Goal: Information Seeking & Learning: Learn about a topic

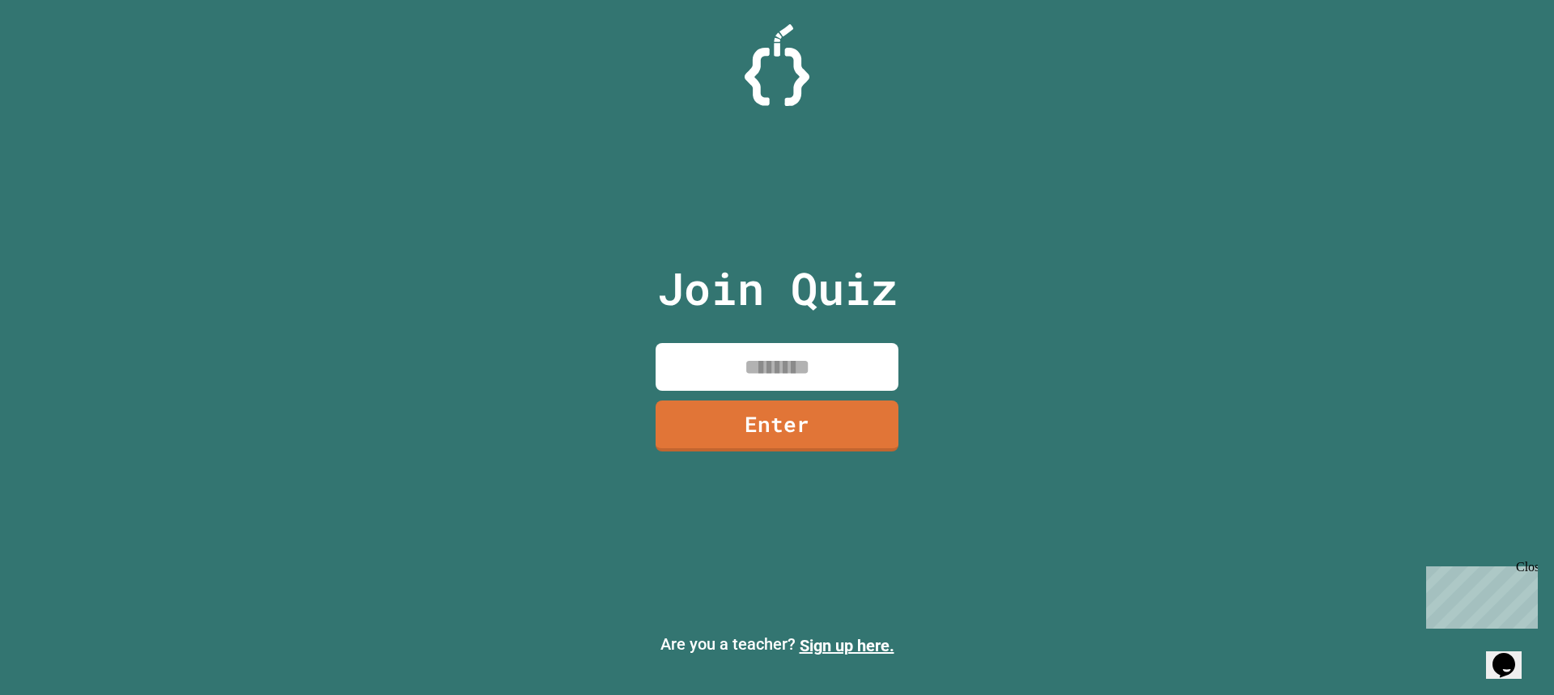
click at [805, 365] on input at bounding box center [777, 367] width 243 height 48
type input "********"
click at [799, 435] on link "Enter" at bounding box center [776, 423] width 233 height 53
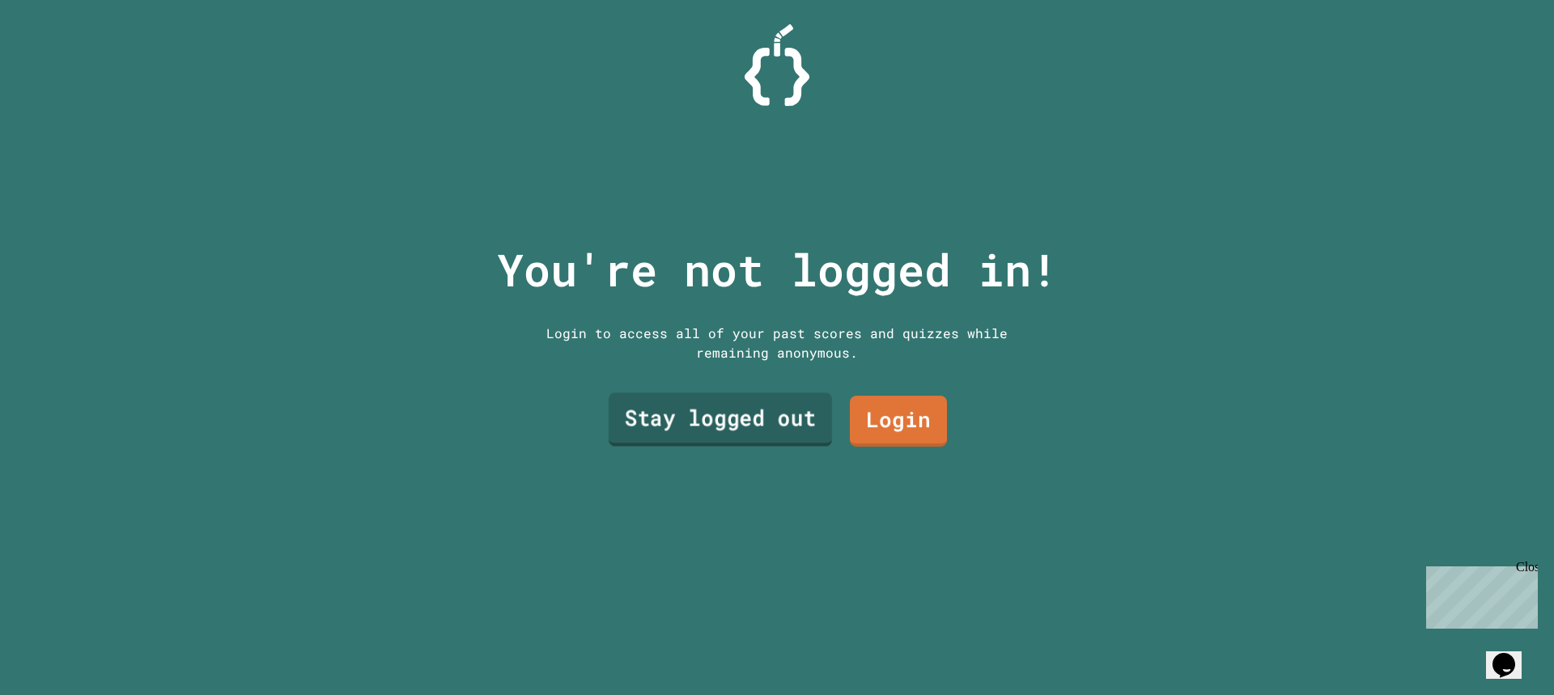
click at [717, 412] on link "Stay logged out" at bounding box center [720, 419] width 223 height 53
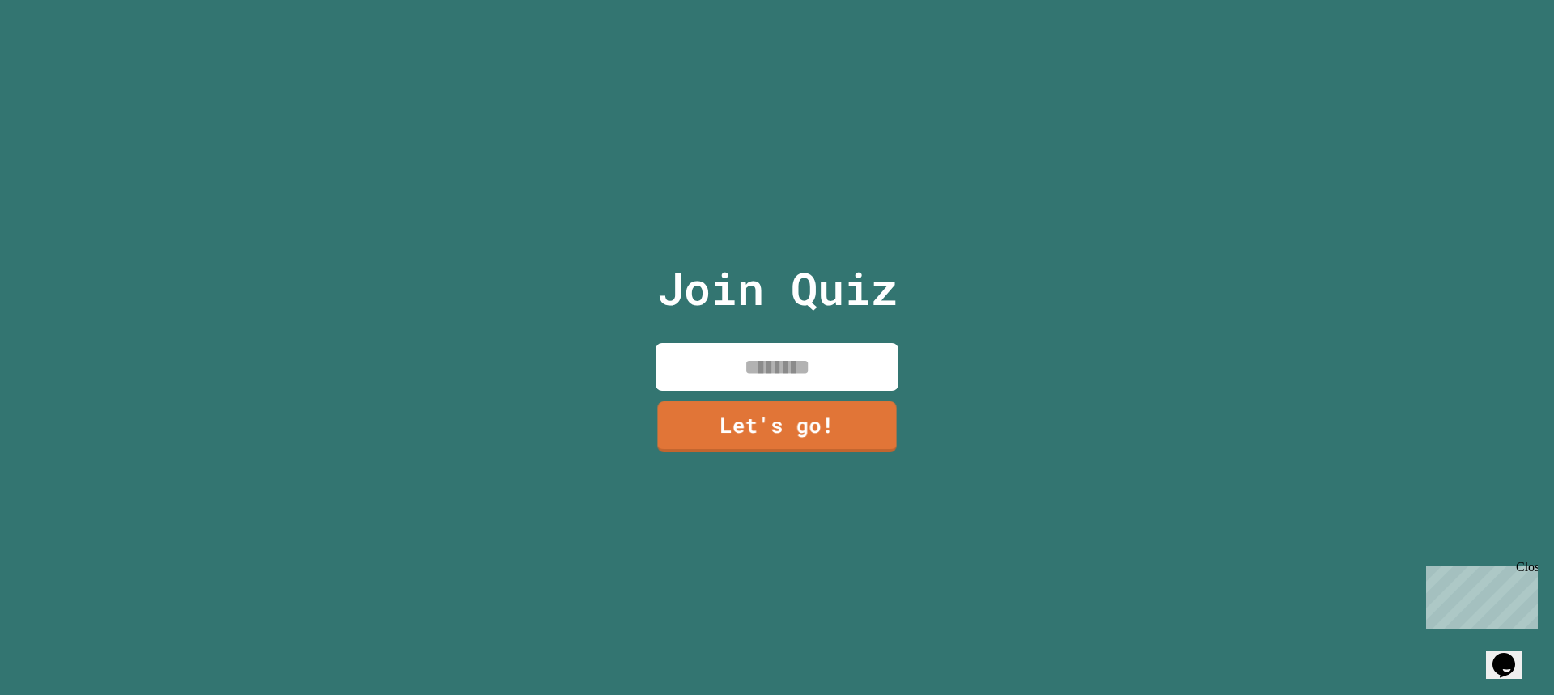
click at [815, 346] on input at bounding box center [777, 367] width 243 height 48
type input "****"
click at [783, 435] on link "Let's go!" at bounding box center [776, 423] width 223 height 53
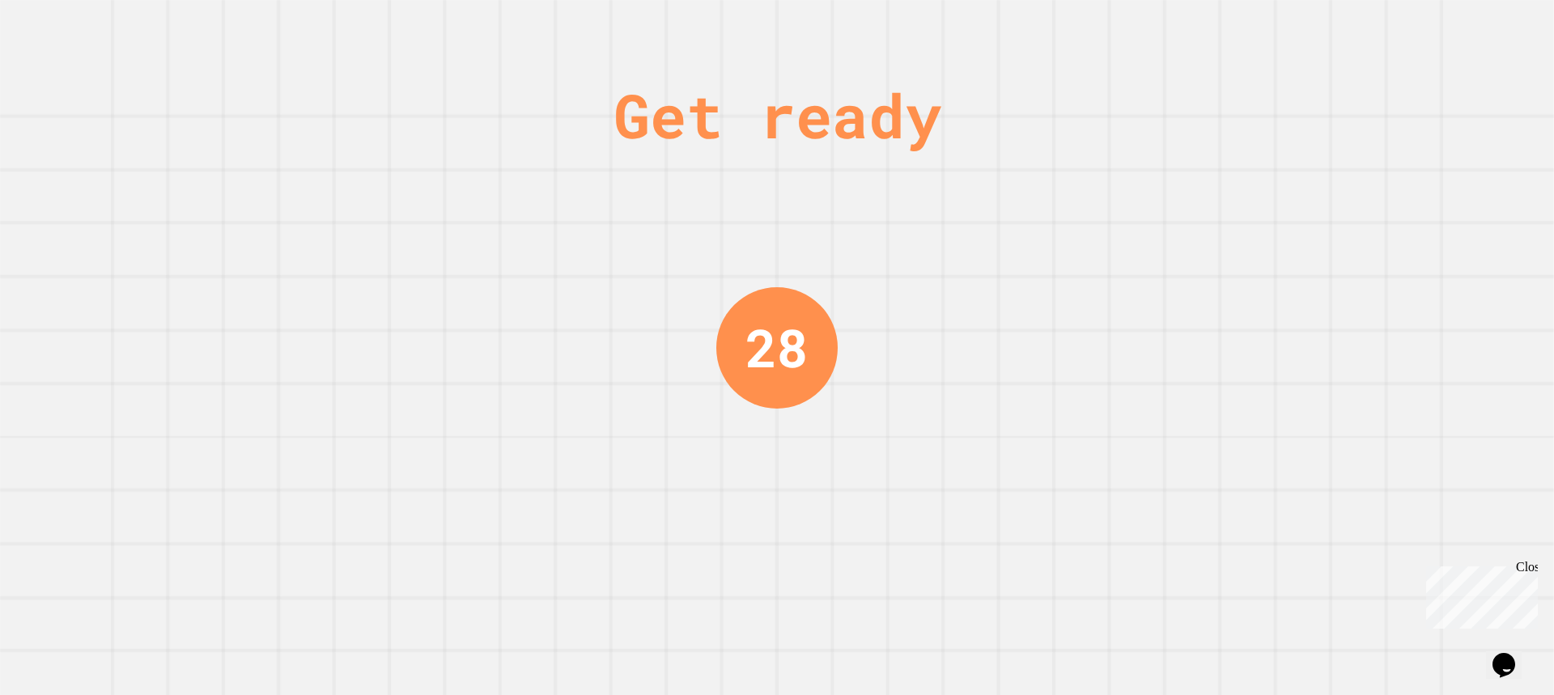
click at [1020, 283] on div "Get ready 28" at bounding box center [777, 347] width 1554 height 695
click at [1020, 283] on div "Get ready 27" at bounding box center [777, 347] width 1554 height 695
drag, startPoint x: 1020, startPoint y: 283, endPoint x: 1025, endPoint y: 266, distance: 17.9
click at [1021, 280] on div "Get ready 27" at bounding box center [777, 347] width 1554 height 695
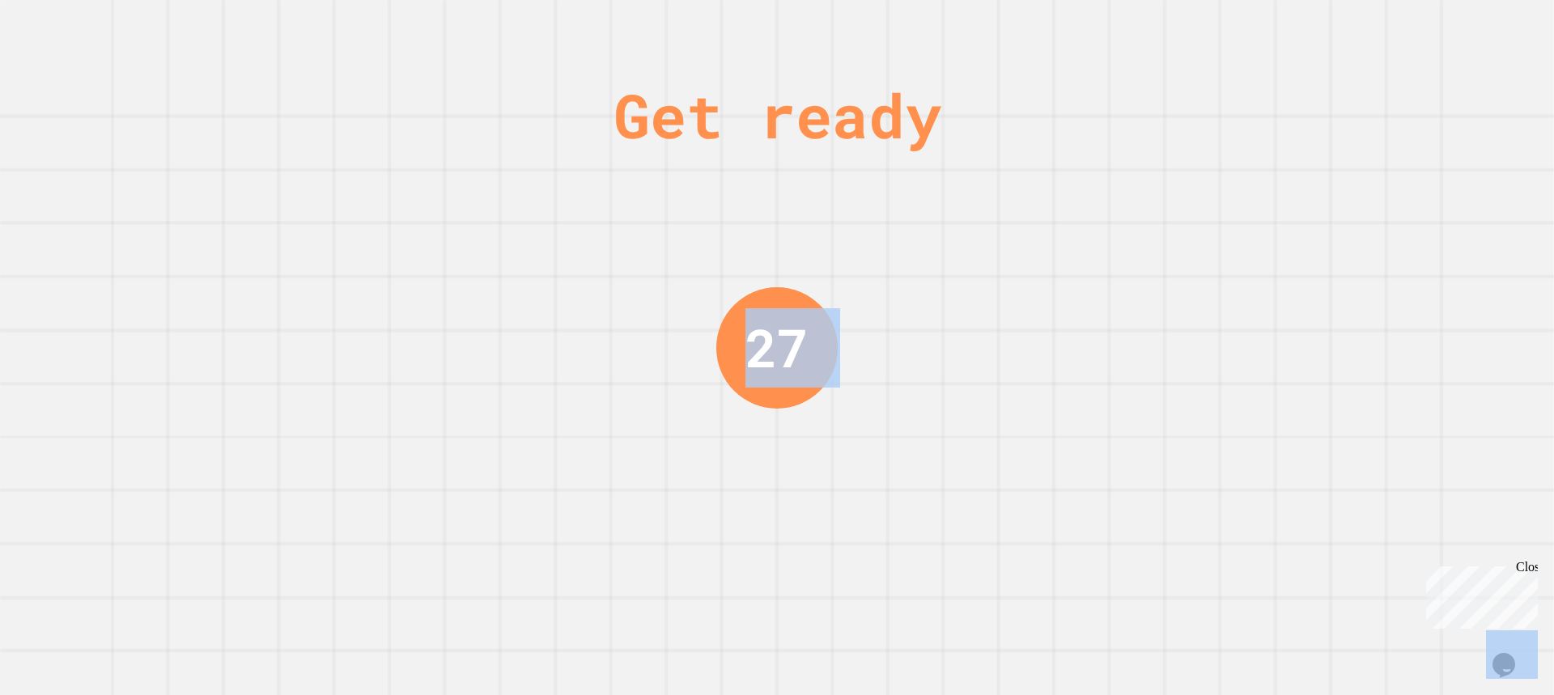
click at [1028, 248] on div "Get ready 27" at bounding box center [777, 347] width 1554 height 695
click at [1028, 248] on div "Get ready 26" at bounding box center [777, 347] width 1554 height 695
click at [1031, 248] on div "Get ready 26" at bounding box center [777, 347] width 1554 height 695
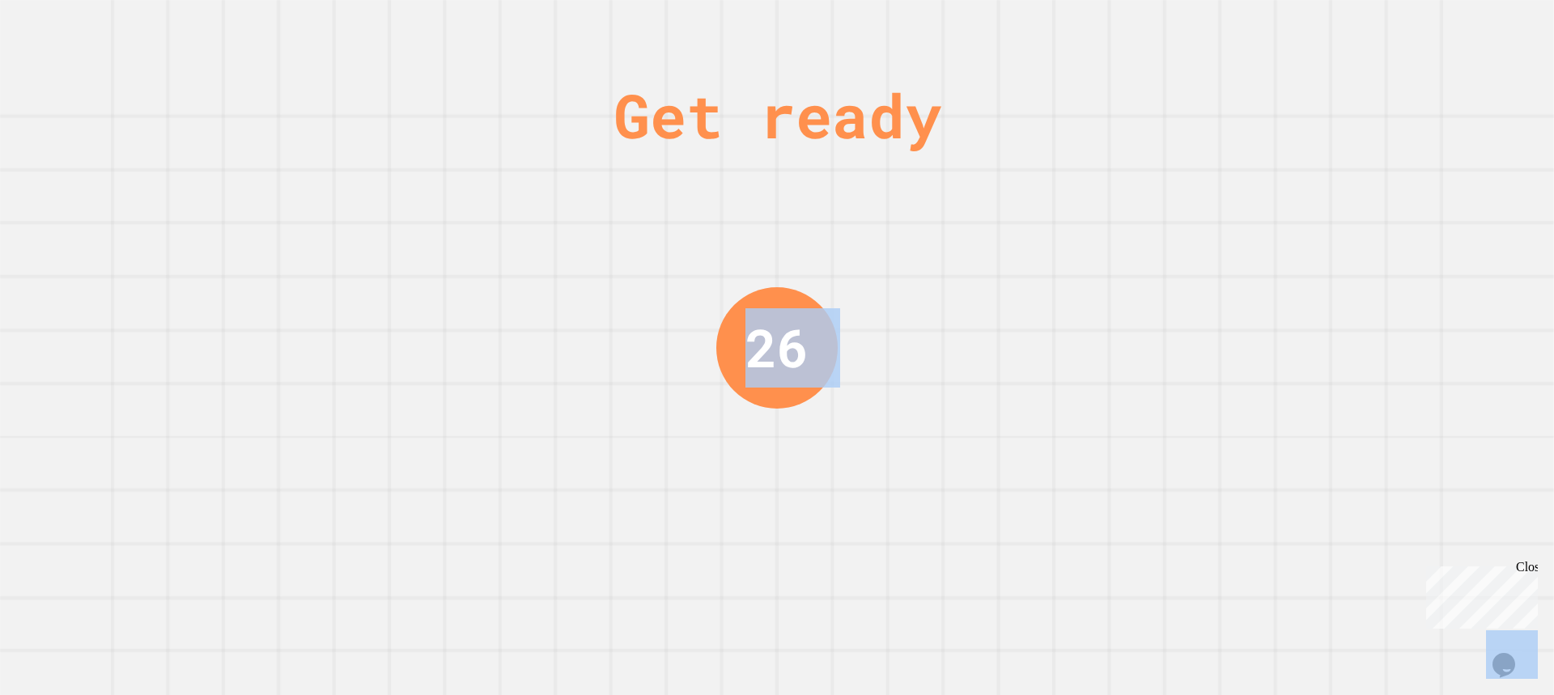
click at [1033, 248] on div "Get ready 26" at bounding box center [777, 347] width 1554 height 695
click at [1033, 247] on div "Get ready 26" at bounding box center [777, 347] width 1554 height 695
click at [1033, 247] on div "Get ready 25" at bounding box center [777, 347] width 1554 height 695
click at [1034, 247] on div "Get ready 25" at bounding box center [777, 347] width 1554 height 695
click at [1035, 247] on div "Get ready 25" at bounding box center [777, 347] width 1554 height 695
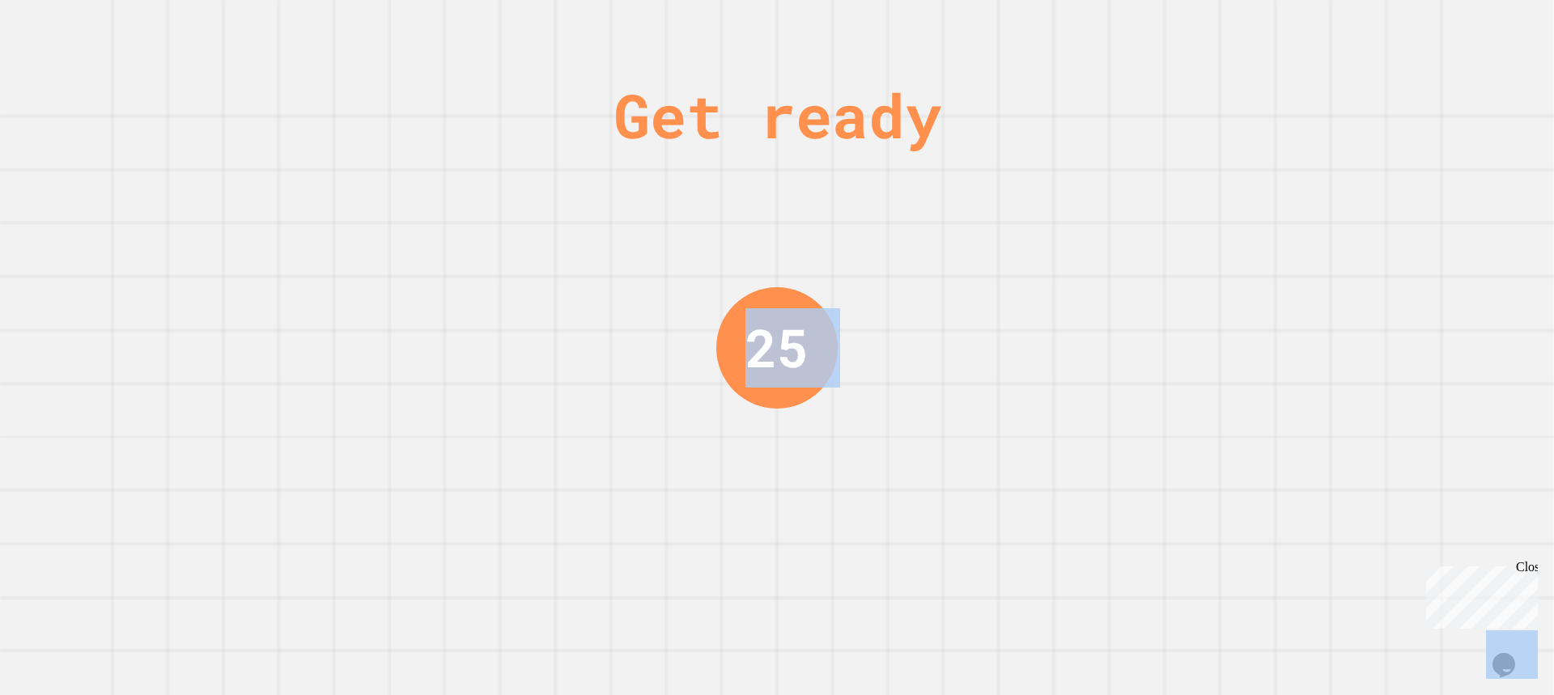
click at [1036, 247] on div "Get ready 25" at bounding box center [777, 347] width 1554 height 695
click at [1037, 247] on div "Get ready 24" at bounding box center [777, 347] width 1554 height 695
click at [1035, 248] on div "Get ready 24" at bounding box center [777, 347] width 1554 height 695
drag, startPoint x: 1035, startPoint y: 248, endPoint x: 1021, endPoint y: 251, distance: 14.1
click at [1031, 248] on div "Get ready 24" at bounding box center [777, 347] width 1554 height 695
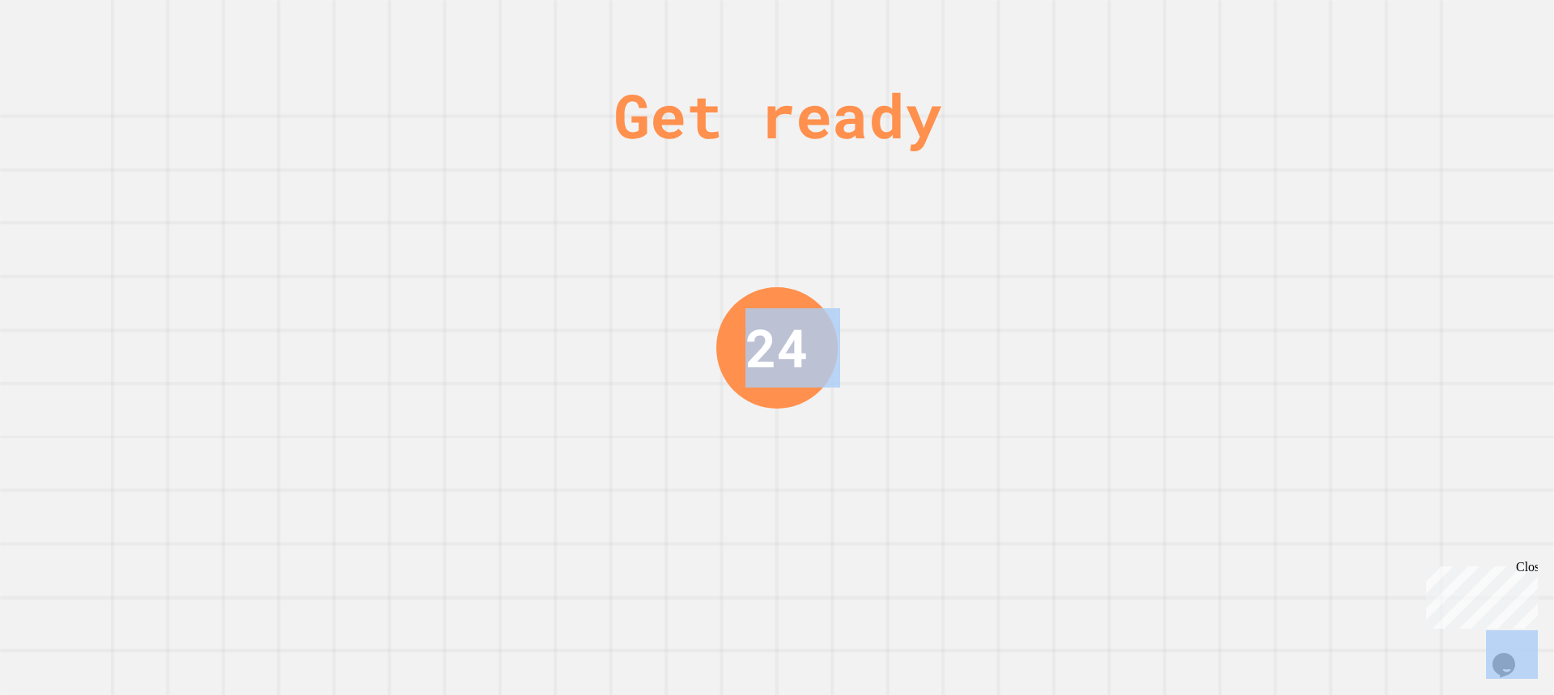
click at [1021, 251] on div "Get ready 24" at bounding box center [777, 347] width 1554 height 695
click at [1020, 251] on div "Get ready 24" at bounding box center [777, 347] width 1554 height 695
click at [1020, 249] on div "Get ready 23" at bounding box center [777, 347] width 1554 height 695
click at [1021, 249] on div "Get ready 23" at bounding box center [777, 347] width 1554 height 695
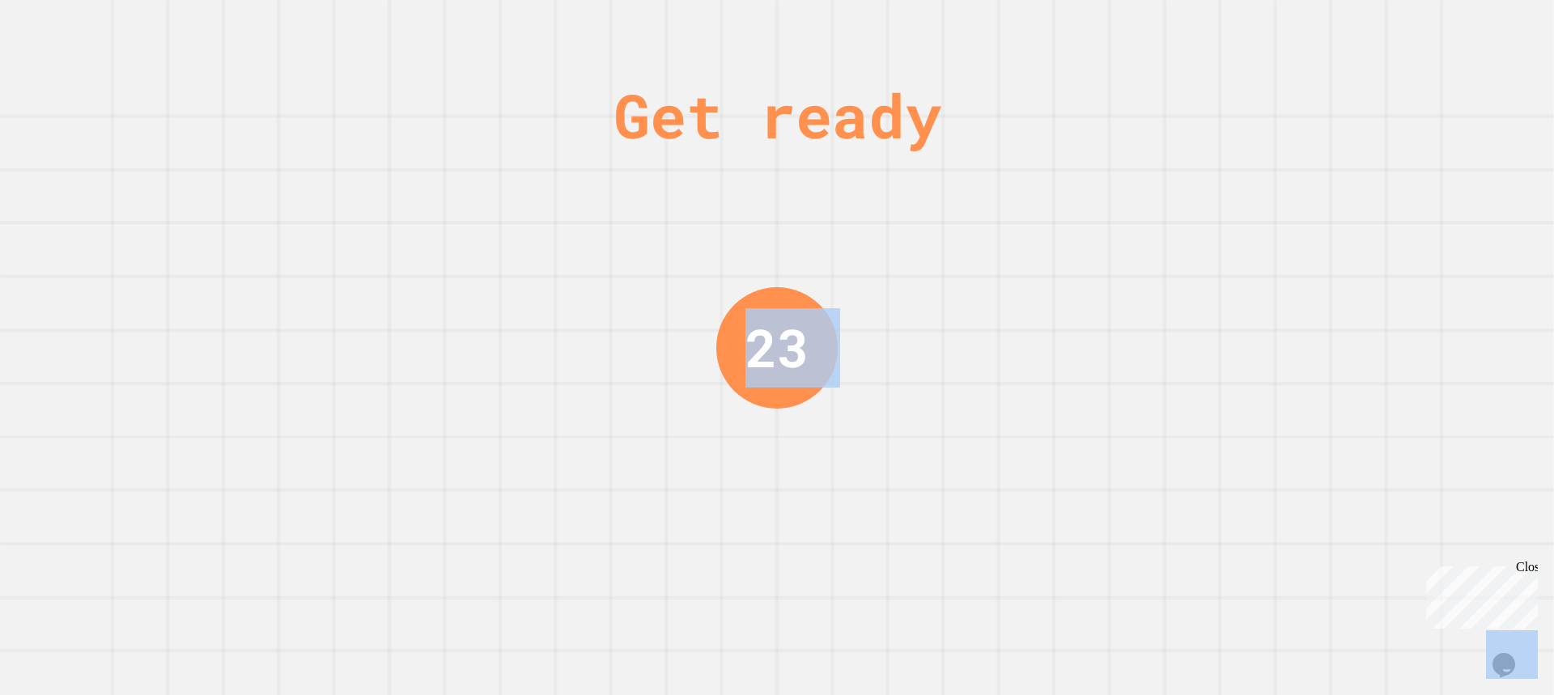
click at [1026, 249] on div "Get ready 23" at bounding box center [777, 347] width 1554 height 695
click at [1026, 249] on div "Get ready 22" at bounding box center [777, 347] width 1554 height 695
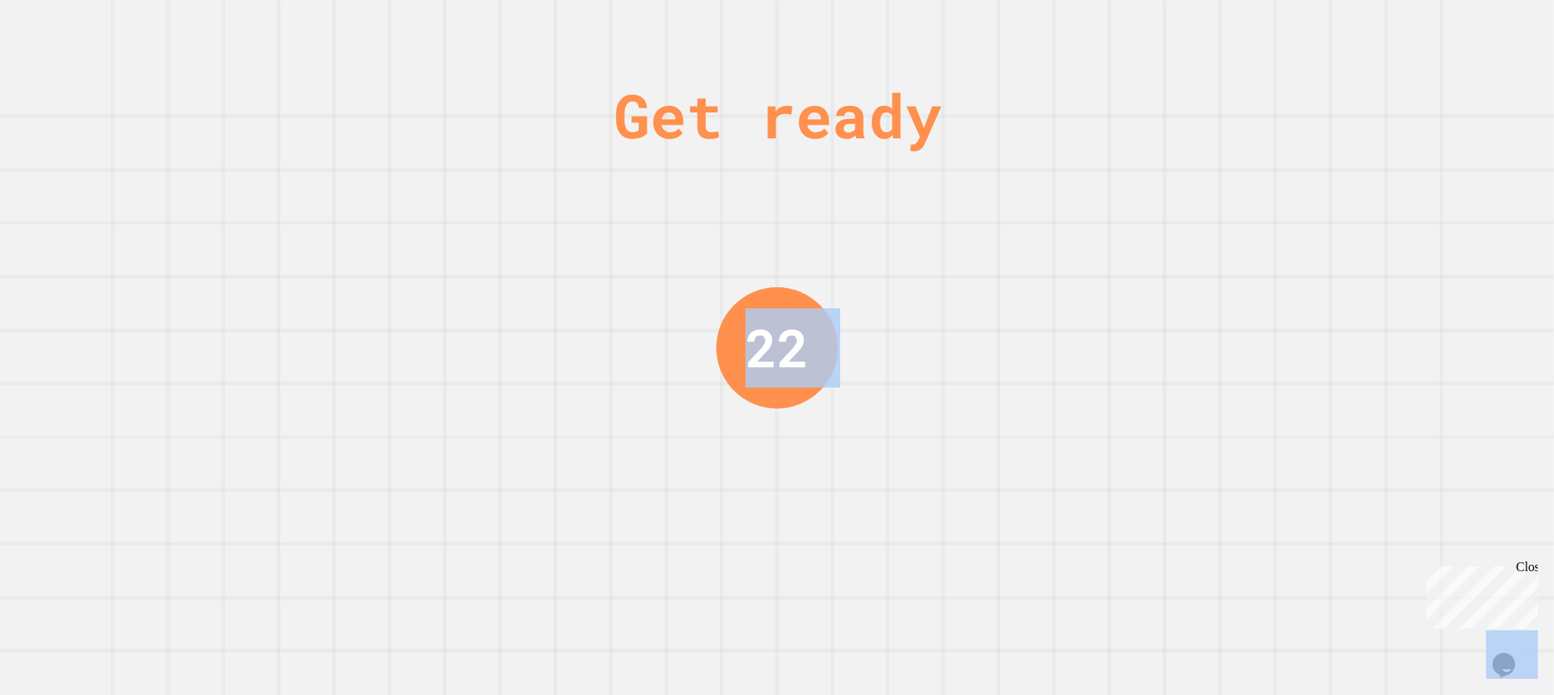
click at [1026, 249] on div "Get ready 22" at bounding box center [777, 347] width 1554 height 695
click at [1026, 248] on div "Get ready 21" at bounding box center [777, 347] width 1554 height 695
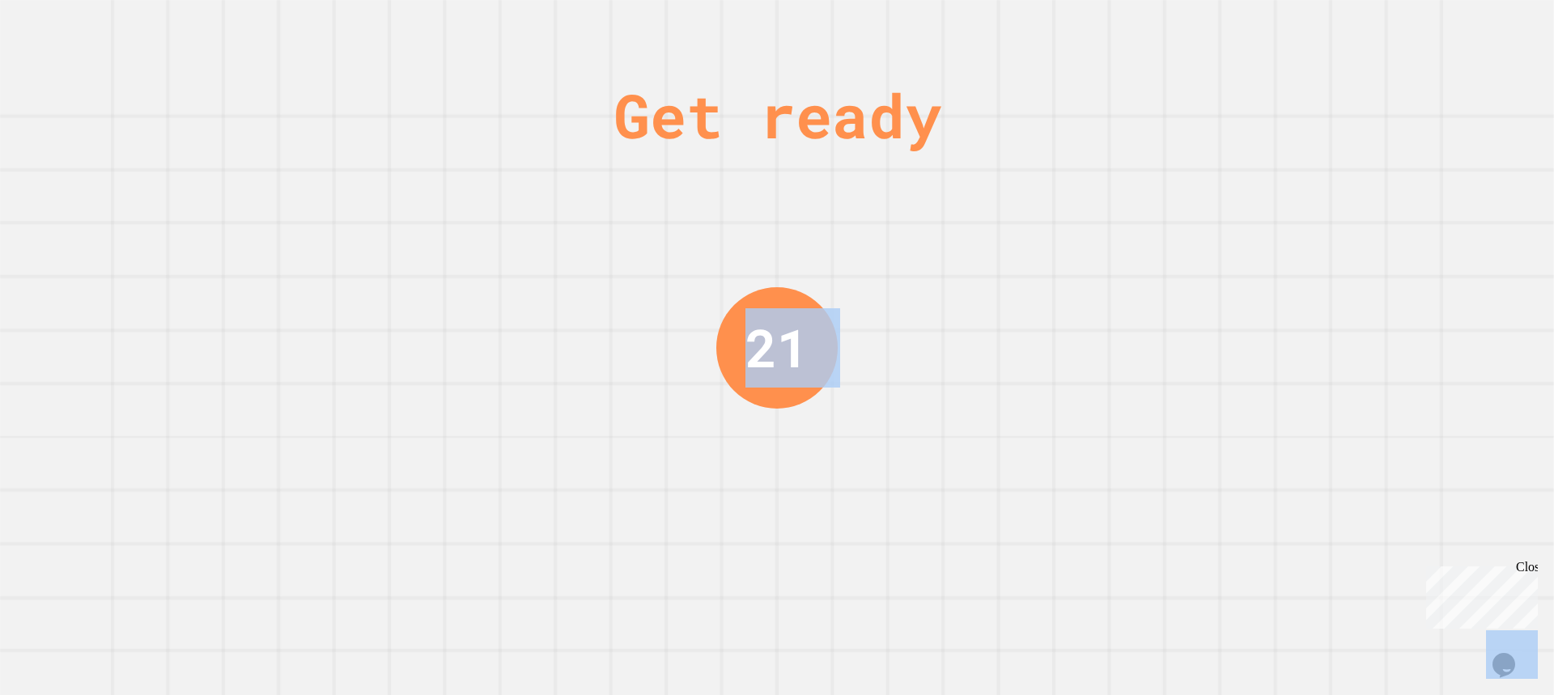
drag, startPoint x: 1026, startPoint y: 248, endPoint x: 1041, endPoint y: 251, distance: 14.8
click at [1038, 249] on div "Get ready 21" at bounding box center [777, 347] width 1554 height 695
click at [1041, 251] on div "Get ready 21" at bounding box center [777, 347] width 1554 height 695
click at [1041, 251] on div "Get ready 20" at bounding box center [777, 347] width 1554 height 695
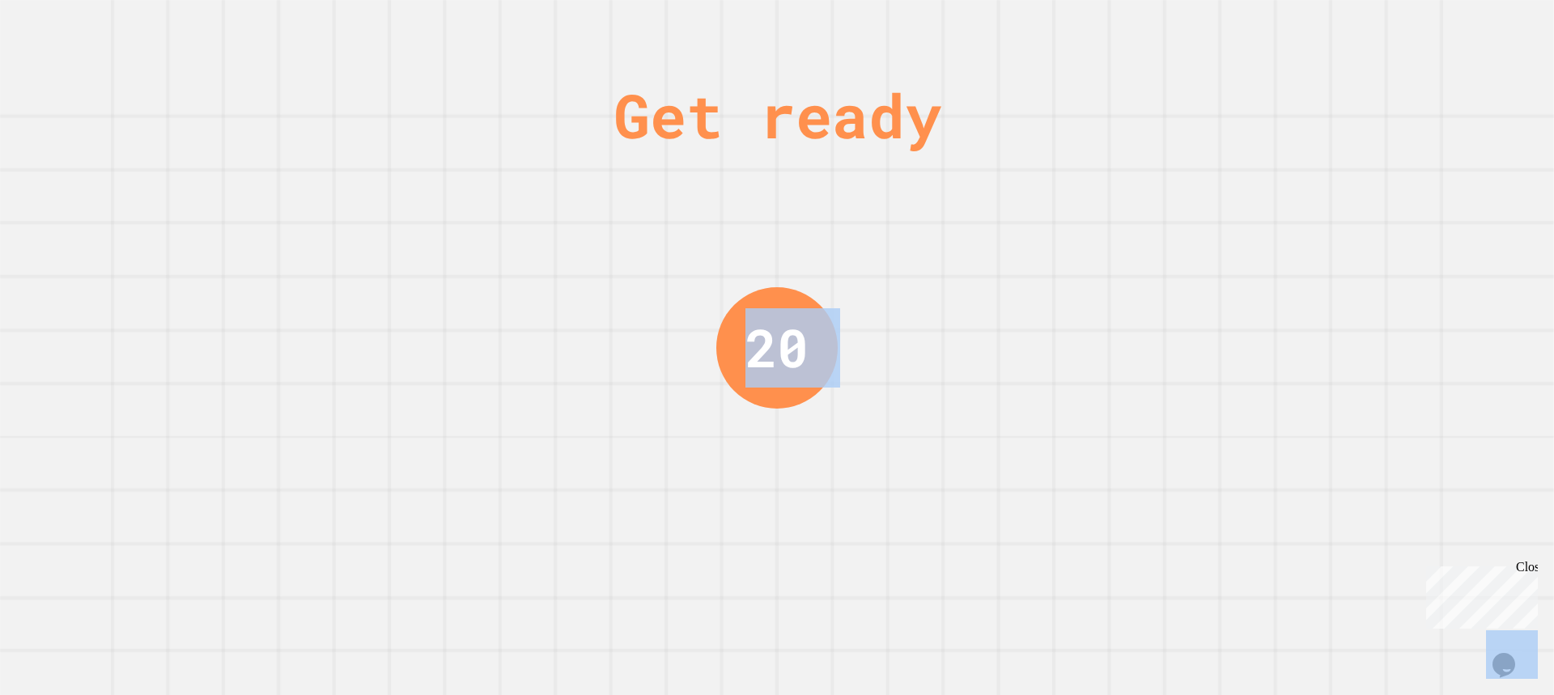
click at [1041, 252] on div "Get ready 20" at bounding box center [777, 347] width 1554 height 695
click at [1046, 252] on div "Get ready 20" at bounding box center [777, 347] width 1554 height 695
click at [1046, 251] on div "Get ready 20" at bounding box center [777, 347] width 1554 height 695
click at [1046, 251] on div "Get ready 19" at bounding box center [777, 347] width 1554 height 695
click at [973, 241] on div "Get ready 19" at bounding box center [777, 347] width 1554 height 695
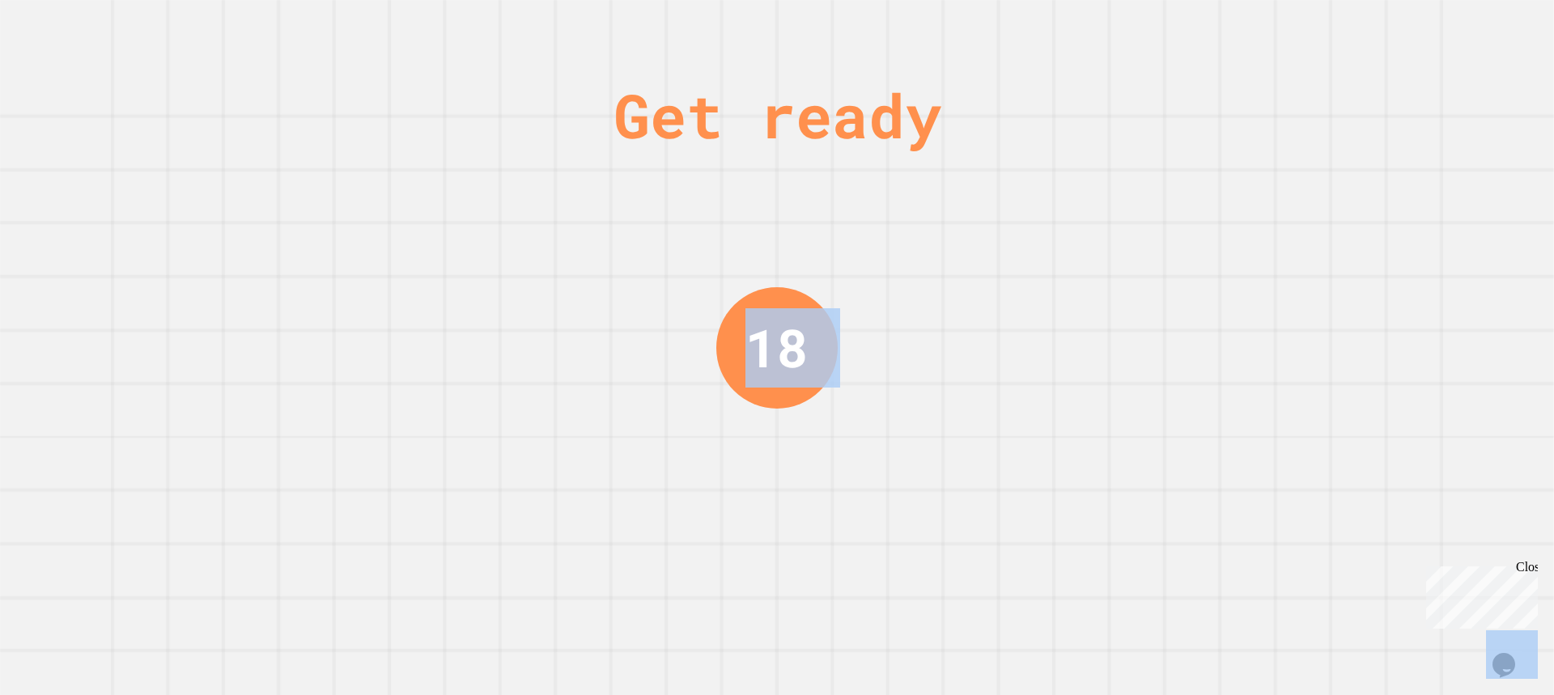
click at [973, 241] on div "Get ready 18" at bounding box center [777, 347] width 1554 height 695
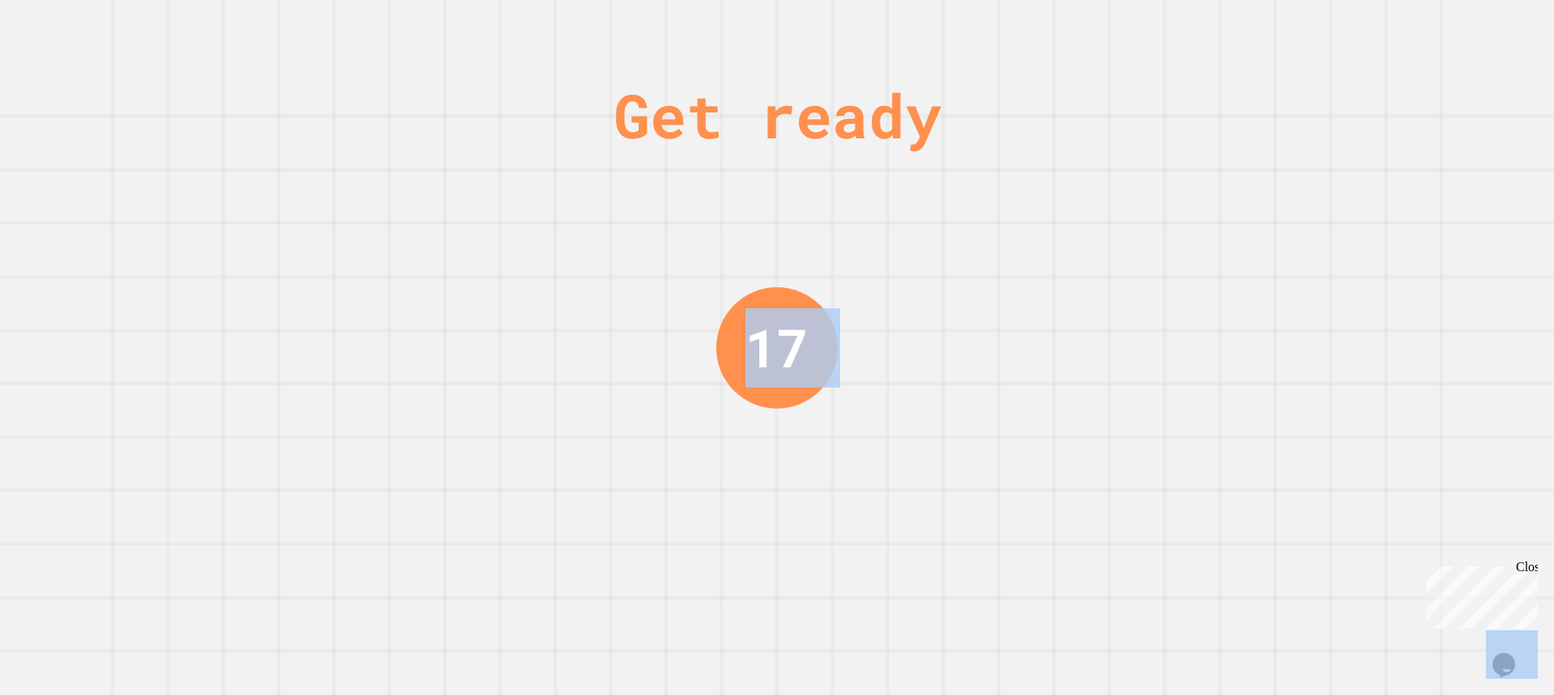
click at [973, 241] on div "Get ready 17" at bounding box center [777, 347] width 1554 height 695
click at [974, 240] on div "Get ready 17" at bounding box center [777, 347] width 1554 height 695
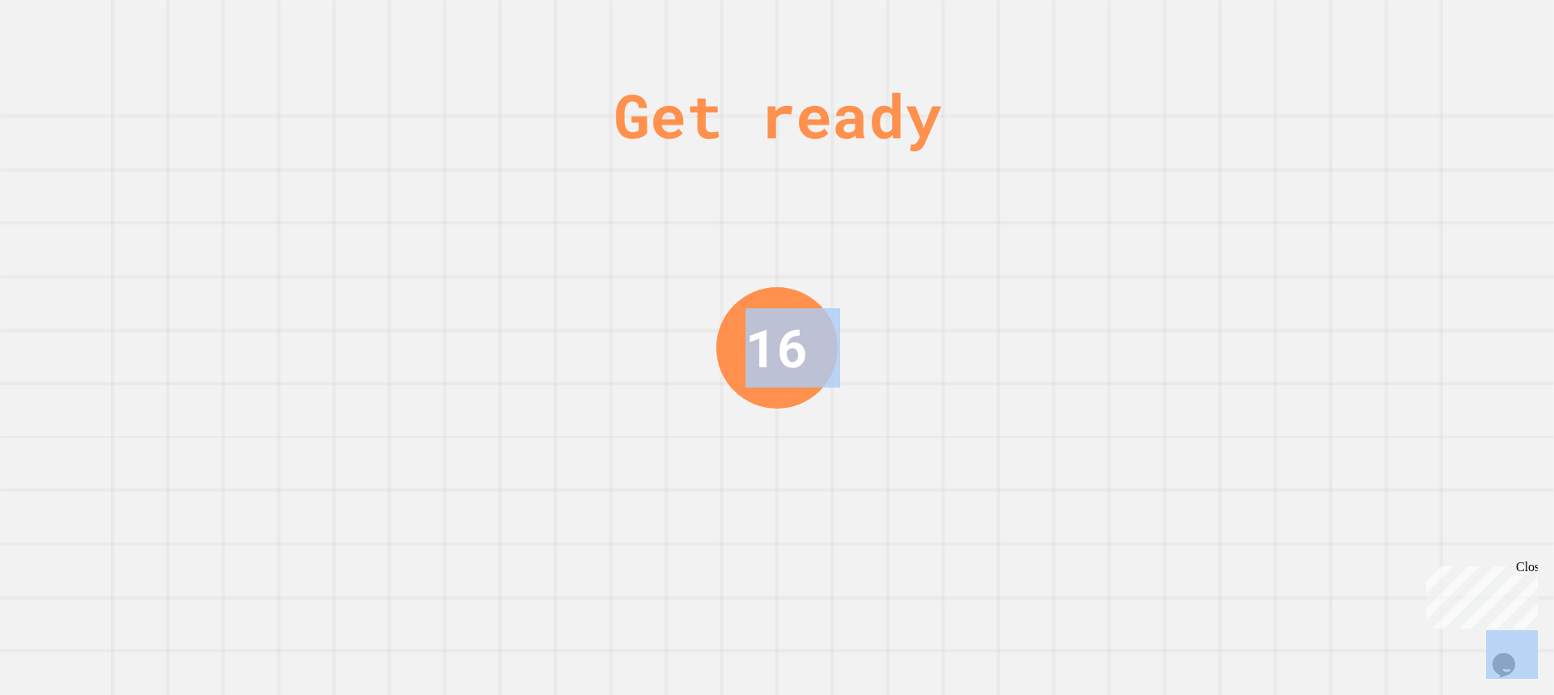
click at [974, 240] on div "Get ready 16" at bounding box center [777, 347] width 1554 height 695
click at [968, 240] on div "Get ready 16" at bounding box center [777, 347] width 1554 height 695
click at [963, 240] on div "Get ready 16" at bounding box center [777, 347] width 1554 height 695
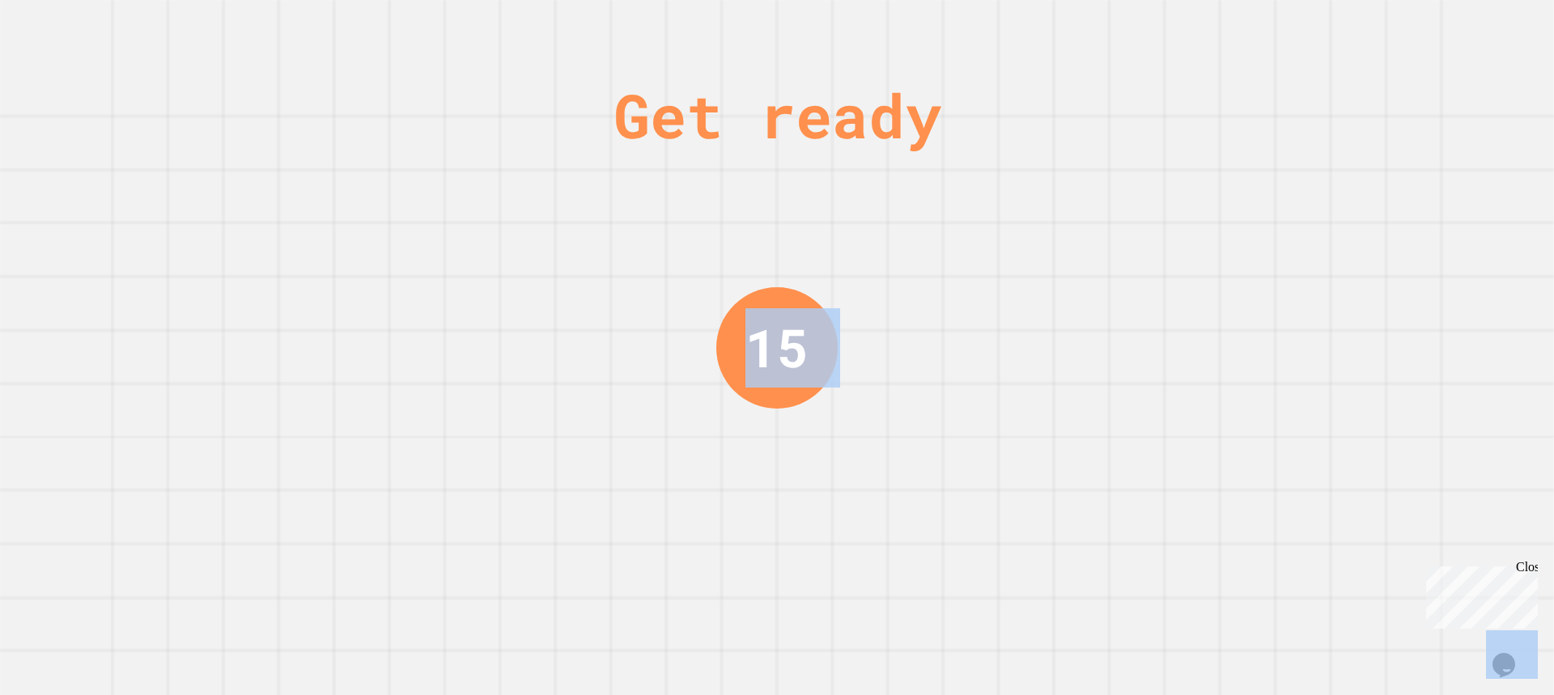
click at [963, 240] on div "Get ready 15" at bounding box center [777, 347] width 1554 height 695
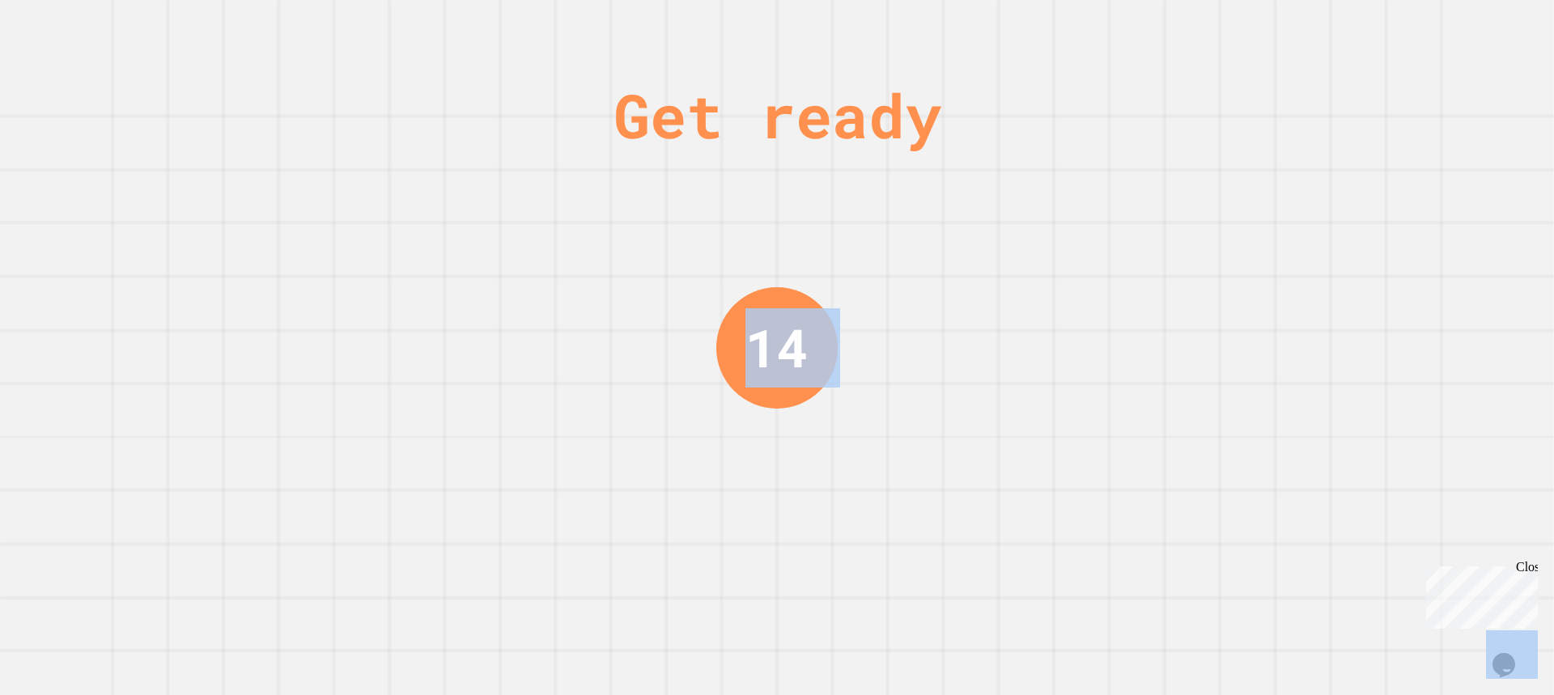
click at [963, 240] on div "Get ready 14" at bounding box center [777, 347] width 1554 height 695
click at [964, 240] on div "Get ready 14" at bounding box center [777, 347] width 1554 height 695
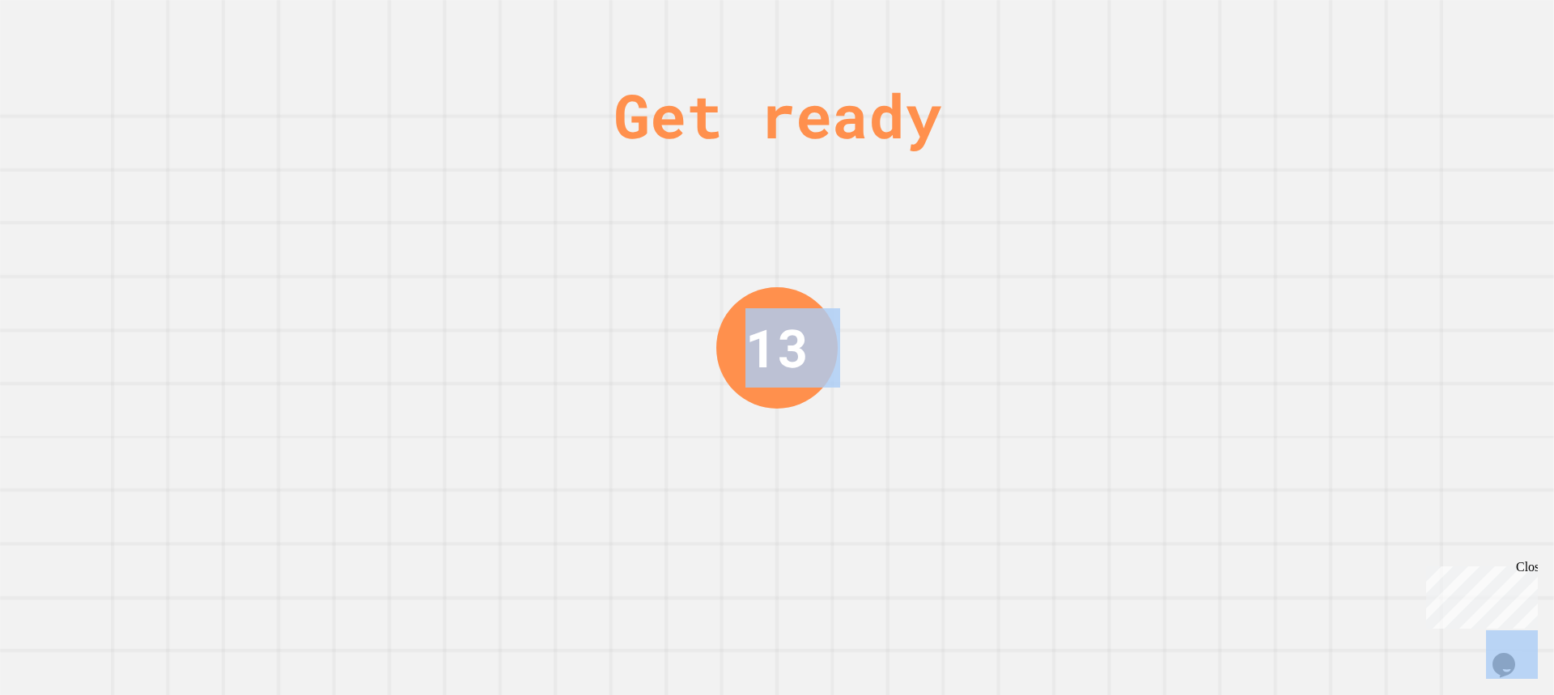
click at [964, 240] on div "Get ready 13" at bounding box center [777, 347] width 1554 height 695
click at [965, 240] on div "Get ready 13" at bounding box center [777, 347] width 1554 height 695
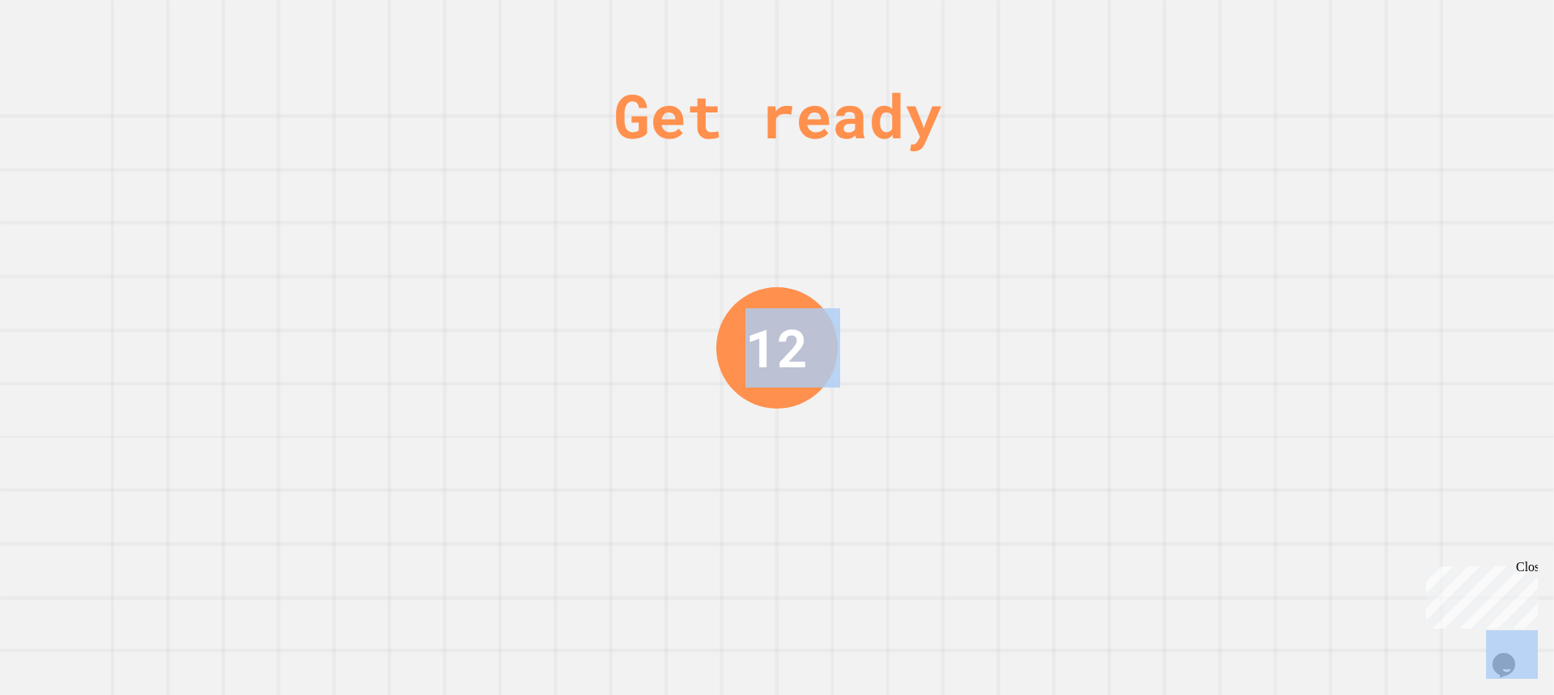
click at [965, 240] on div "Get ready 12" at bounding box center [777, 347] width 1554 height 695
click at [965, 240] on div "Get ready 11" at bounding box center [777, 347] width 1554 height 695
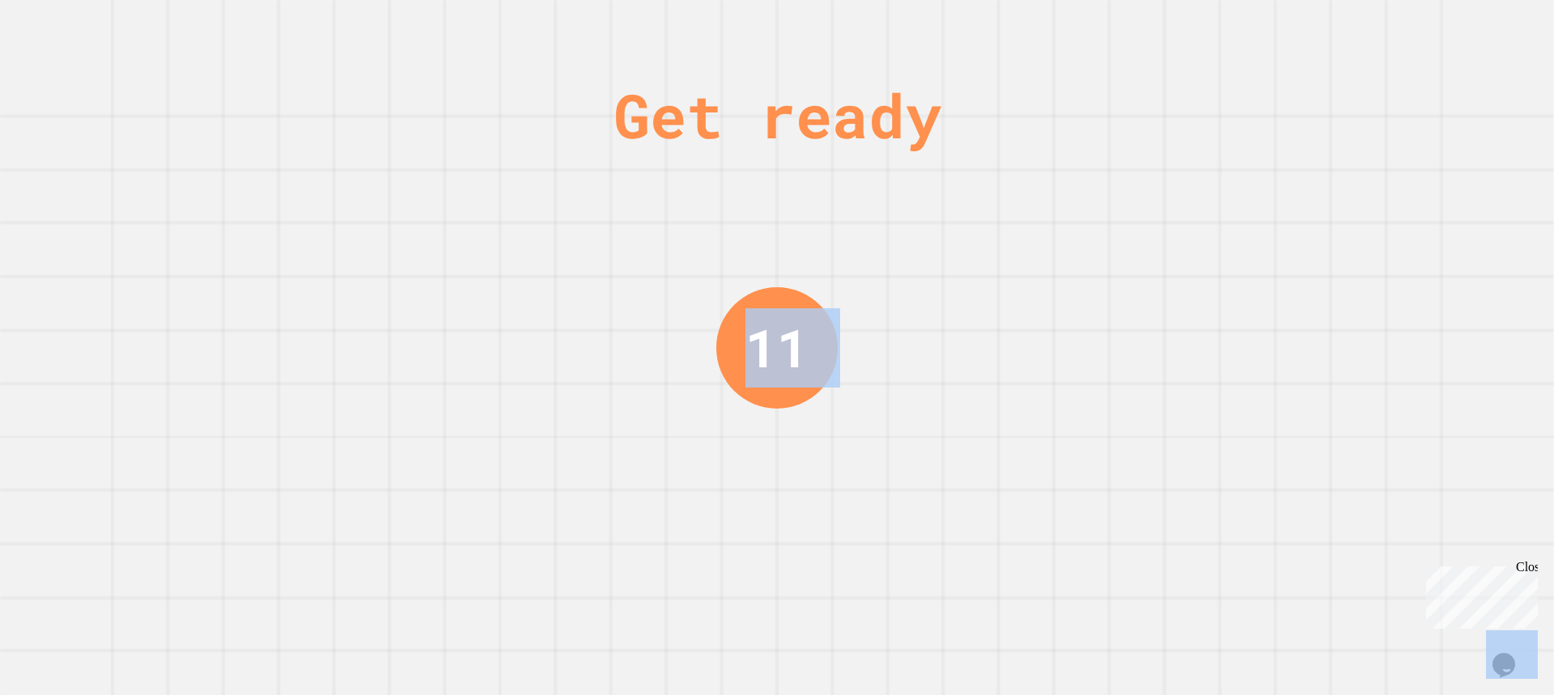
click at [969, 240] on div "Get ready 11" at bounding box center [777, 347] width 1554 height 695
click at [969, 240] on div "Get ready 10" at bounding box center [777, 347] width 1554 height 695
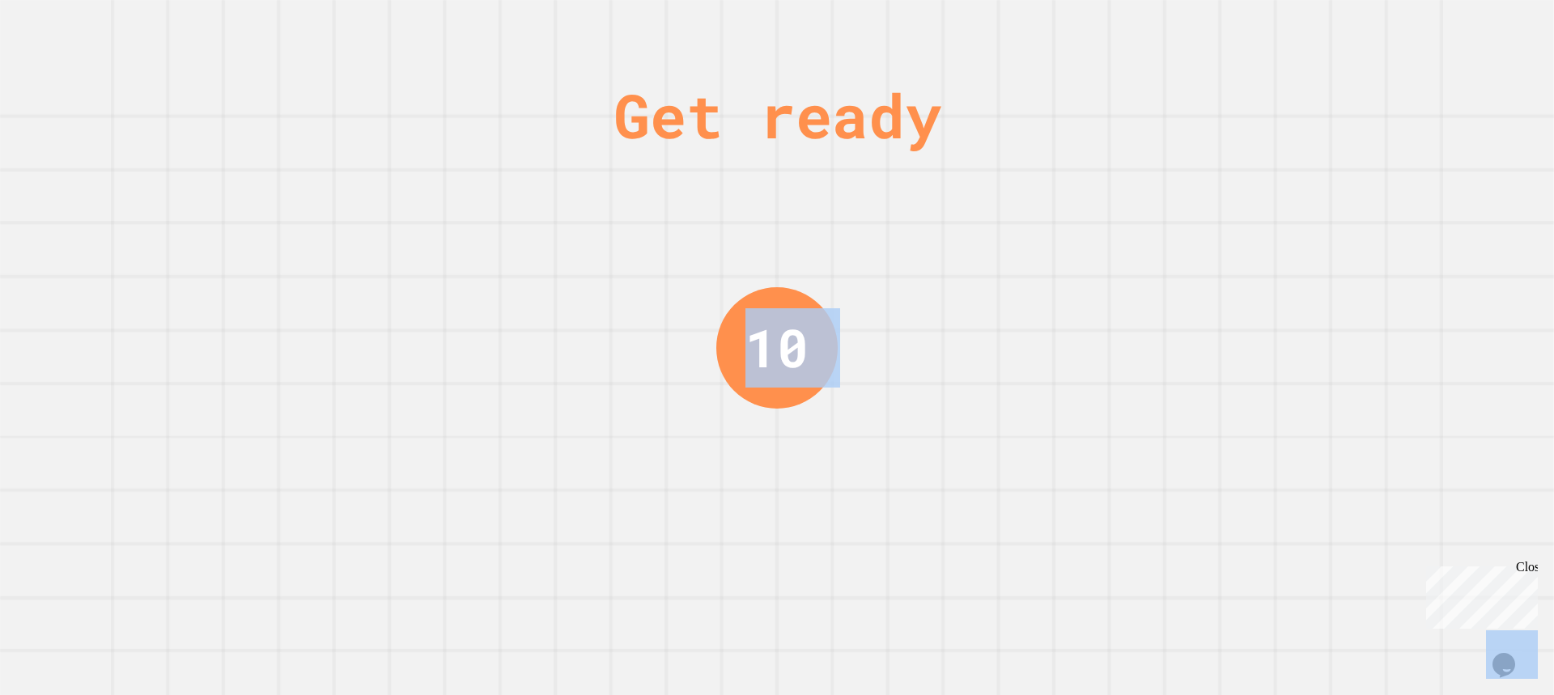
click at [969, 240] on div "Get ready 10" at bounding box center [777, 347] width 1554 height 695
click at [969, 240] on div "Get ready 9" at bounding box center [777, 347] width 1554 height 695
click at [970, 240] on div "Get ready 9" at bounding box center [777, 347] width 1554 height 695
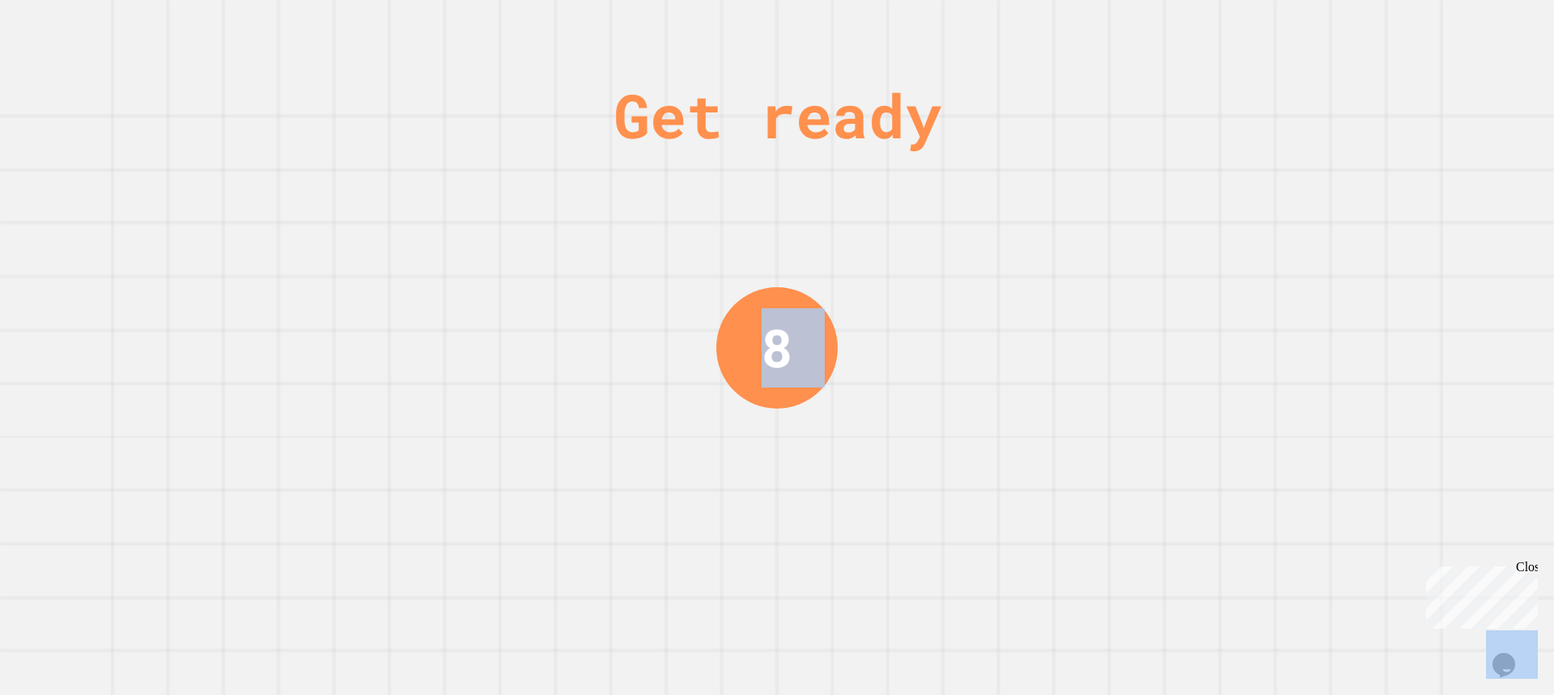
click at [970, 240] on div "Get ready 8" at bounding box center [777, 347] width 1554 height 695
click at [971, 240] on div "Get ready 8" at bounding box center [777, 347] width 1554 height 695
click at [972, 240] on div "Get ready 8" at bounding box center [777, 347] width 1554 height 695
click at [970, 240] on div "Get ready 7" at bounding box center [777, 347] width 1554 height 695
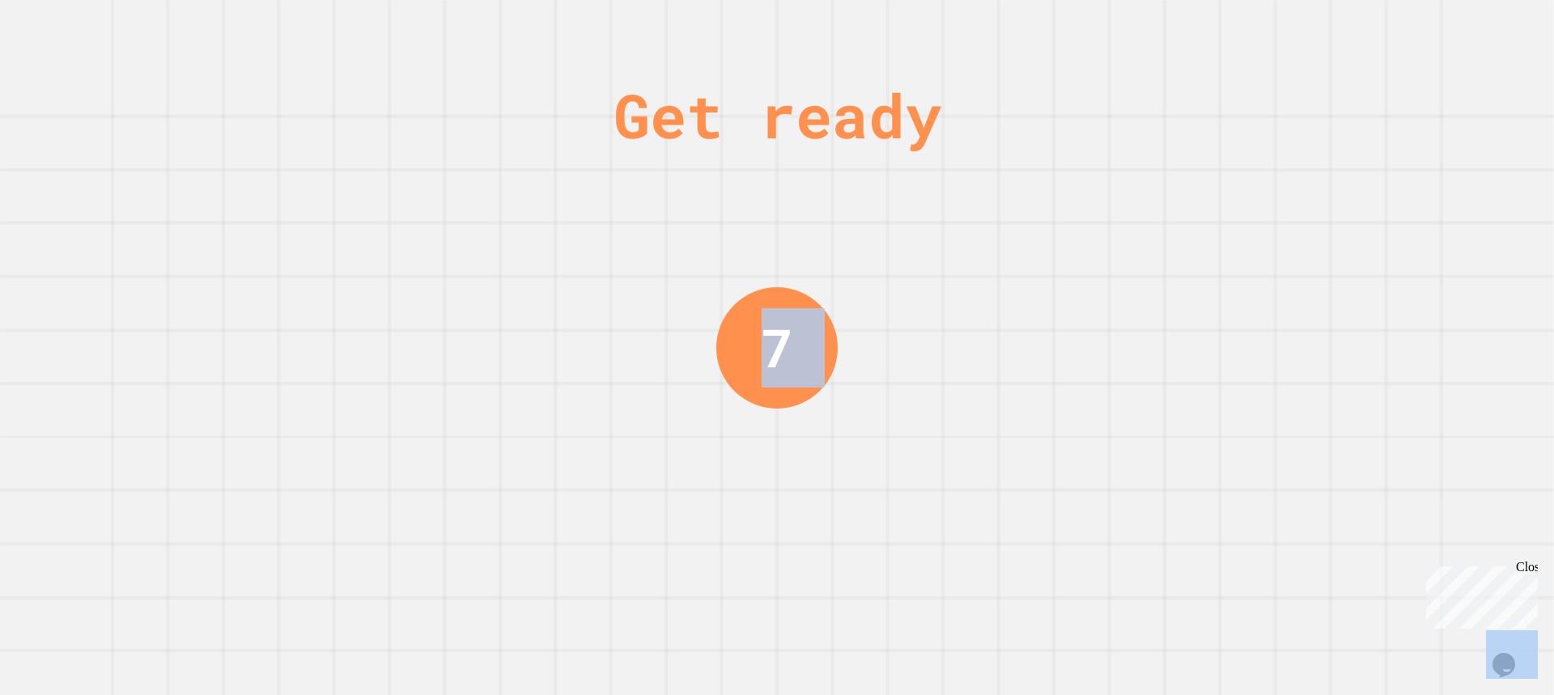
click at [970, 240] on div "Get ready 7" at bounding box center [777, 347] width 1554 height 695
click at [970, 240] on div "Get ready 6" at bounding box center [777, 347] width 1554 height 695
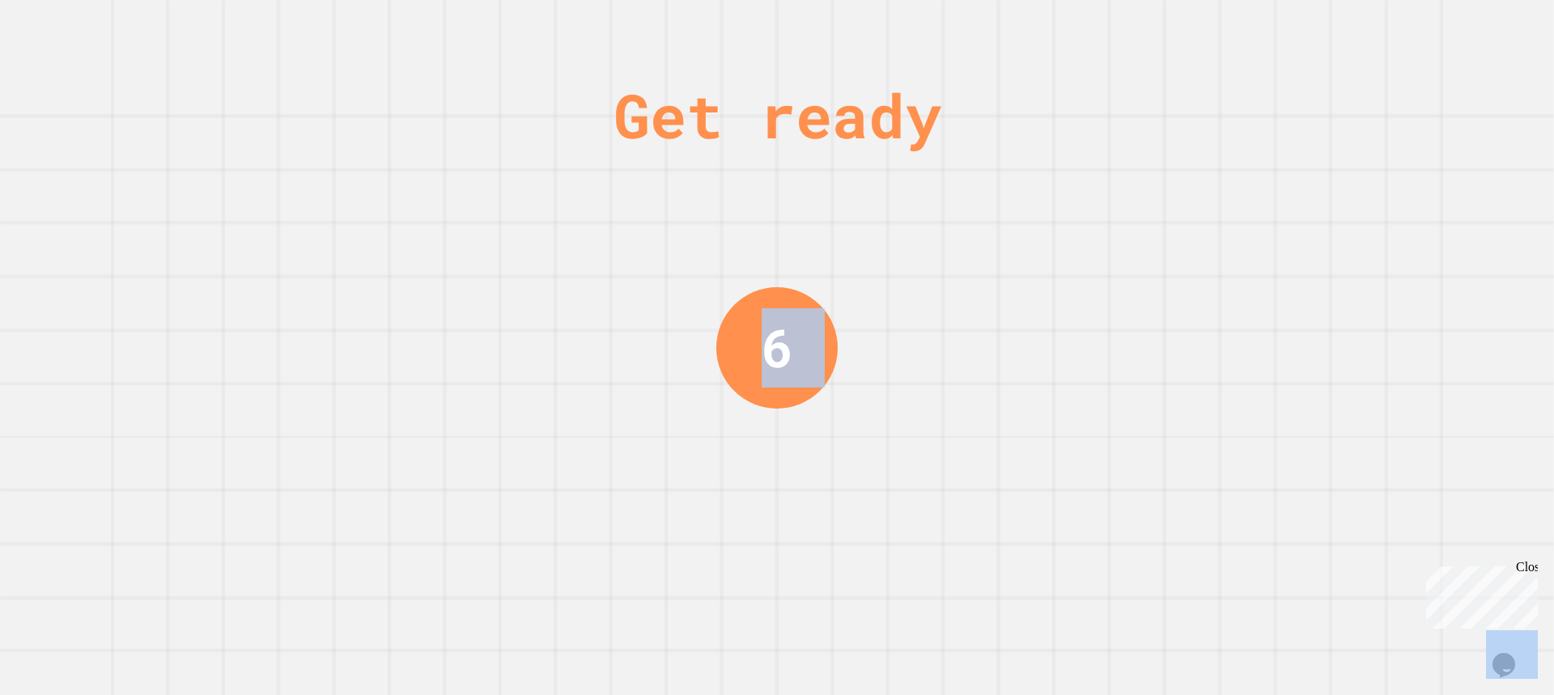
click at [970, 240] on div "Get ready 6" at bounding box center [777, 347] width 1554 height 695
click at [1017, 268] on div "Get ready 6" at bounding box center [777, 347] width 1554 height 695
click at [1004, 272] on div "Get ready 5" at bounding box center [777, 347] width 1554 height 695
click at [1003, 272] on div "Get ready 5" at bounding box center [777, 347] width 1554 height 695
click at [981, 269] on div "Get ready 3" at bounding box center [777, 347] width 1554 height 695
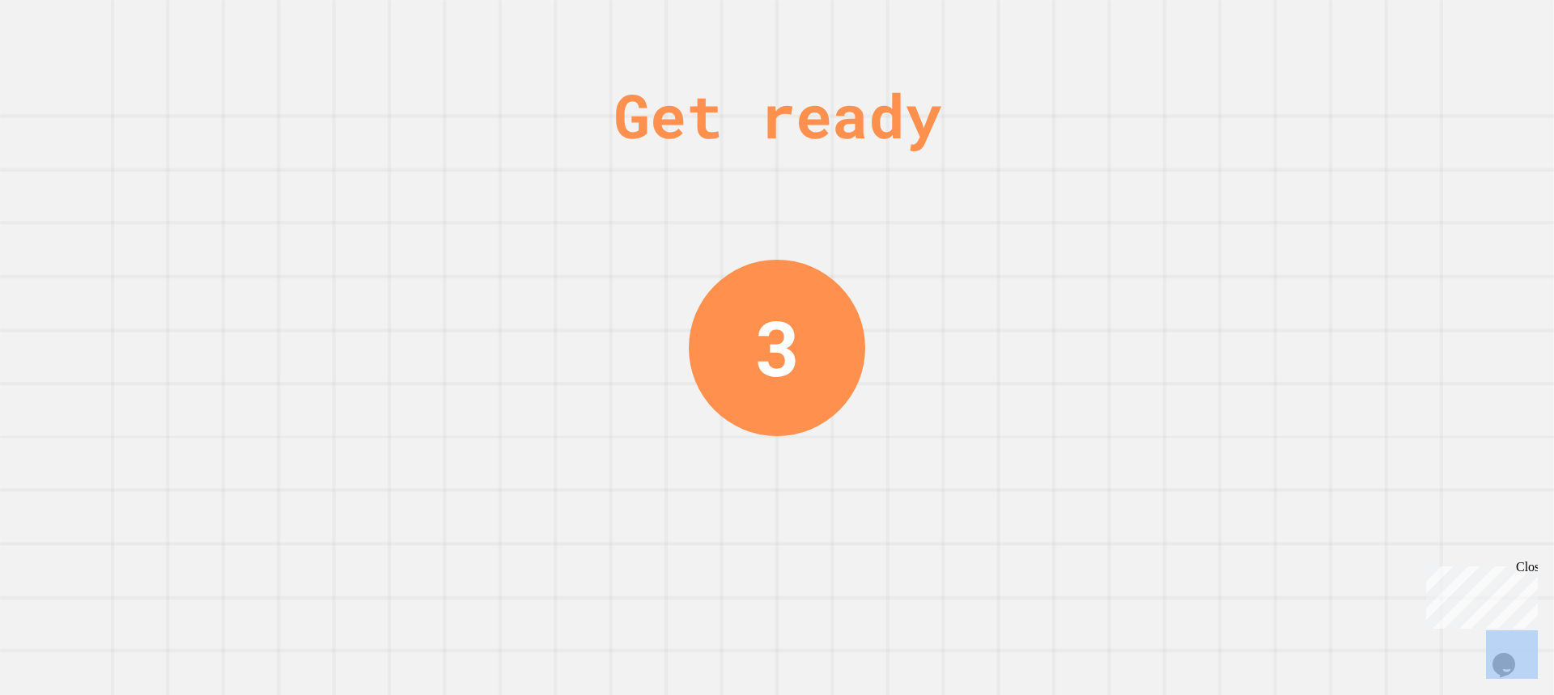
click at [981, 269] on div "Get ready 3" at bounding box center [777, 347] width 1554 height 695
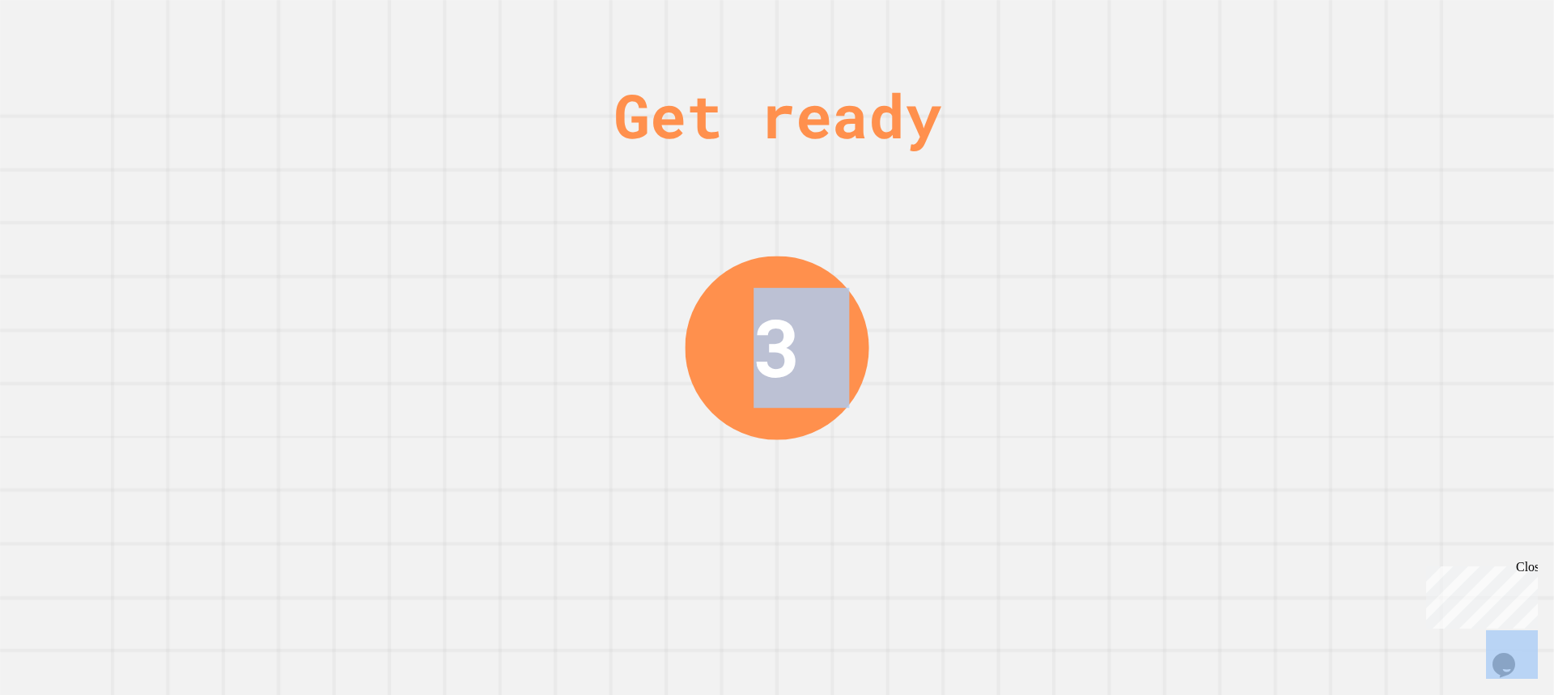
click at [981, 269] on div "Get ready 3" at bounding box center [777, 347] width 1554 height 695
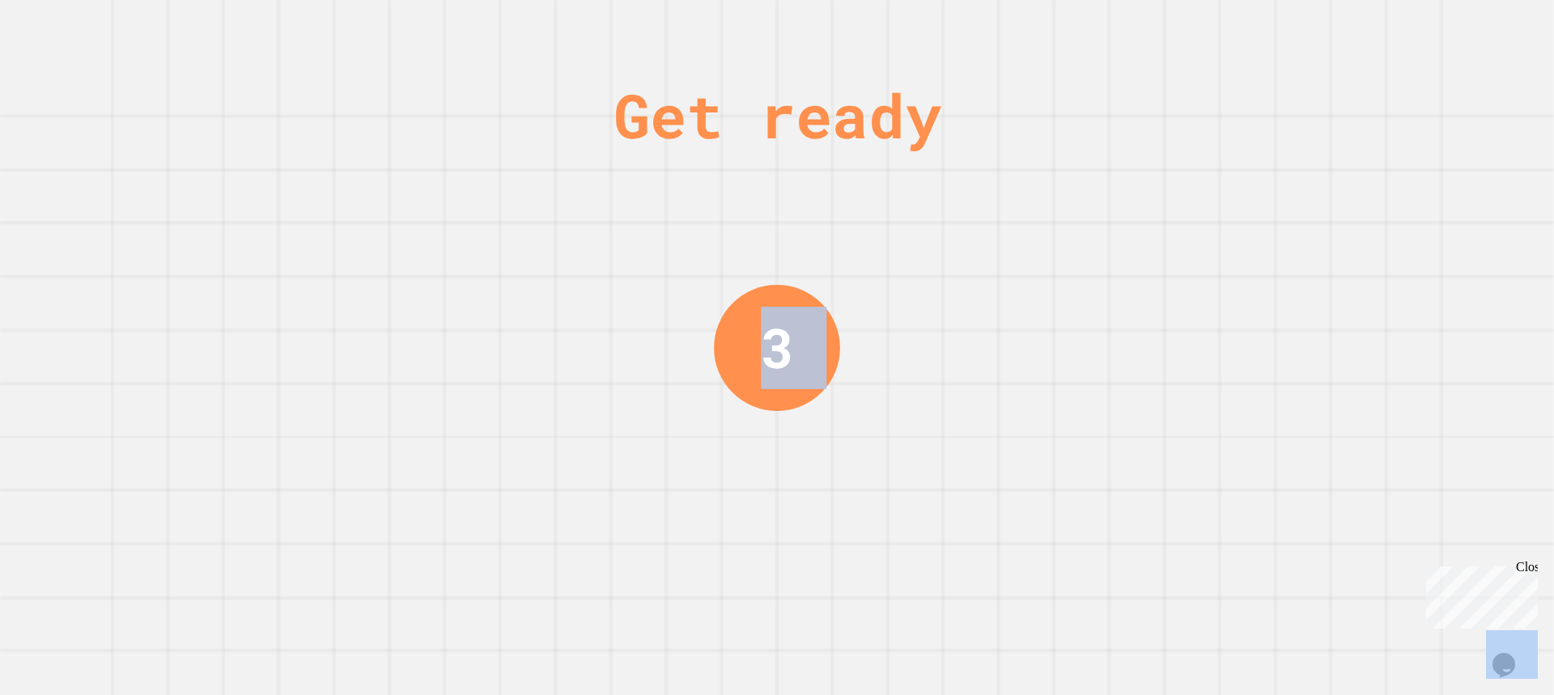
click at [981, 269] on div "Get ready 3" at bounding box center [777, 347] width 1554 height 695
click at [981, 269] on div "Get ready 2" at bounding box center [777, 347] width 1554 height 695
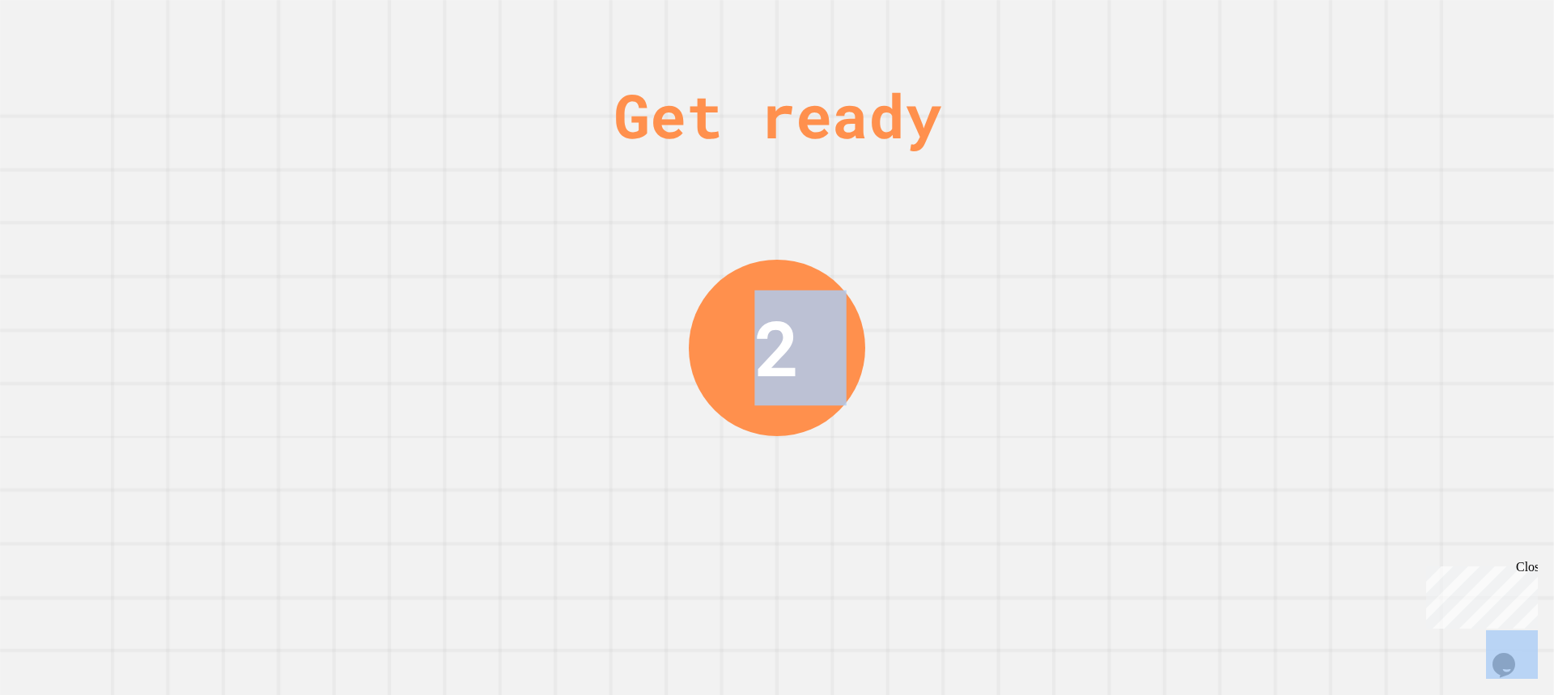
click at [981, 269] on div "Get ready 2" at bounding box center [777, 347] width 1554 height 695
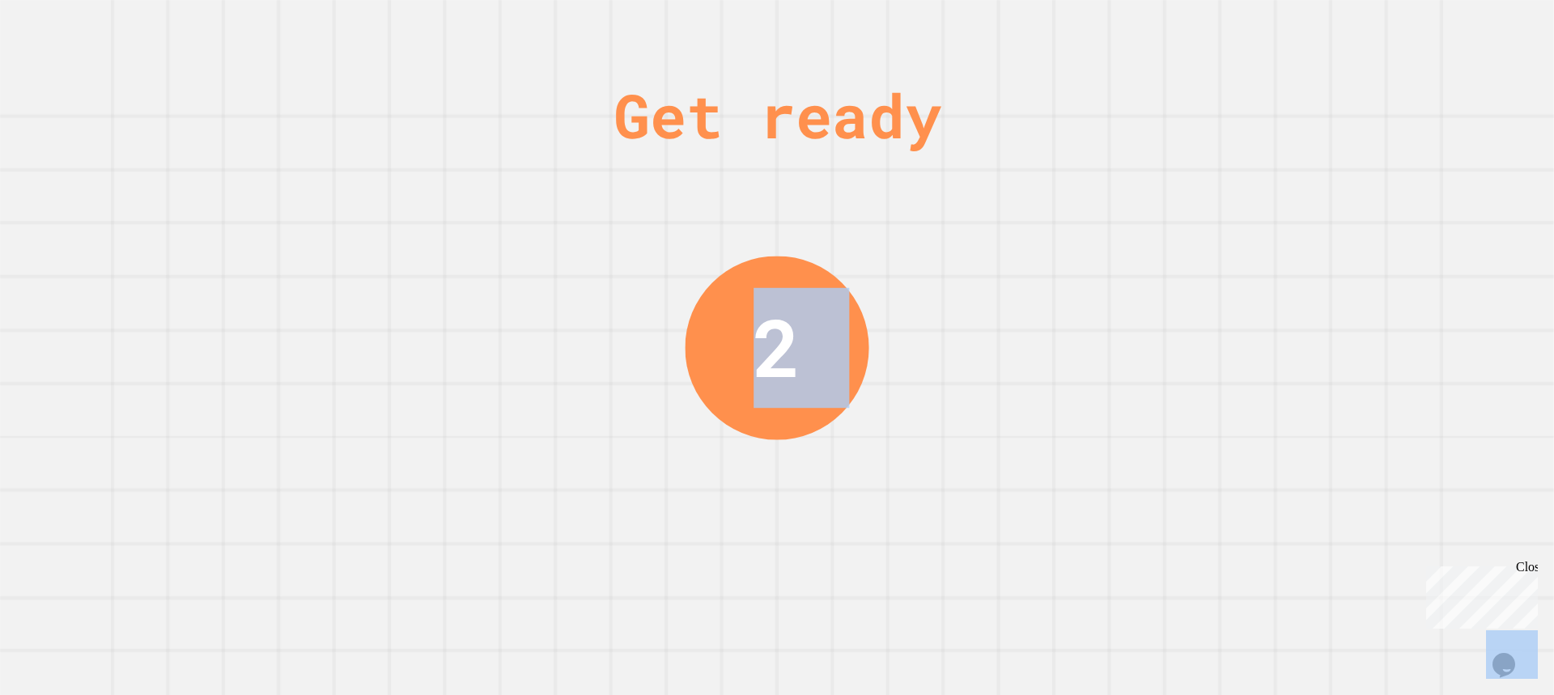
click at [982, 269] on div "Get ready 2" at bounding box center [777, 347] width 1554 height 695
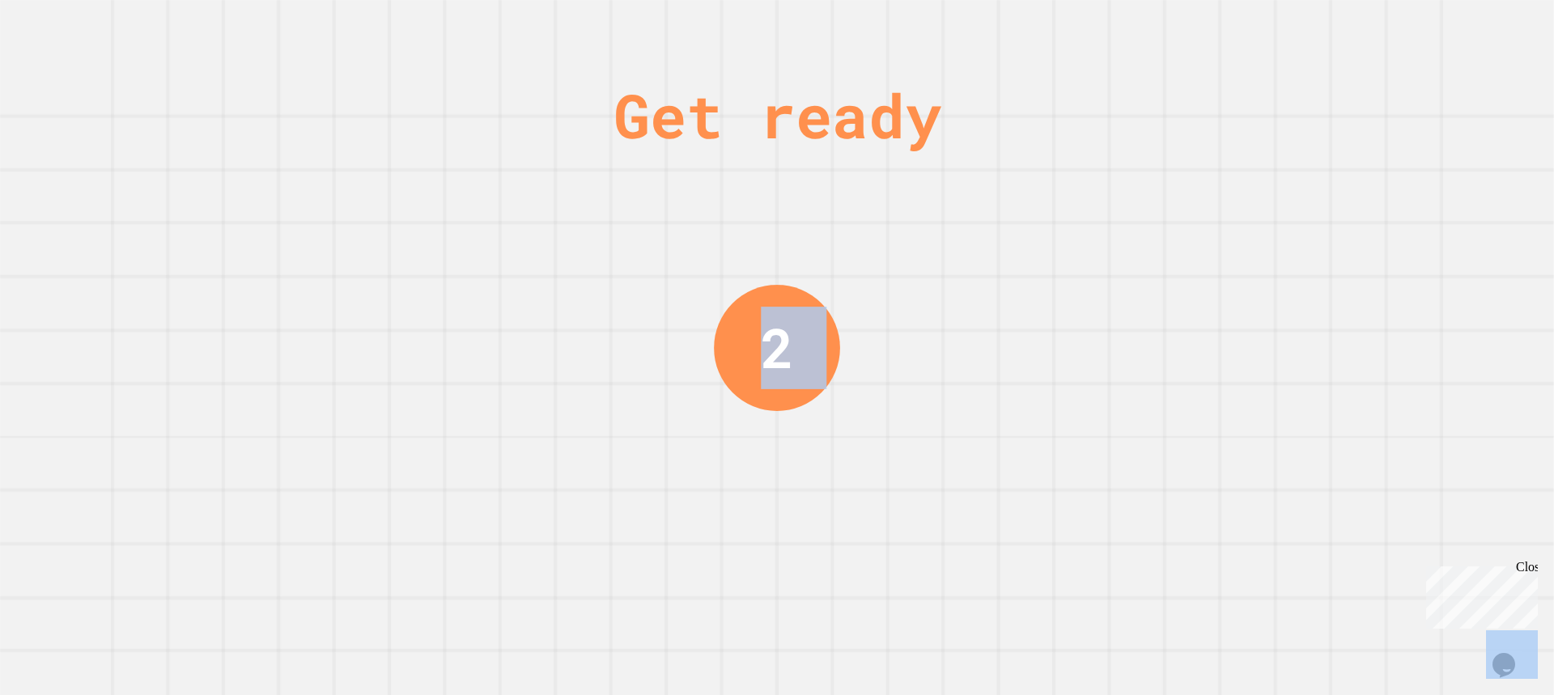
click at [986, 269] on div "Get ready 2" at bounding box center [777, 347] width 1554 height 695
click at [986, 269] on div "Get ready 1" at bounding box center [777, 347] width 1554 height 695
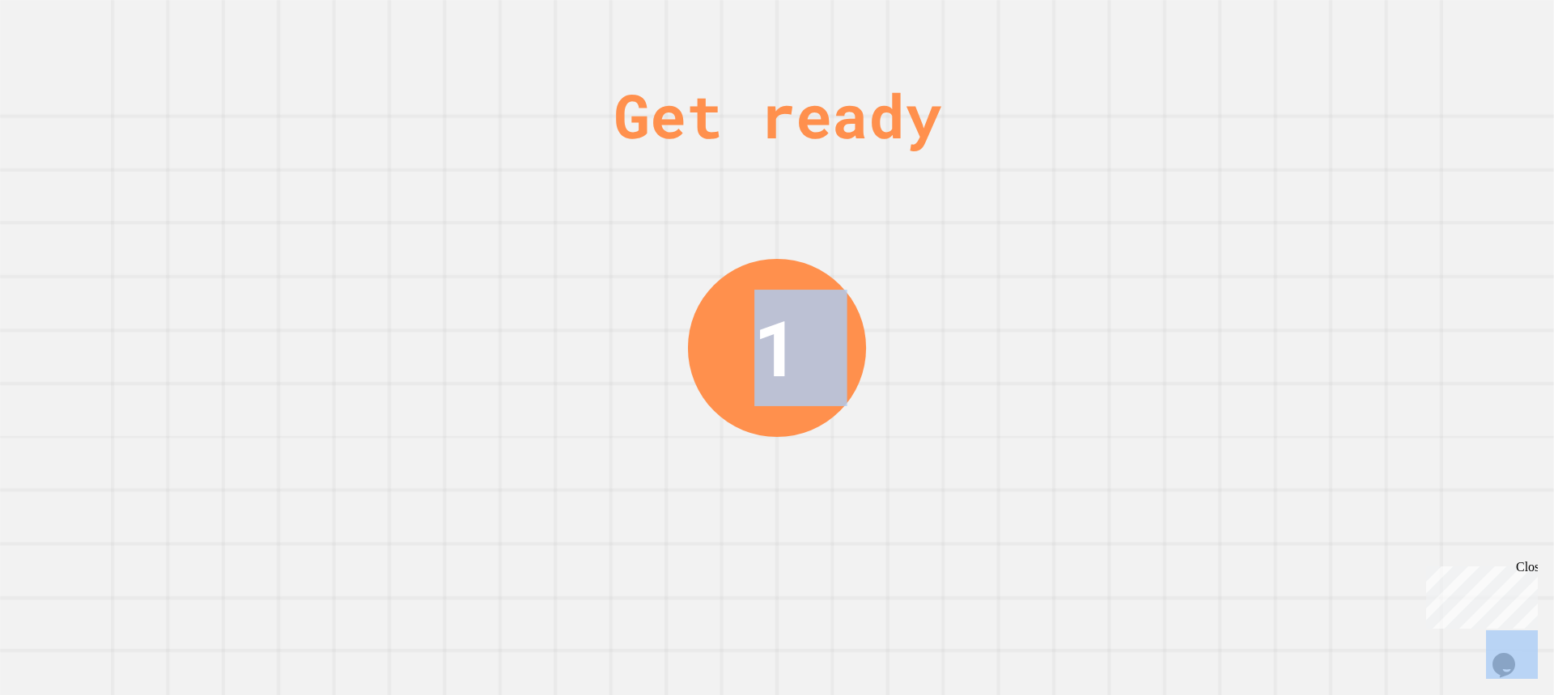
click at [987, 269] on div "Get ready 1" at bounding box center [777, 347] width 1554 height 695
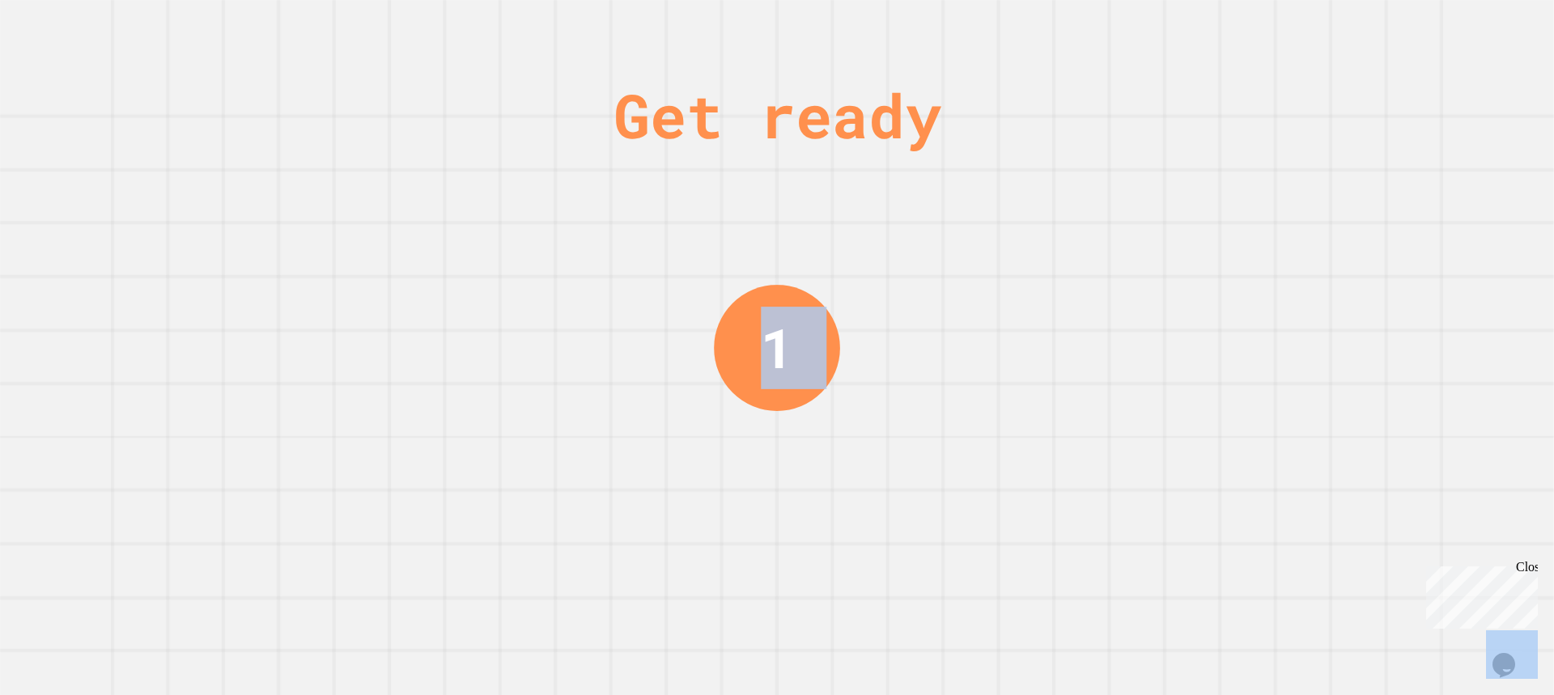
click at [986, 269] on div "Get ready 1" at bounding box center [777, 347] width 1554 height 695
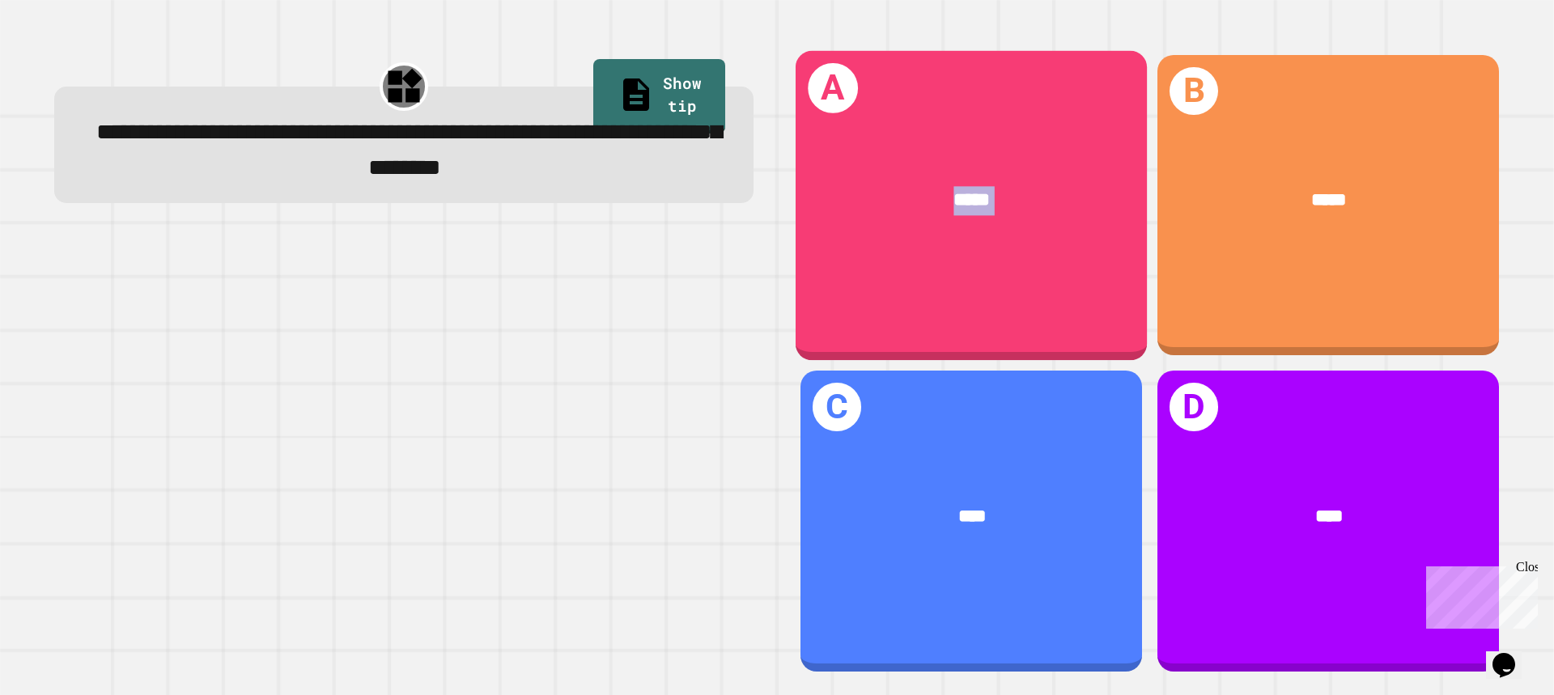
click at [986, 269] on div "A *****" at bounding box center [971, 204] width 351 height 309
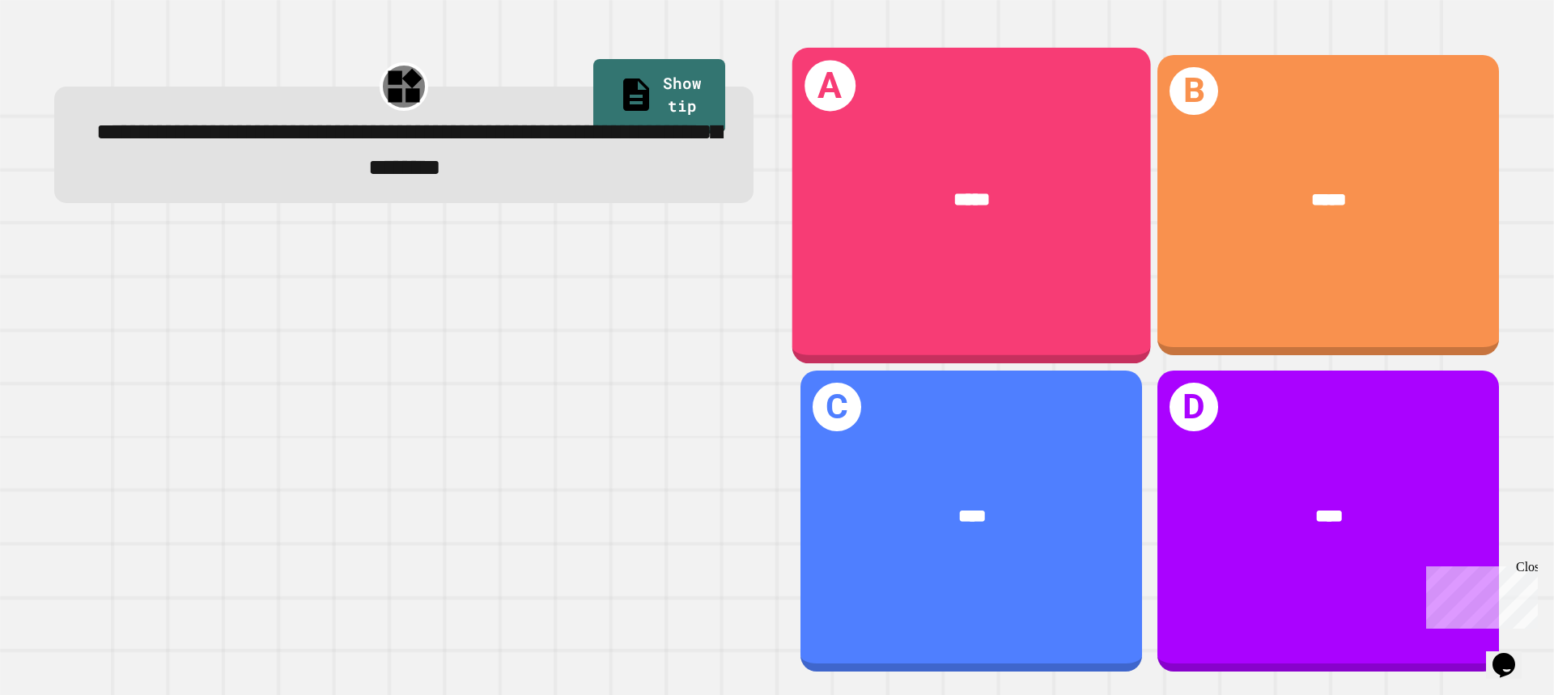
click at [931, 270] on div "A *****" at bounding box center [971, 205] width 359 height 316
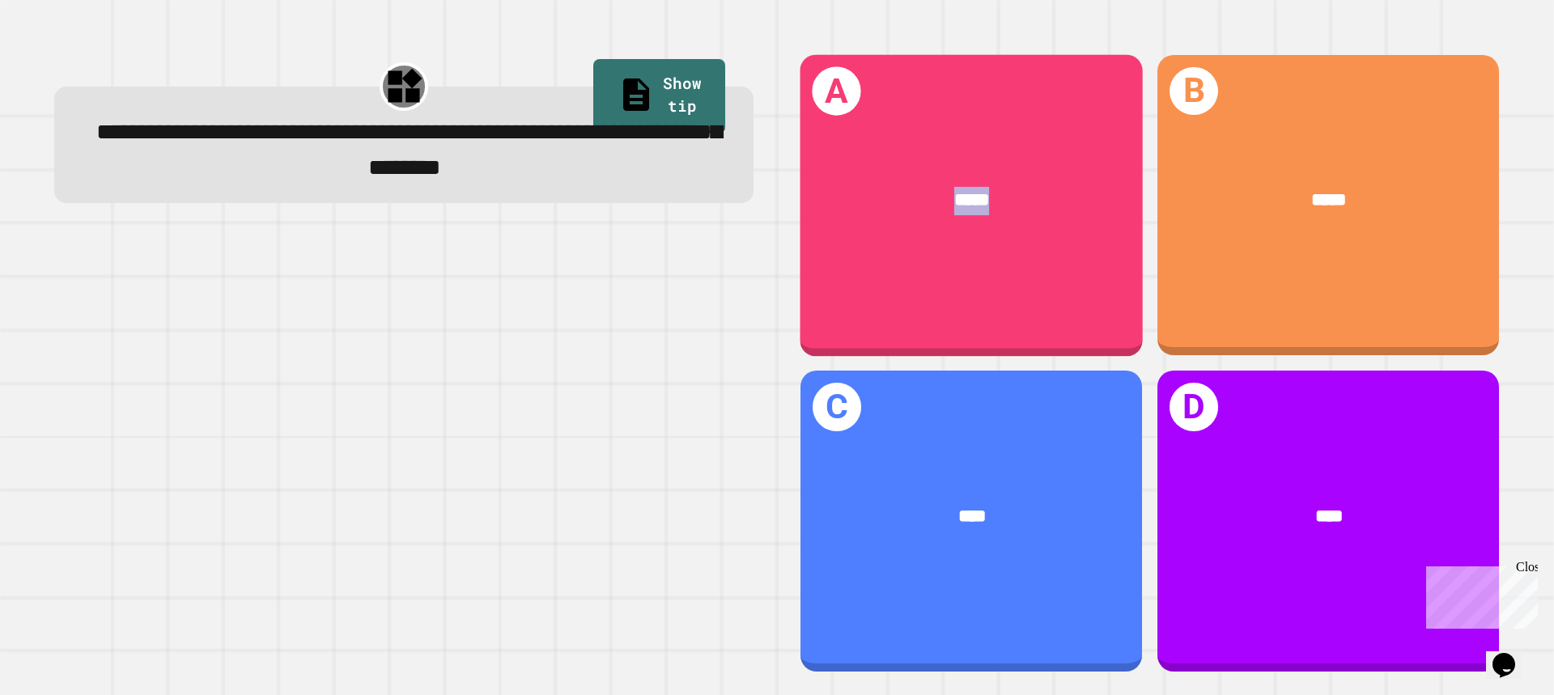
click at [931, 270] on div "A *****" at bounding box center [971, 205] width 342 height 302
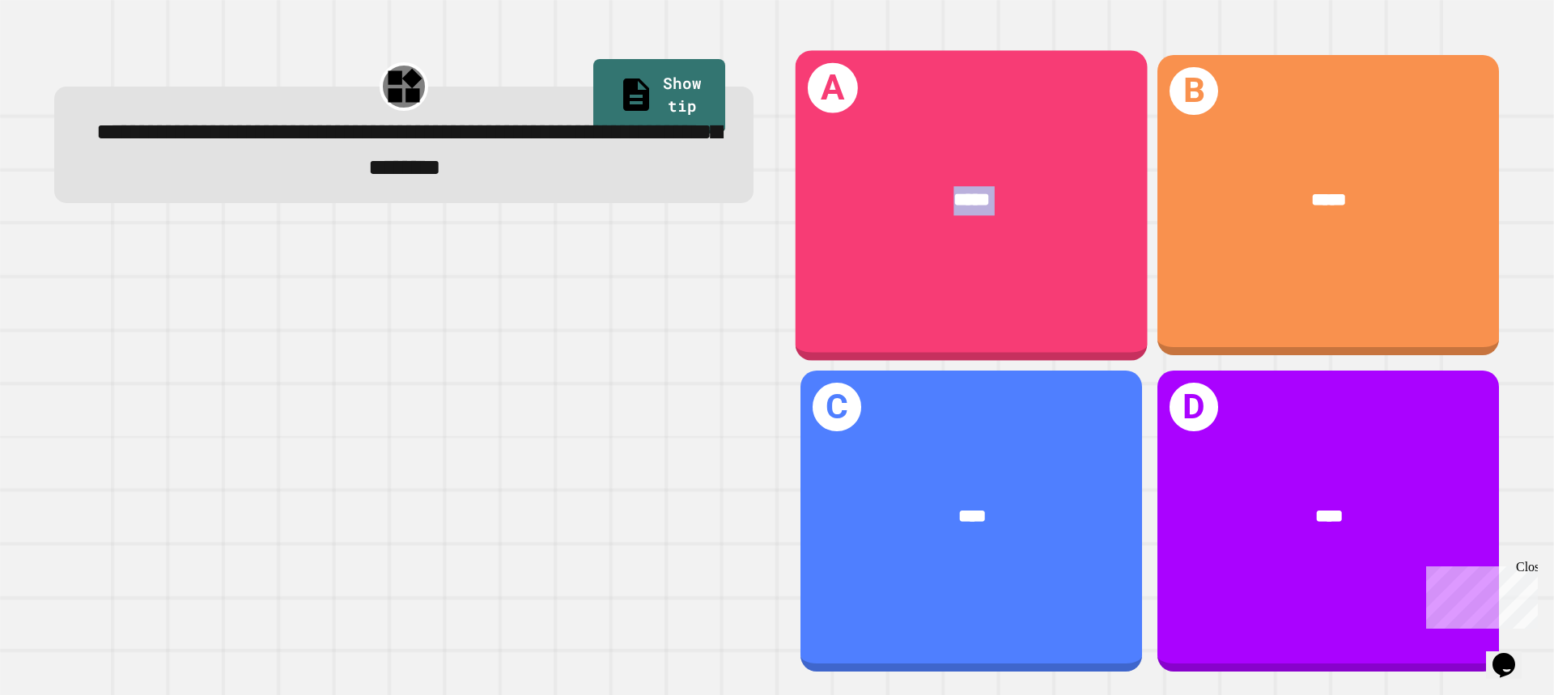
click at [931, 270] on div "A *****" at bounding box center [972, 205] width 352 height 310
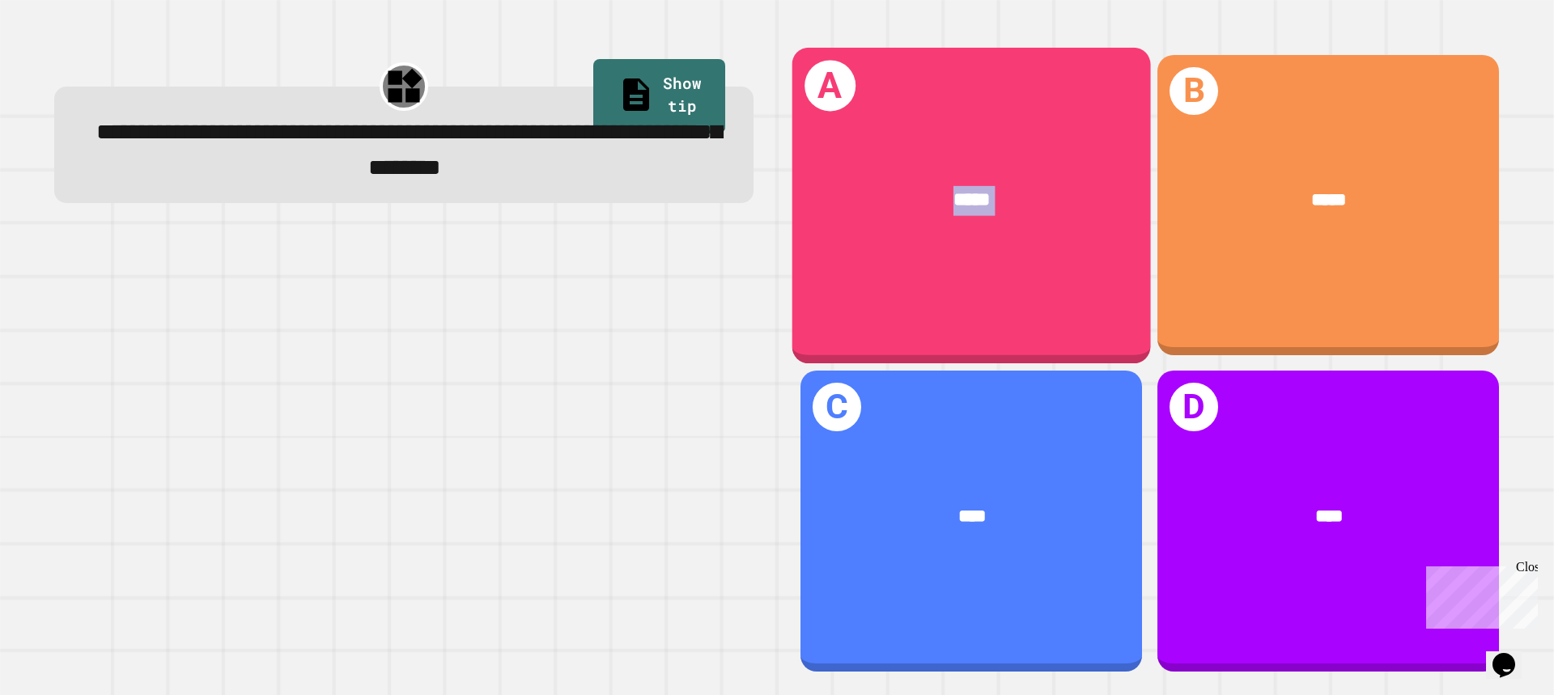
click at [931, 270] on div "A *****" at bounding box center [971, 205] width 359 height 316
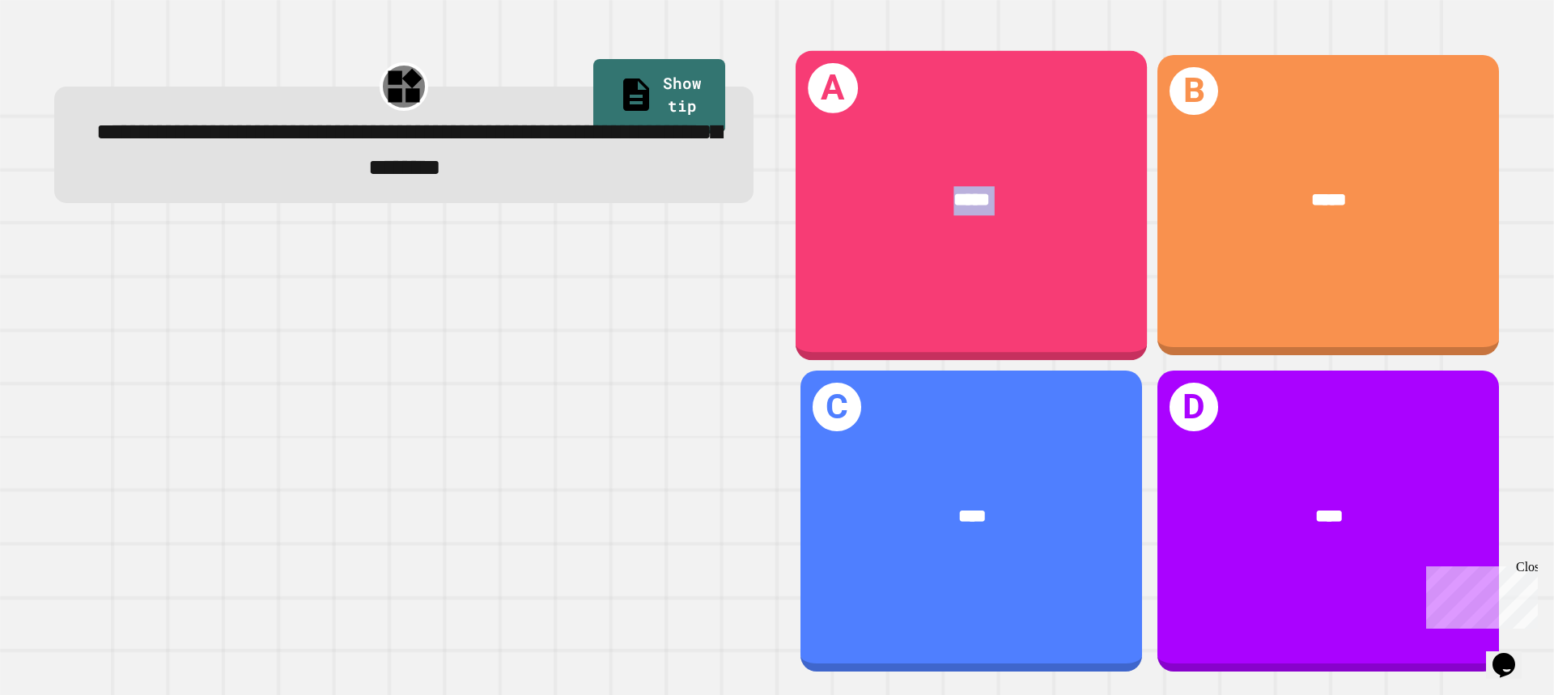
click at [929, 270] on div "A *****" at bounding box center [971, 204] width 351 height 309
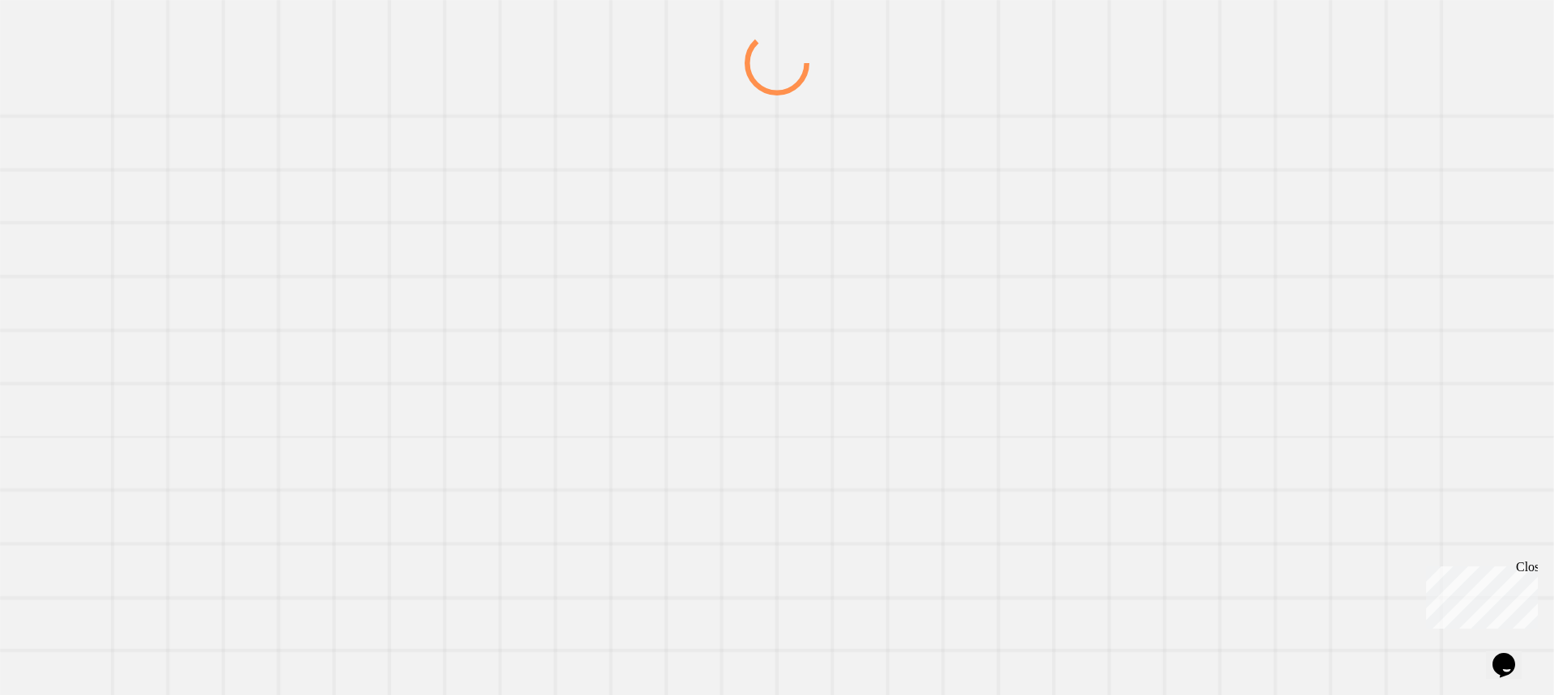
click at [928, 270] on div at bounding box center [777, 363] width 1492 height 665
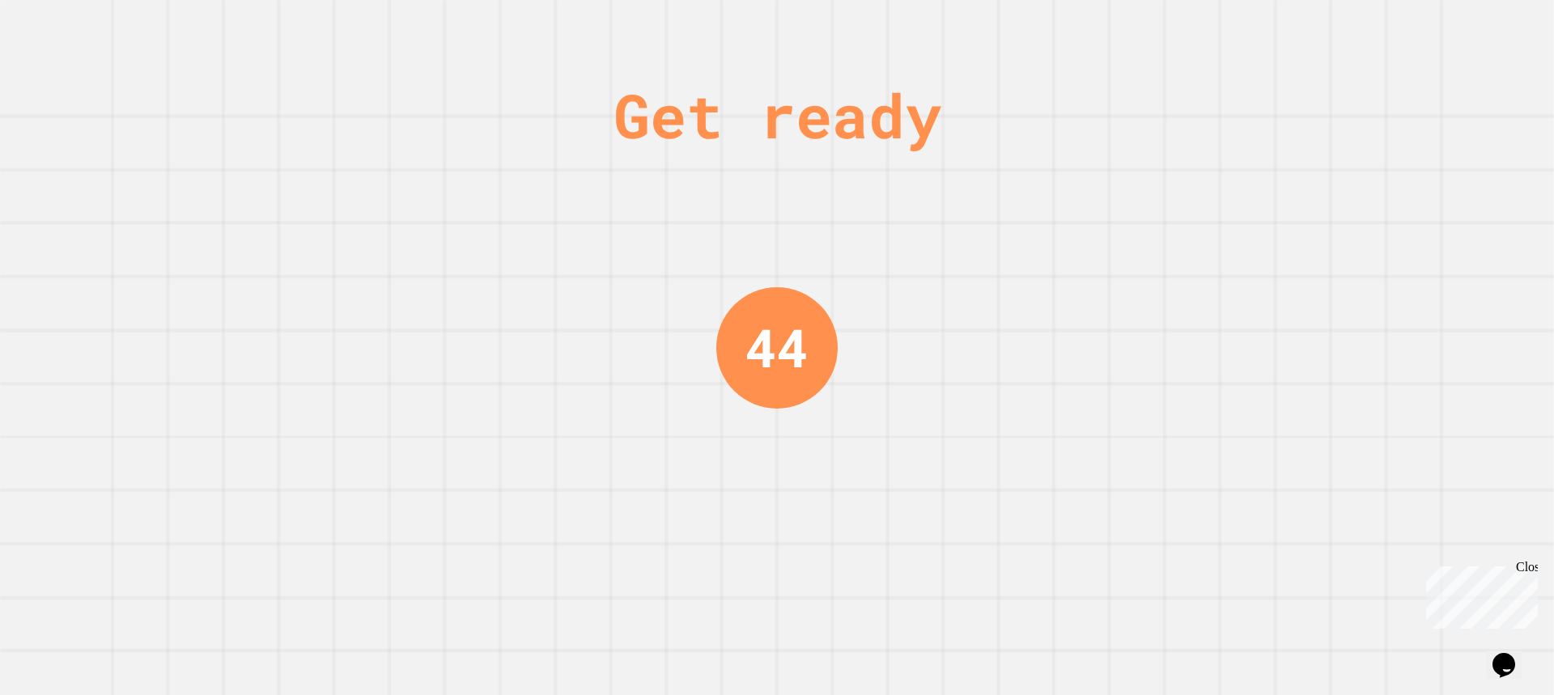
click at [1019, 352] on div "Get ready 44" at bounding box center [777, 347] width 1554 height 695
drag, startPoint x: 1019, startPoint y: 352, endPoint x: 1031, endPoint y: 342, distance: 16.1
click at [1023, 350] on div "Get ready 44" at bounding box center [777, 347] width 1554 height 695
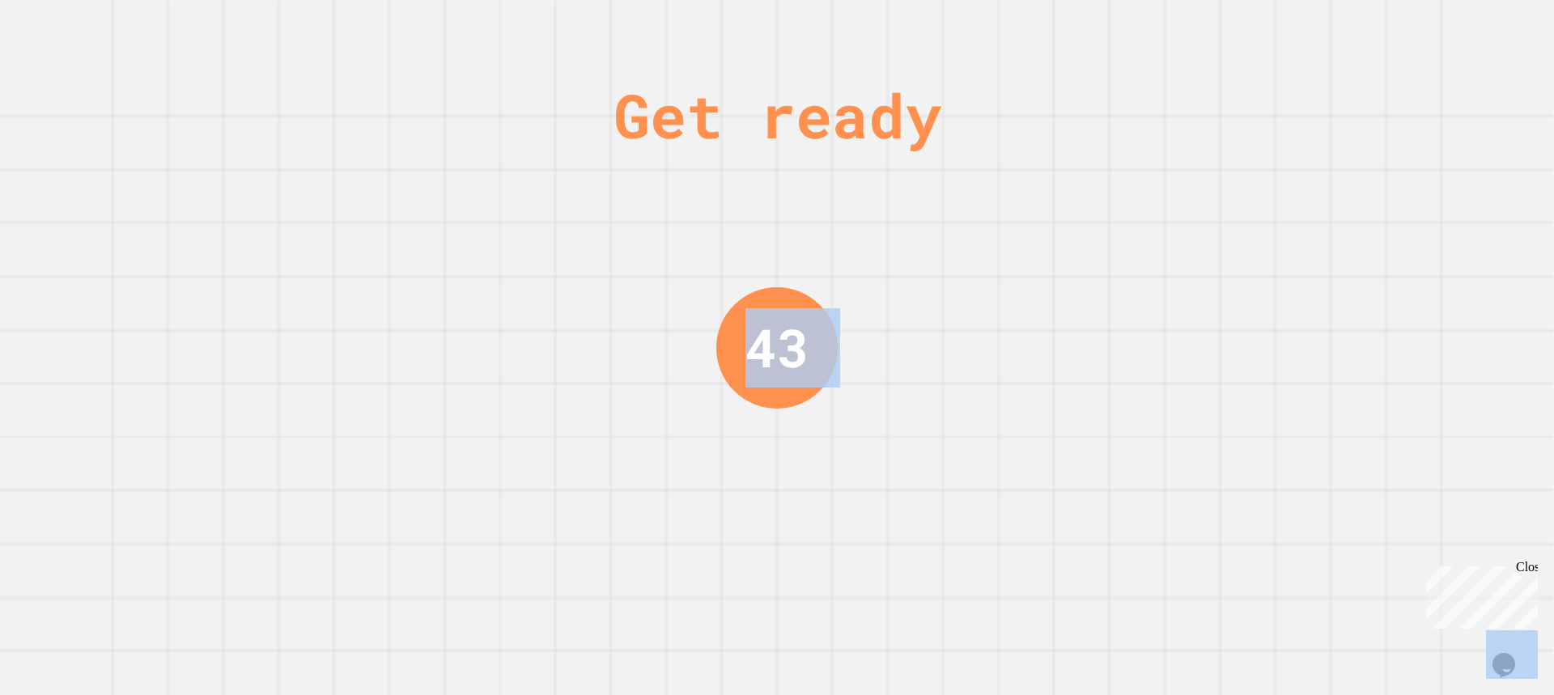
click at [1039, 308] on div "Get ready 43" at bounding box center [777, 347] width 1554 height 695
click at [1044, 293] on div "Get ready 43" at bounding box center [777, 347] width 1554 height 695
click at [1056, 273] on div "Get ready 42" at bounding box center [777, 347] width 1554 height 695
click at [1059, 268] on div "Get ready 42" at bounding box center [777, 347] width 1554 height 695
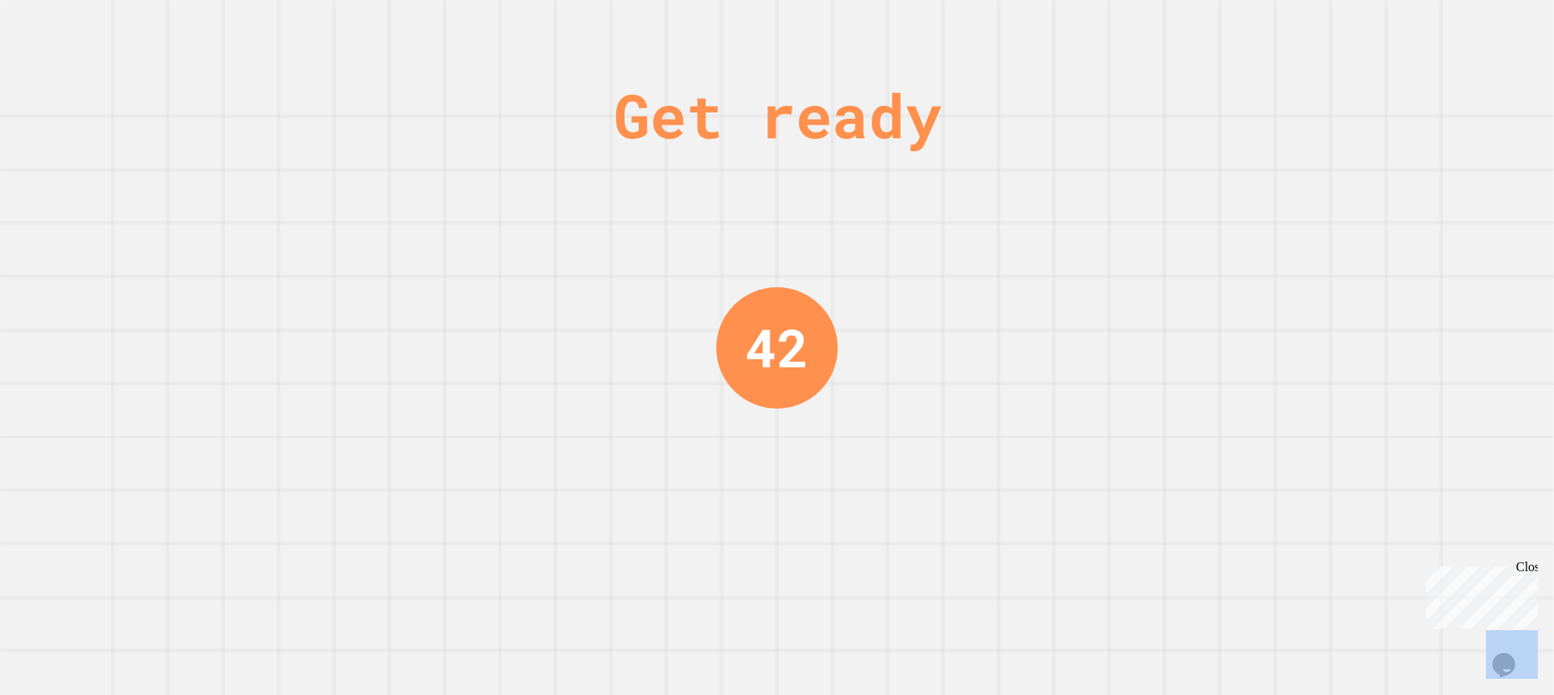
click at [1059, 268] on div "Get ready 42" at bounding box center [777, 347] width 1554 height 695
click at [1059, 268] on div "Get ready 41" at bounding box center [777, 347] width 1554 height 695
click at [1060, 267] on div "Get ready 41" at bounding box center [777, 347] width 1554 height 695
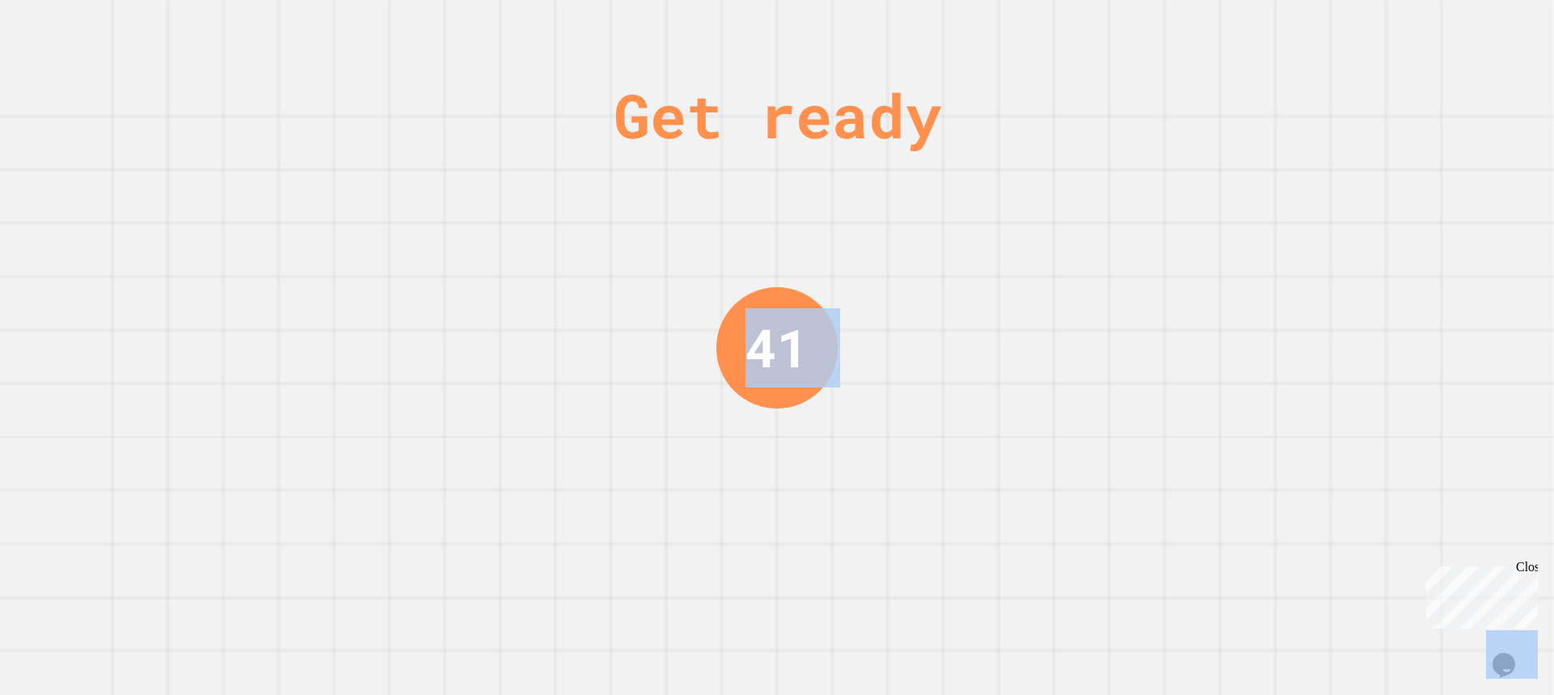
click at [1060, 267] on div "Get ready 41" at bounding box center [777, 347] width 1554 height 695
click at [1051, 282] on div "Get ready 40" at bounding box center [777, 347] width 1554 height 695
click at [1047, 282] on div "Get ready 40" at bounding box center [777, 347] width 1554 height 695
click at [1047, 278] on div "Get ready 40" at bounding box center [777, 347] width 1554 height 695
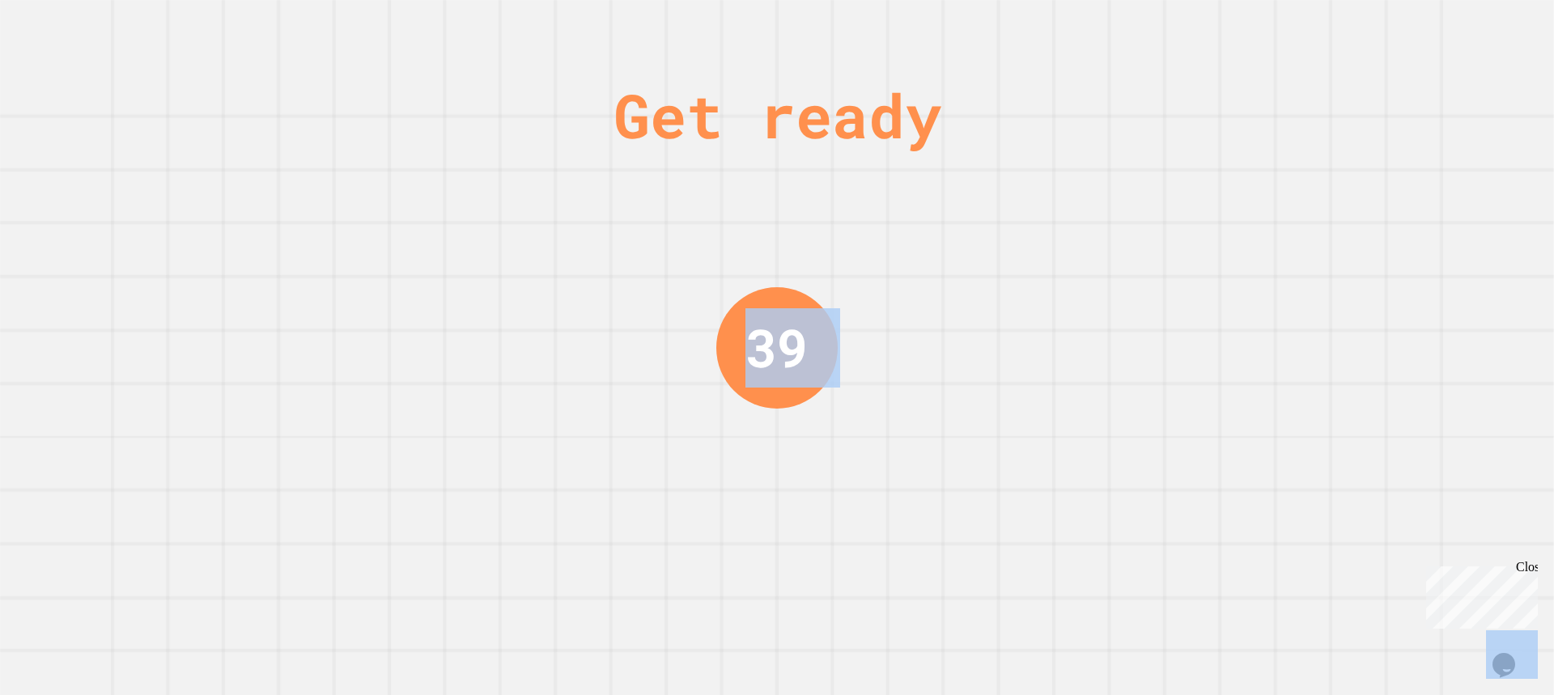
click at [1046, 278] on div "Get ready 39" at bounding box center [777, 347] width 1554 height 695
click at [1045, 278] on div "Get ready 39" at bounding box center [777, 347] width 1554 height 695
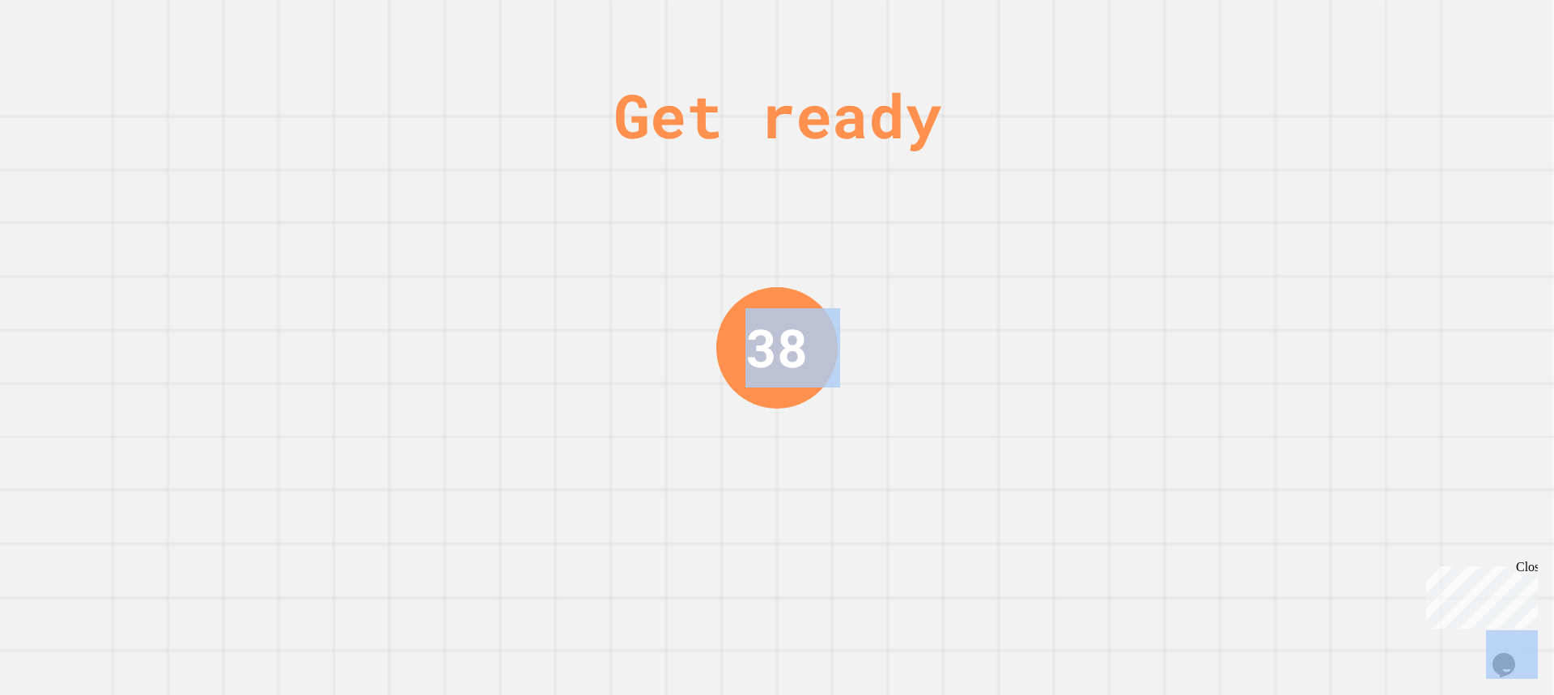
click at [1045, 278] on div "Get ready 38" at bounding box center [777, 347] width 1554 height 695
click at [1045, 277] on div "Get ready 38" at bounding box center [777, 347] width 1554 height 695
click at [1045, 277] on div "Get ready 37" at bounding box center [777, 347] width 1554 height 695
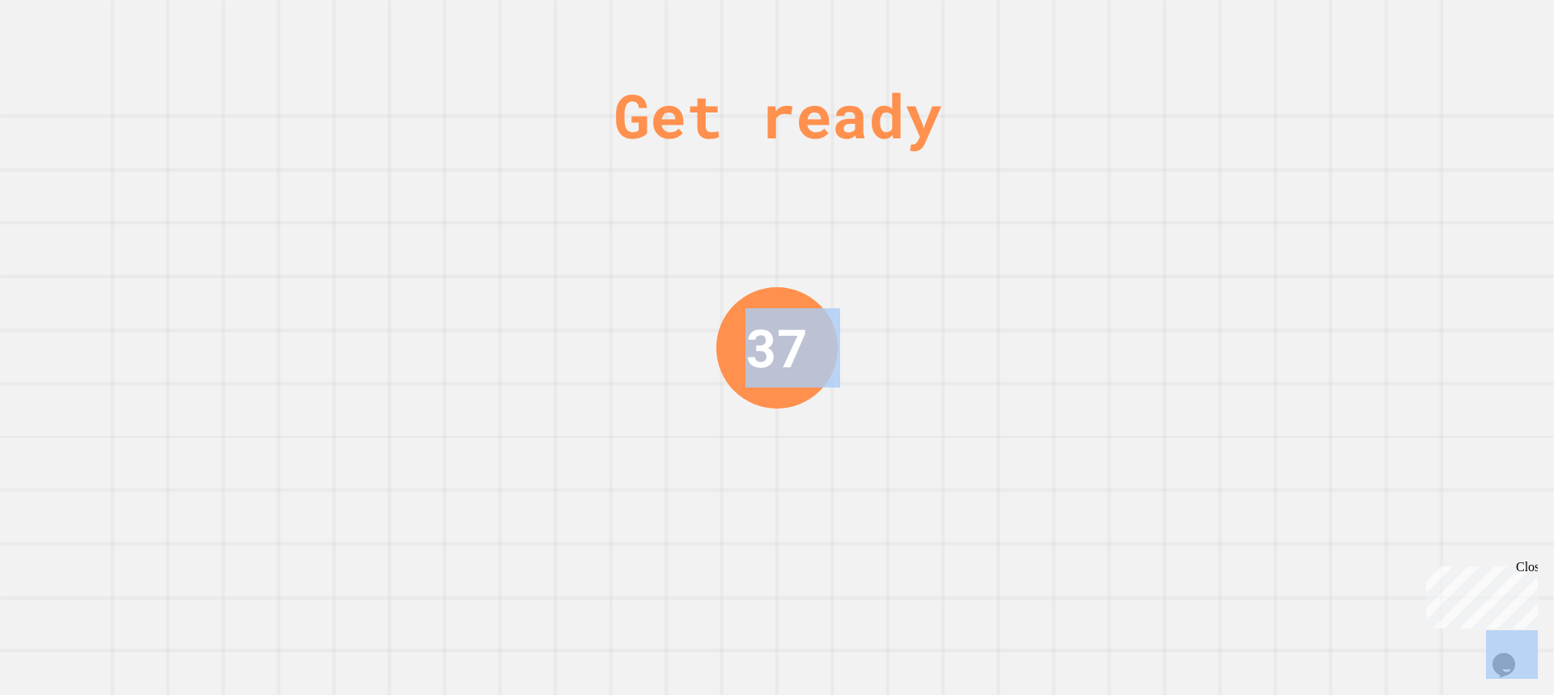
click at [1044, 277] on div "Get ready 37" at bounding box center [777, 347] width 1554 height 695
click at [1042, 275] on div "Get ready 37" at bounding box center [777, 347] width 1554 height 695
click at [1042, 275] on div "Get ready 36" at bounding box center [777, 347] width 1554 height 695
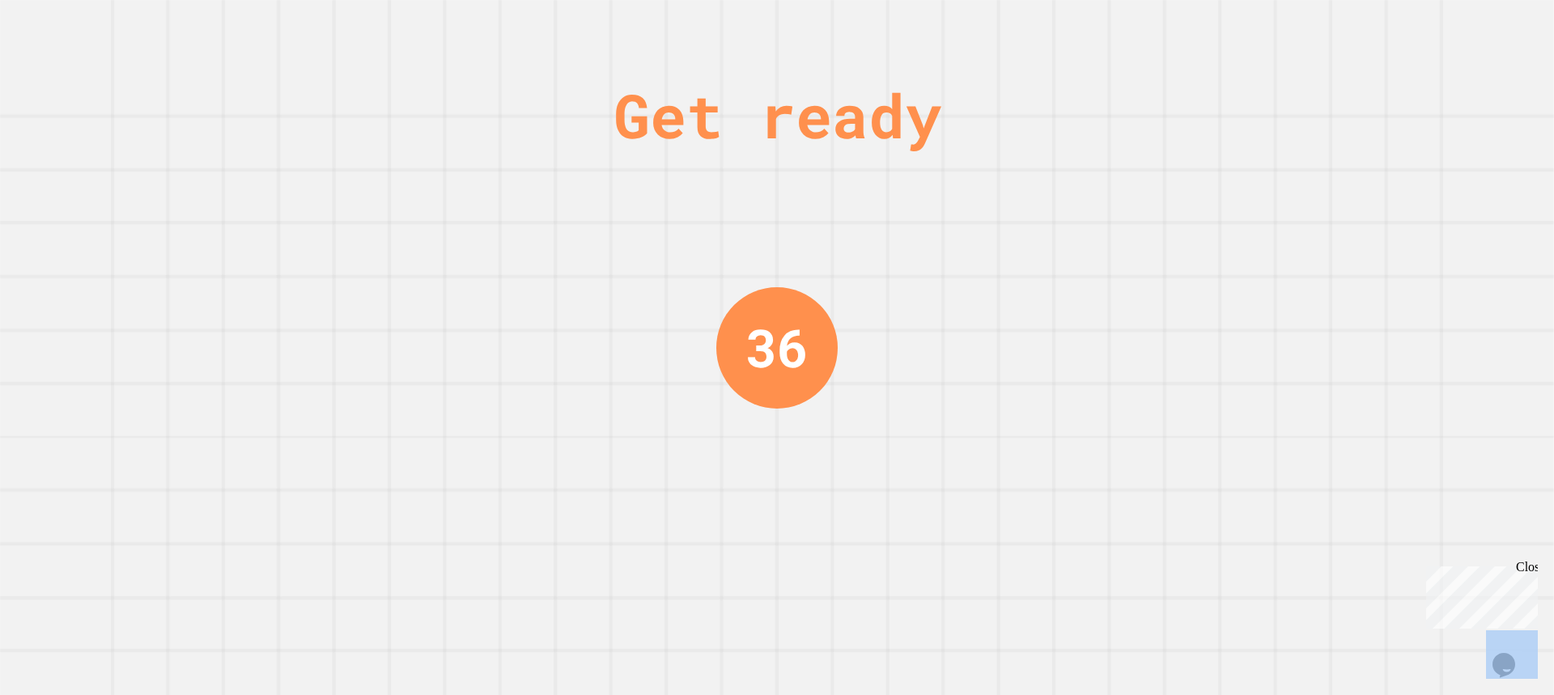
click at [1042, 275] on div "Get ready 36" at bounding box center [777, 347] width 1554 height 695
click at [1017, 260] on div "Get ready 36" at bounding box center [777, 347] width 1554 height 695
click at [1017, 260] on div "Get ready 35" at bounding box center [777, 347] width 1554 height 695
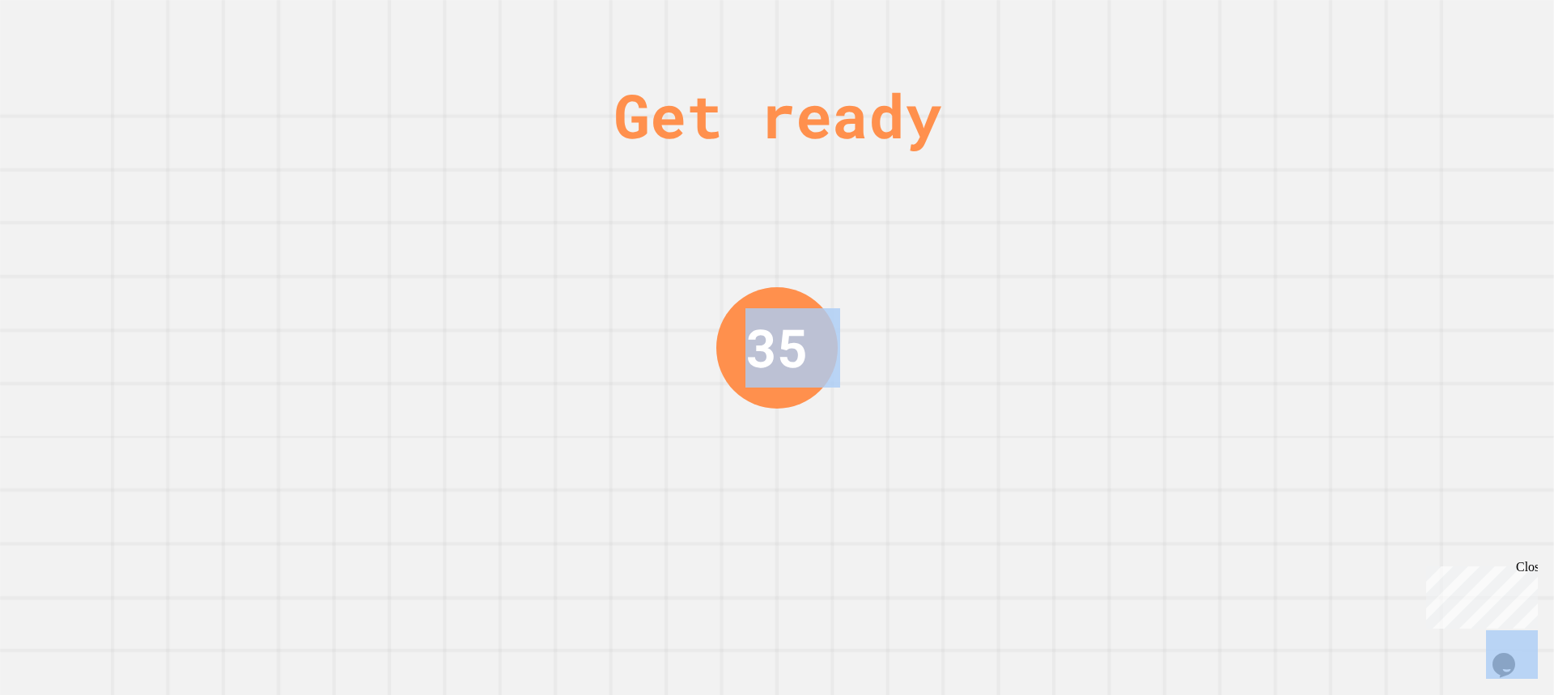
click at [1017, 260] on div "Get ready 35" at bounding box center [777, 347] width 1554 height 695
click at [1017, 260] on div "Get ready 34" at bounding box center [777, 347] width 1554 height 695
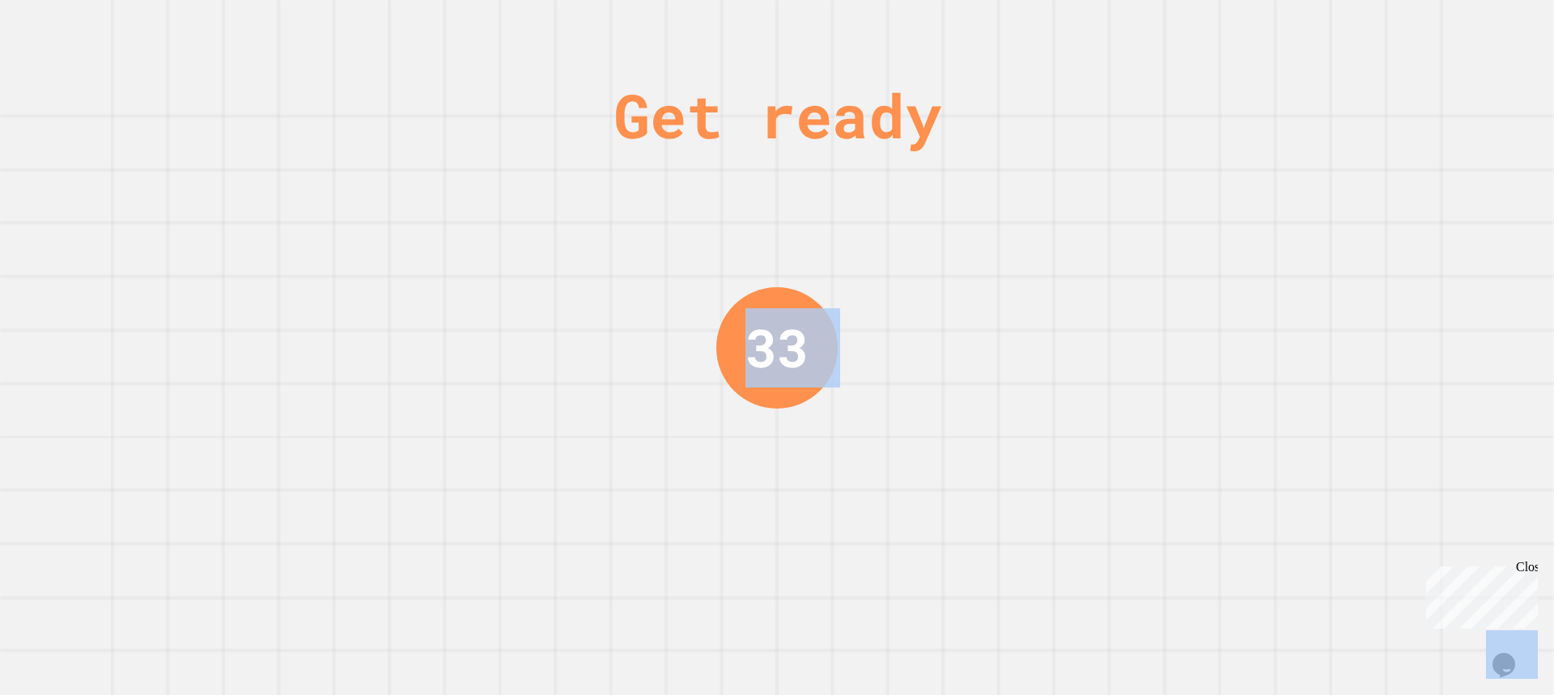
click at [1017, 260] on div "Get ready 33" at bounding box center [777, 347] width 1554 height 695
click at [1017, 259] on div "Get ready 33" at bounding box center [777, 347] width 1554 height 695
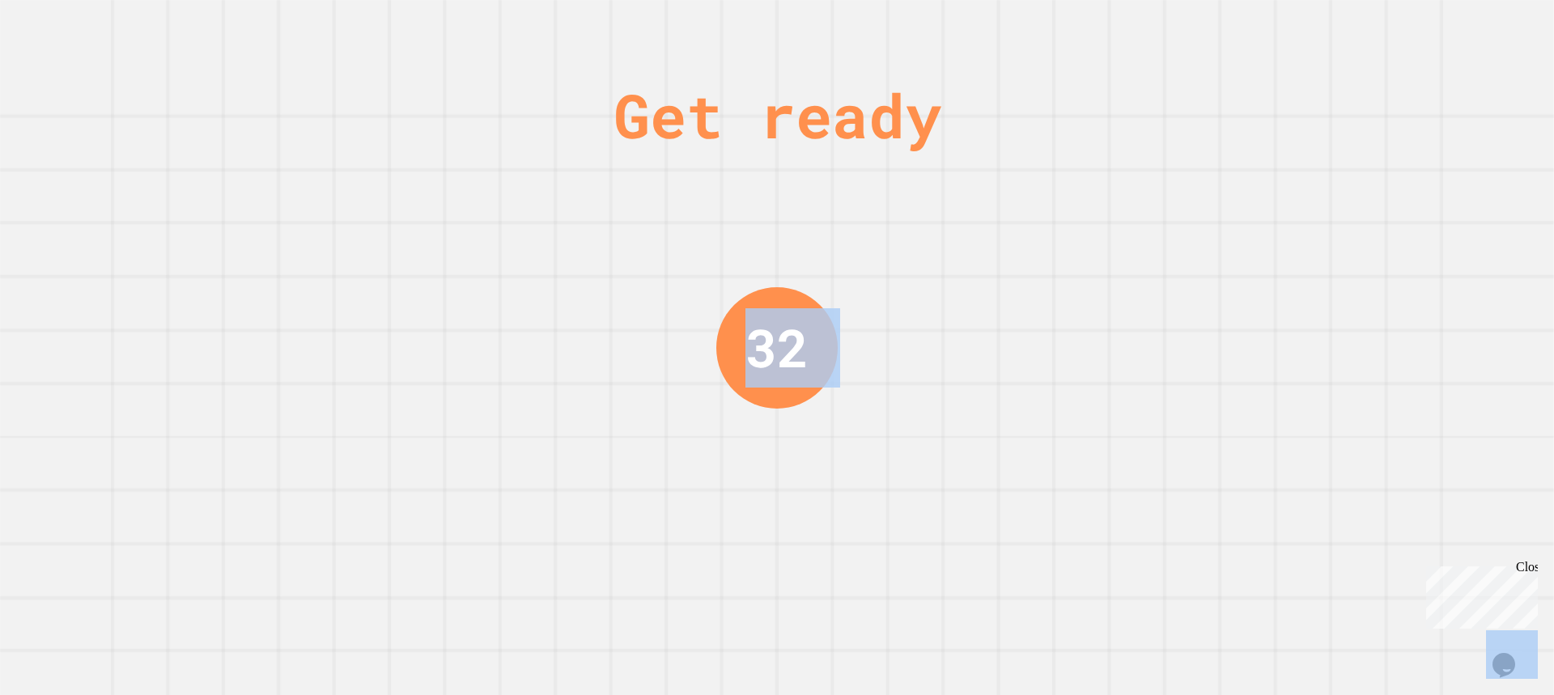
click at [1017, 259] on div "Get ready 32" at bounding box center [777, 347] width 1554 height 695
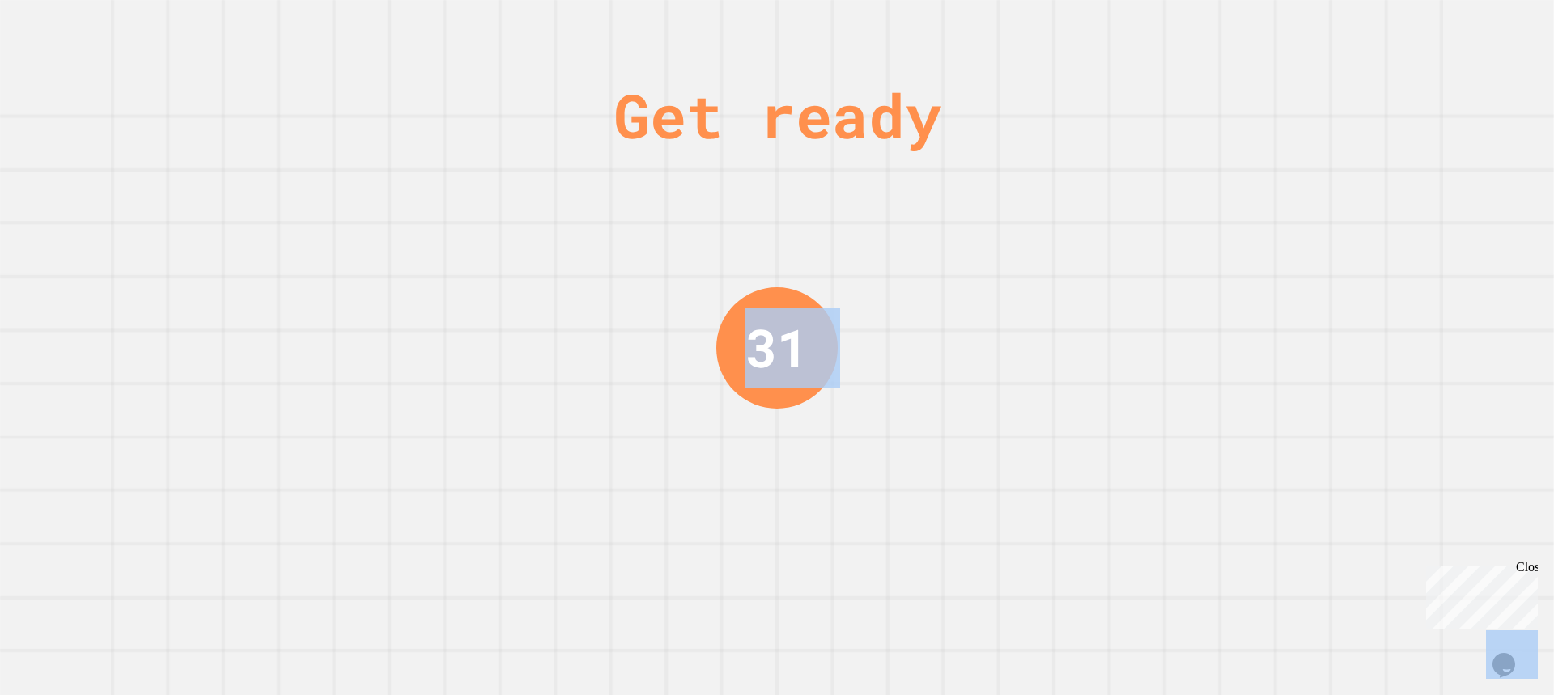
click at [1017, 259] on div "Get ready 31" at bounding box center [777, 347] width 1554 height 695
click at [1017, 259] on div "Get ready 30" at bounding box center [777, 347] width 1554 height 695
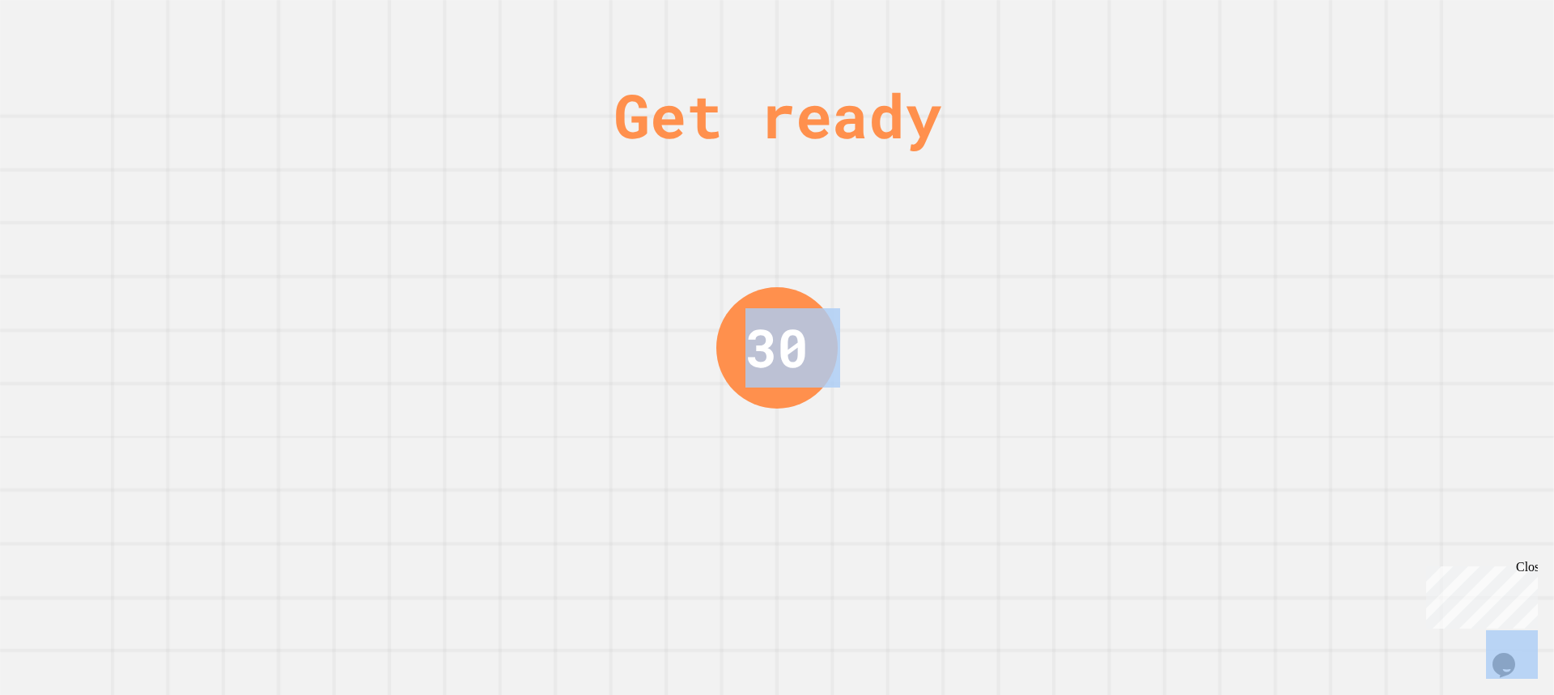
click at [1017, 259] on div "Get ready 30" at bounding box center [777, 347] width 1554 height 695
click at [1017, 259] on div "Get ready 29" at bounding box center [777, 347] width 1554 height 695
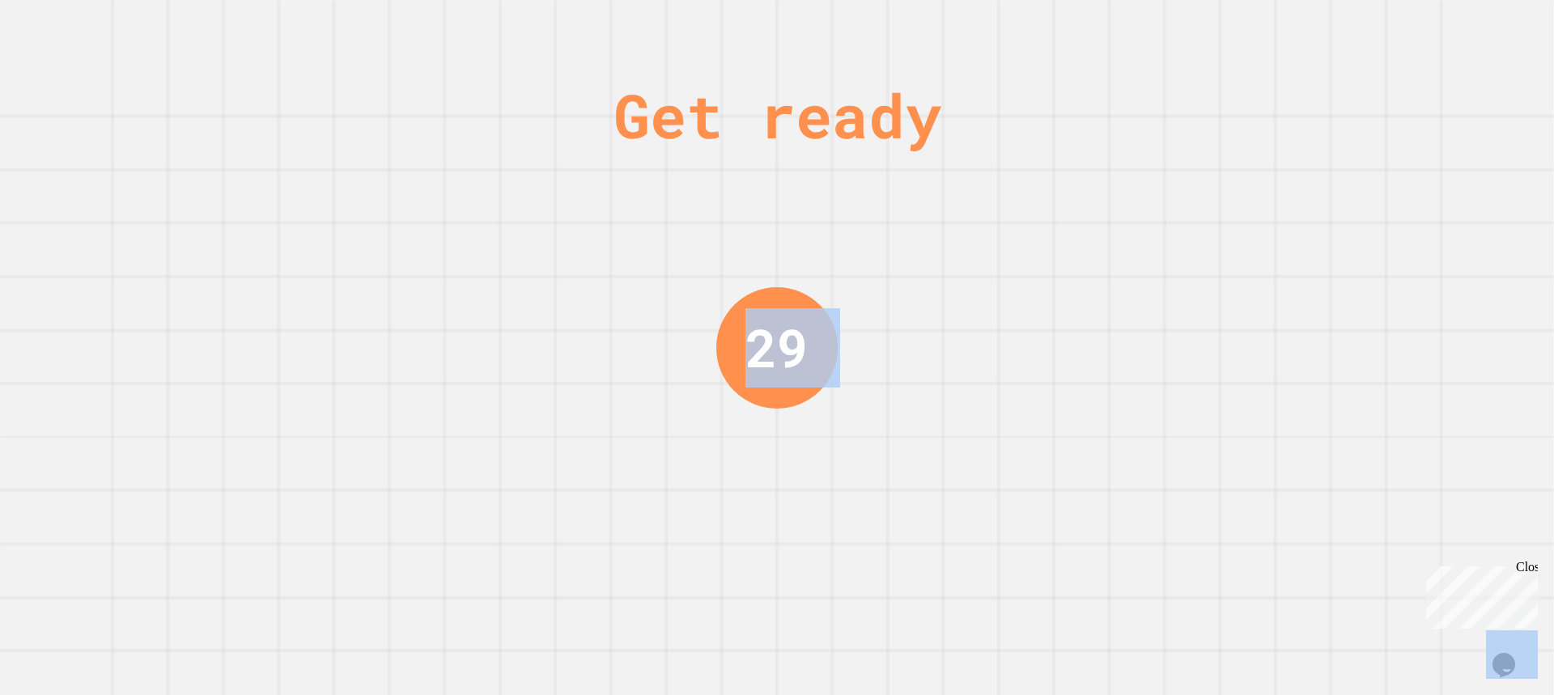
click at [1017, 259] on div "Get ready 29" at bounding box center [777, 347] width 1554 height 695
click at [1017, 259] on div "Get ready 28" at bounding box center [777, 347] width 1554 height 695
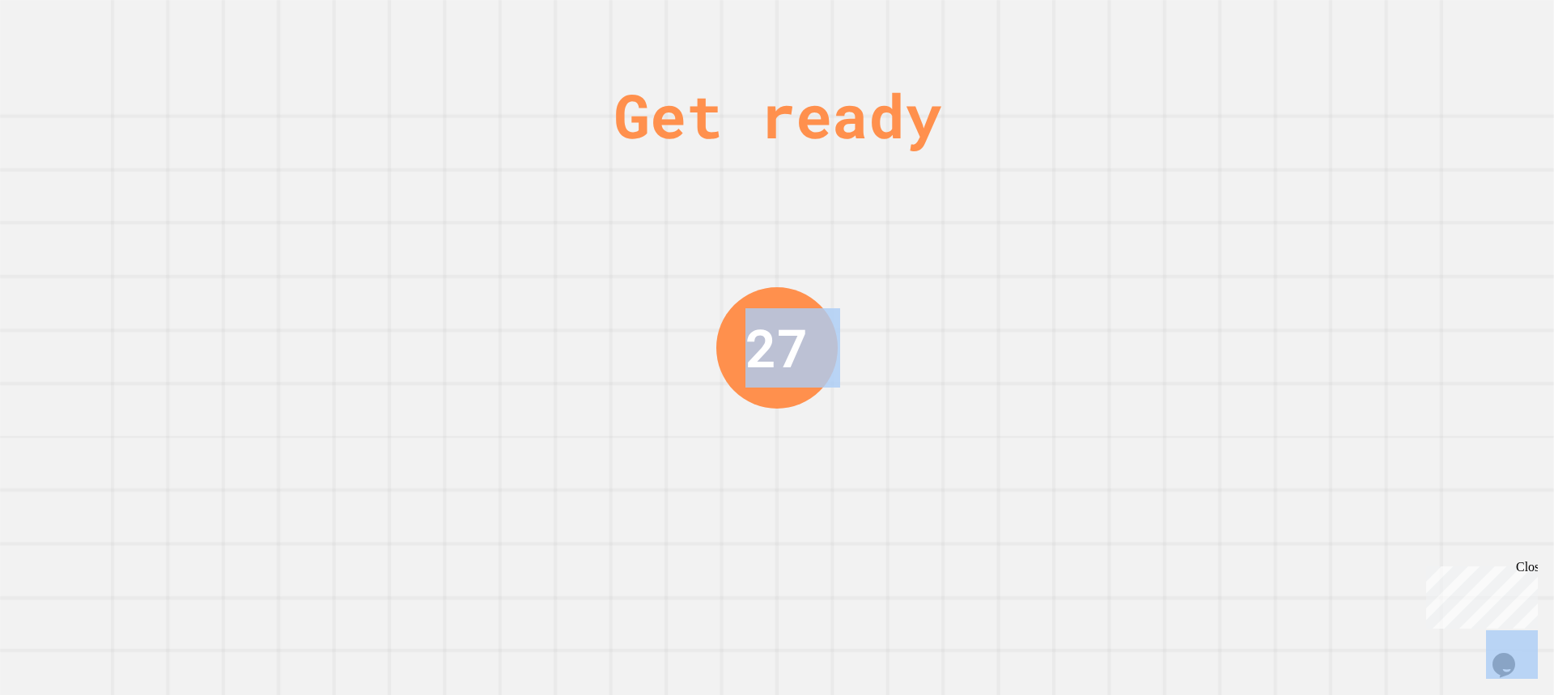
click at [1017, 259] on div "Get ready 27" at bounding box center [777, 347] width 1554 height 695
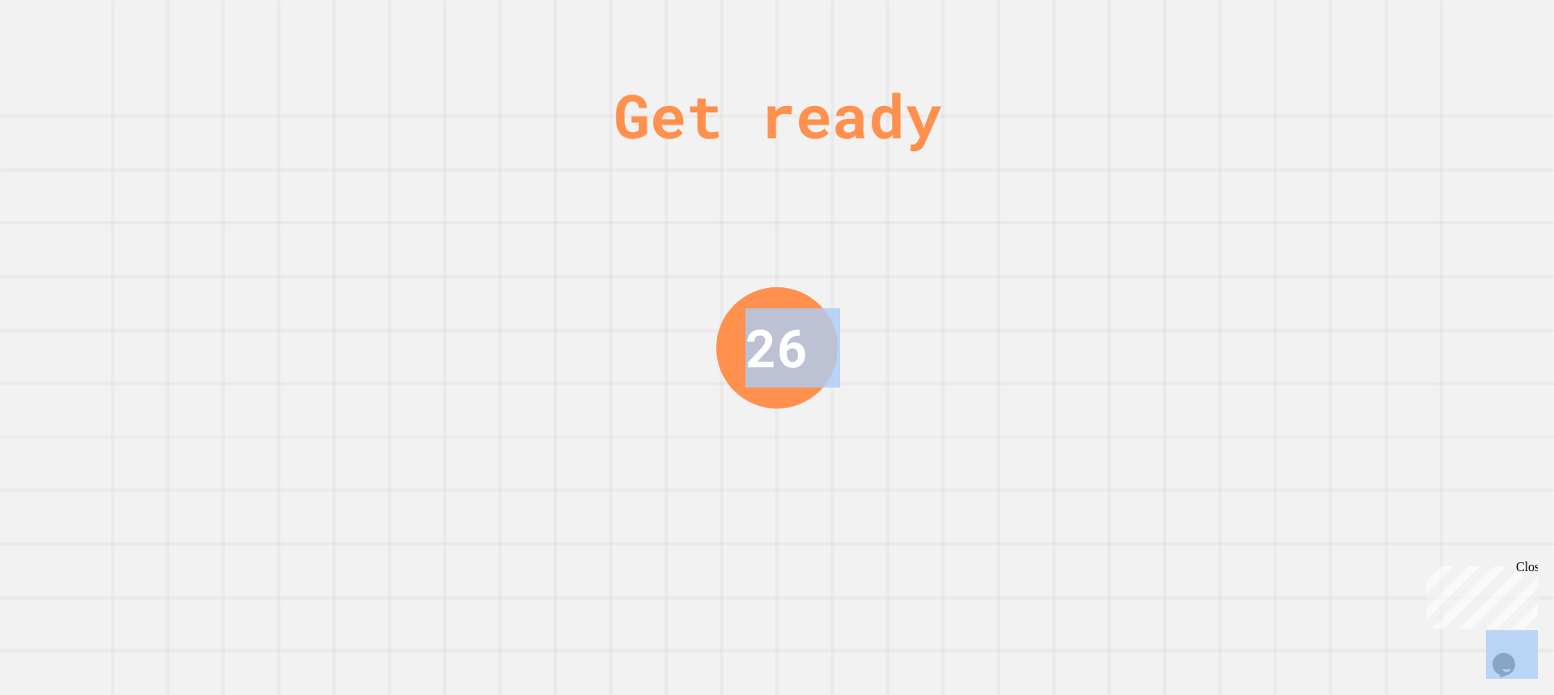
click at [1017, 259] on div "Get ready 26" at bounding box center [777, 347] width 1554 height 695
click at [1017, 259] on div "Get ready 25" at bounding box center [777, 347] width 1554 height 695
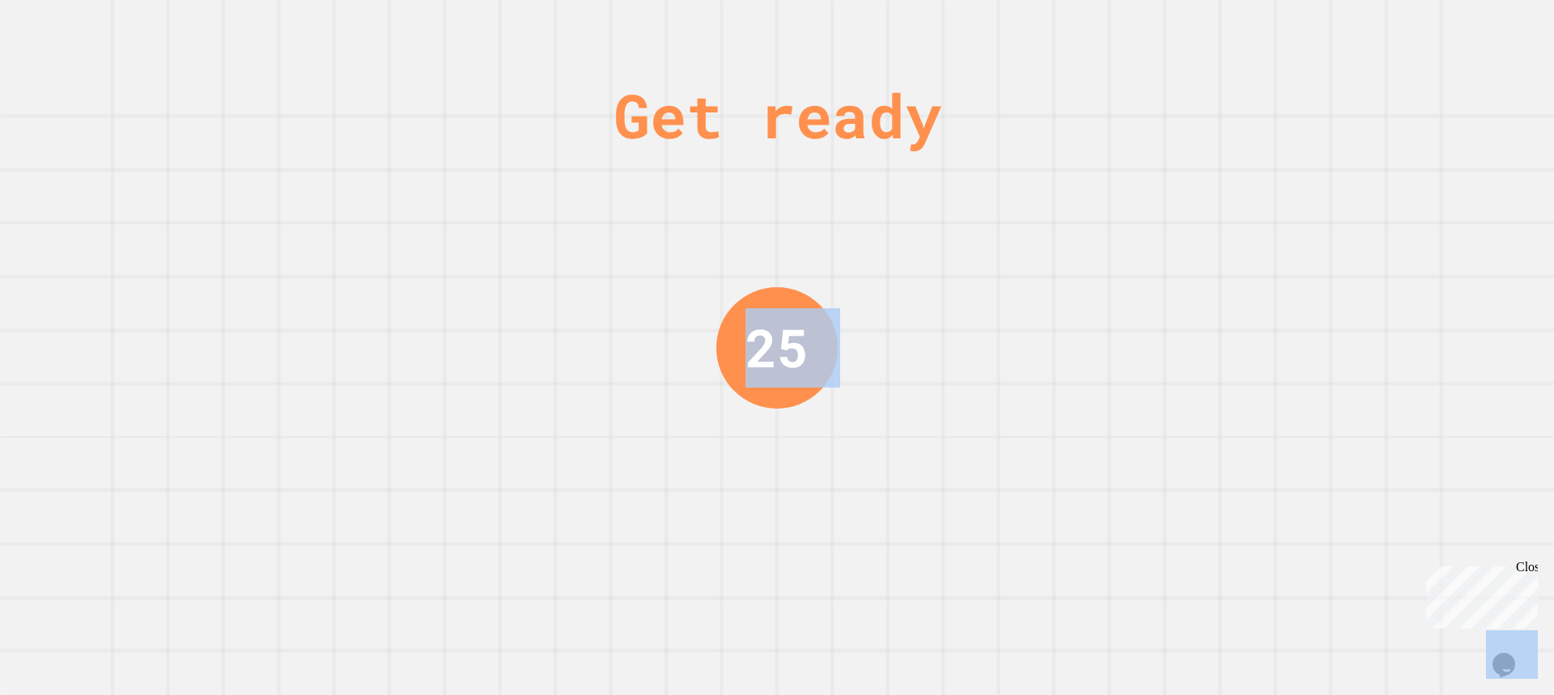
click at [1018, 259] on div "Get ready 25" at bounding box center [777, 347] width 1554 height 695
click at [1020, 259] on div "Get ready 25" at bounding box center [777, 347] width 1554 height 695
click at [1021, 259] on div "Get ready 24" at bounding box center [777, 347] width 1554 height 695
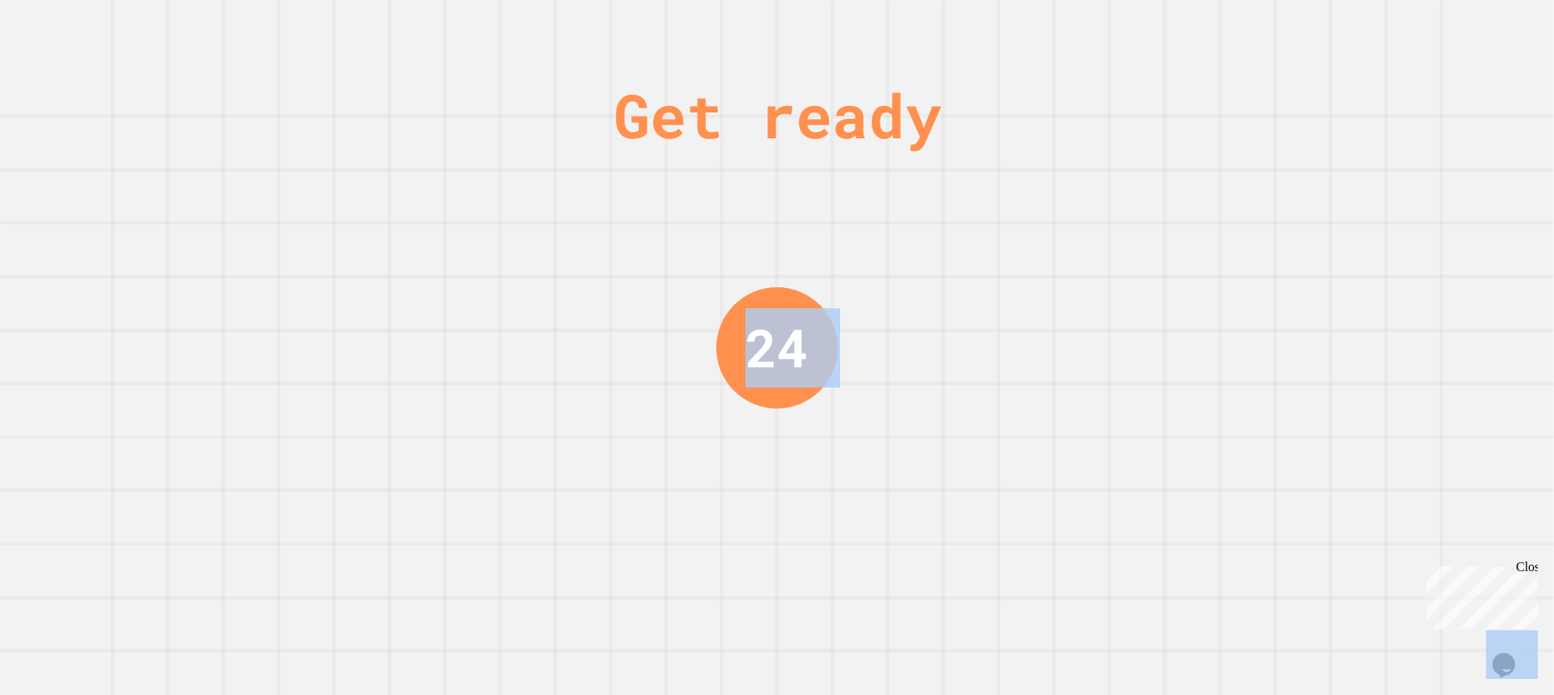
click at [1021, 259] on div "Get ready 24" at bounding box center [777, 347] width 1554 height 695
click at [1021, 259] on div "Get ready 23" at bounding box center [777, 347] width 1554 height 695
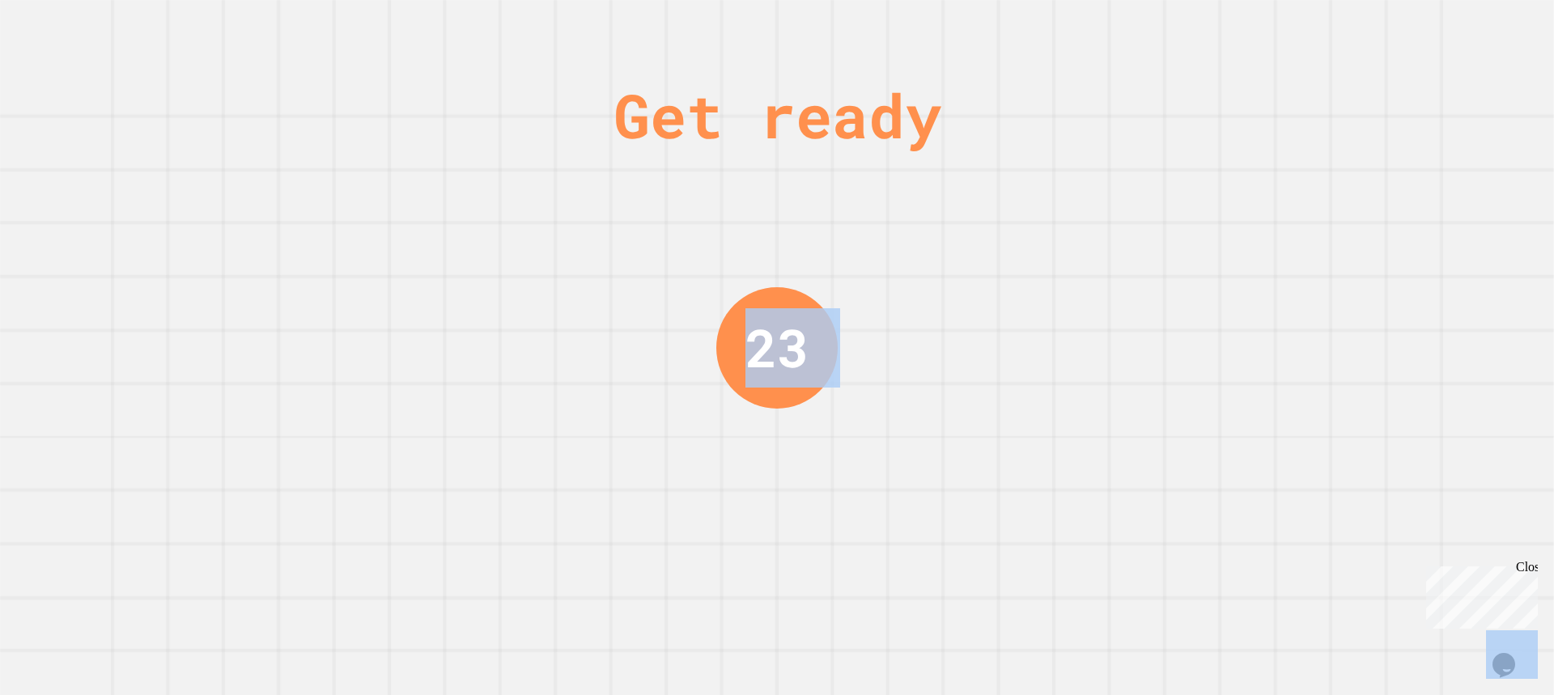
click at [1021, 259] on div "Get ready 23" at bounding box center [777, 347] width 1554 height 695
click at [1021, 259] on div "Get ready 22" at bounding box center [777, 347] width 1554 height 695
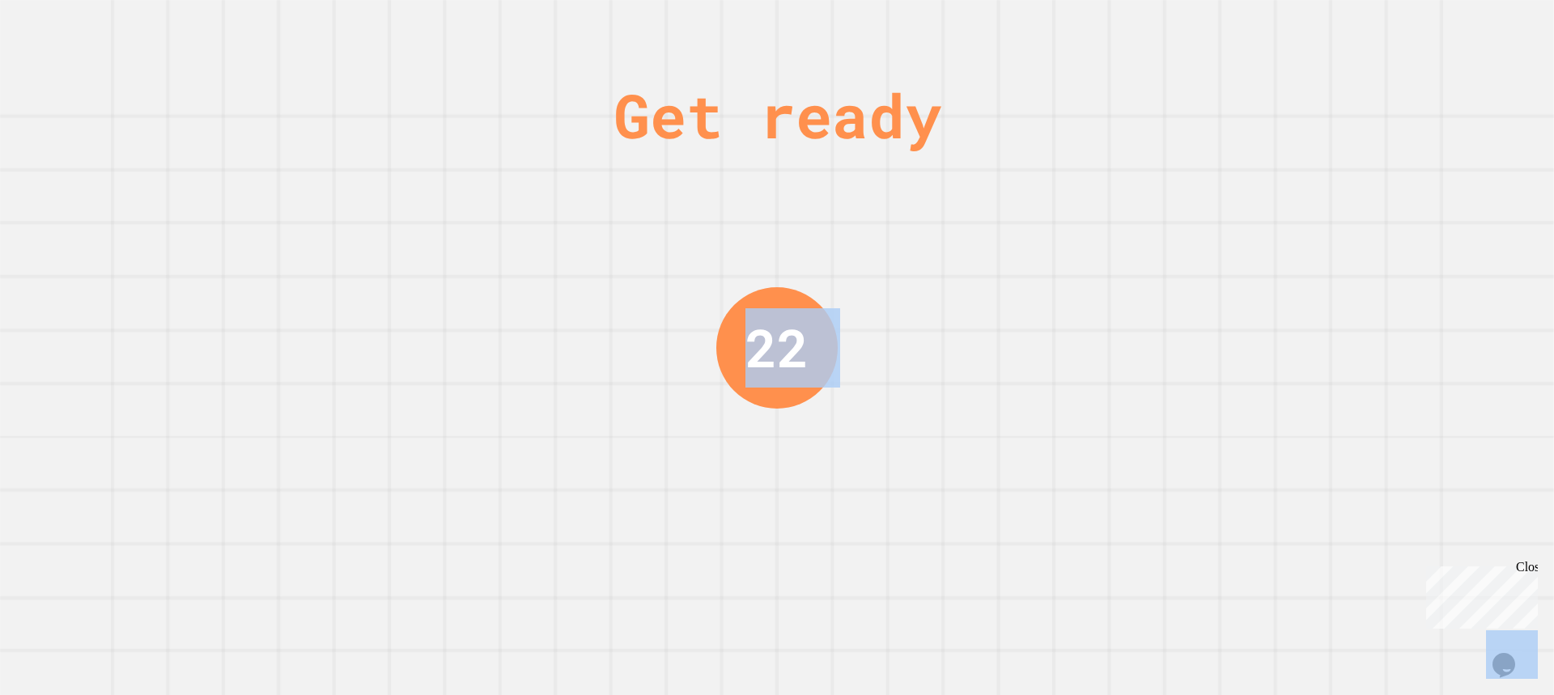
click at [1021, 259] on div "Get ready 22" at bounding box center [777, 347] width 1554 height 695
click at [1021, 259] on div "Get ready 21" at bounding box center [777, 347] width 1554 height 695
click at [1022, 259] on div "Get ready 21" at bounding box center [777, 347] width 1554 height 695
click at [1022, 259] on div "Get ready 20" at bounding box center [777, 347] width 1554 height 695
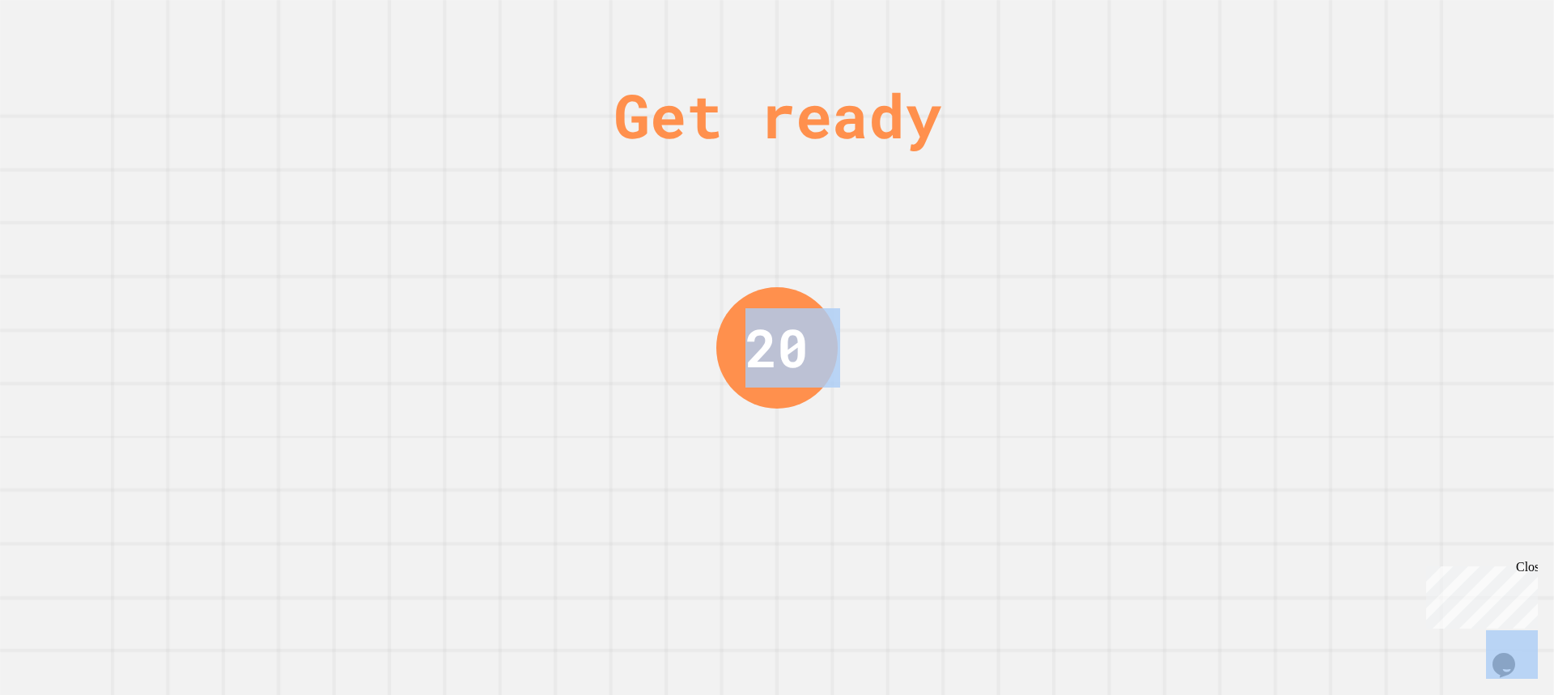
click at [1022, 259] on div "Get ready 20" at bounding box center [777, 347] width 1554 height 695
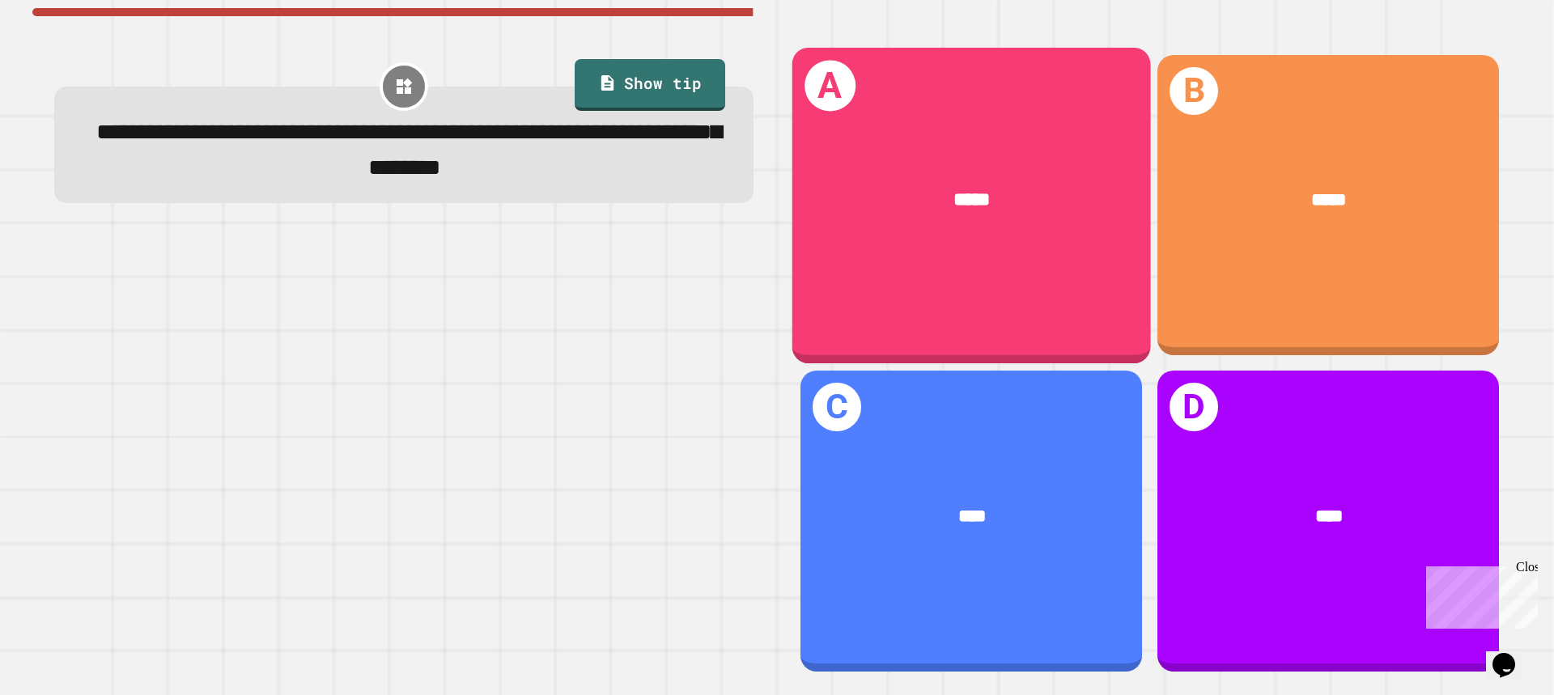
click at [984, 159] on div "*****" at bounding box center [971, 200] width 359 height 105
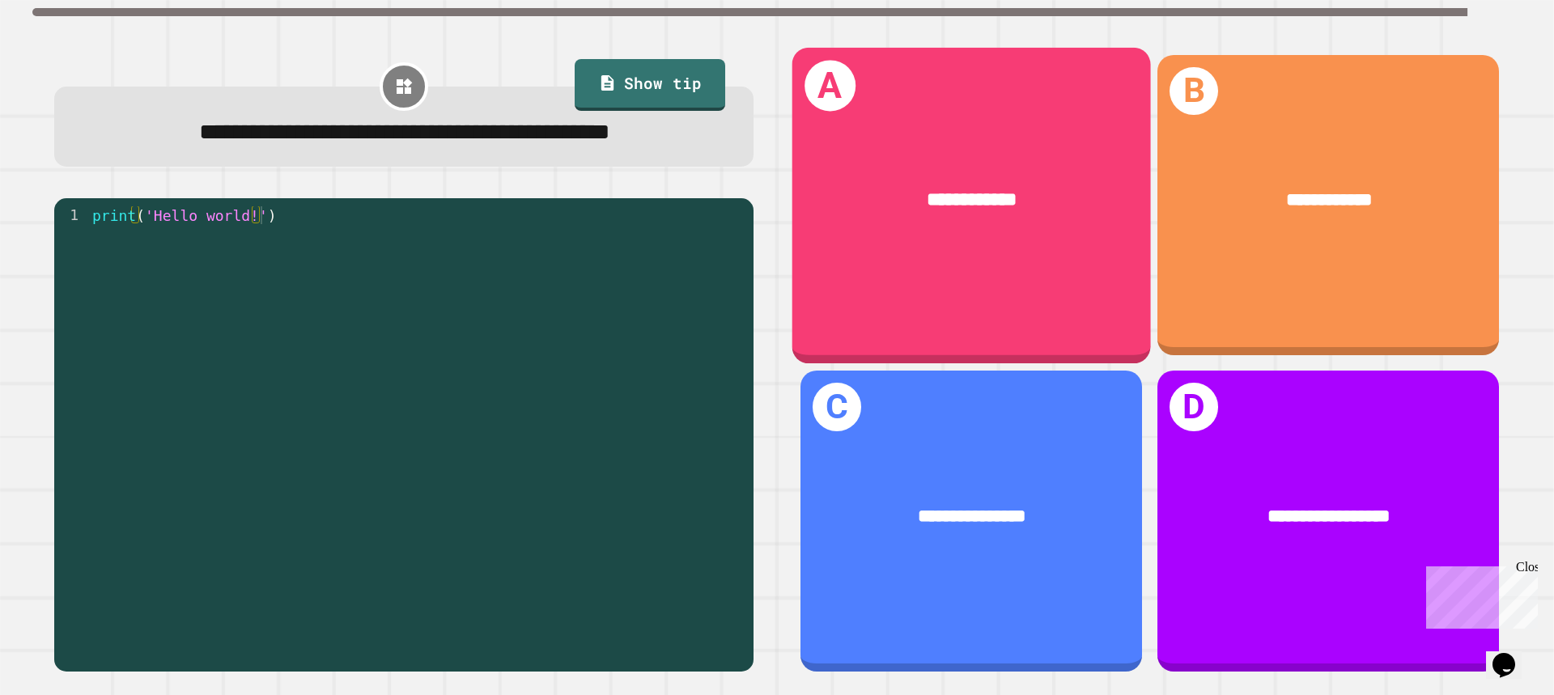
click at [940, 213] on div "**********" at bounding box center [971, 200] width 359 height 105
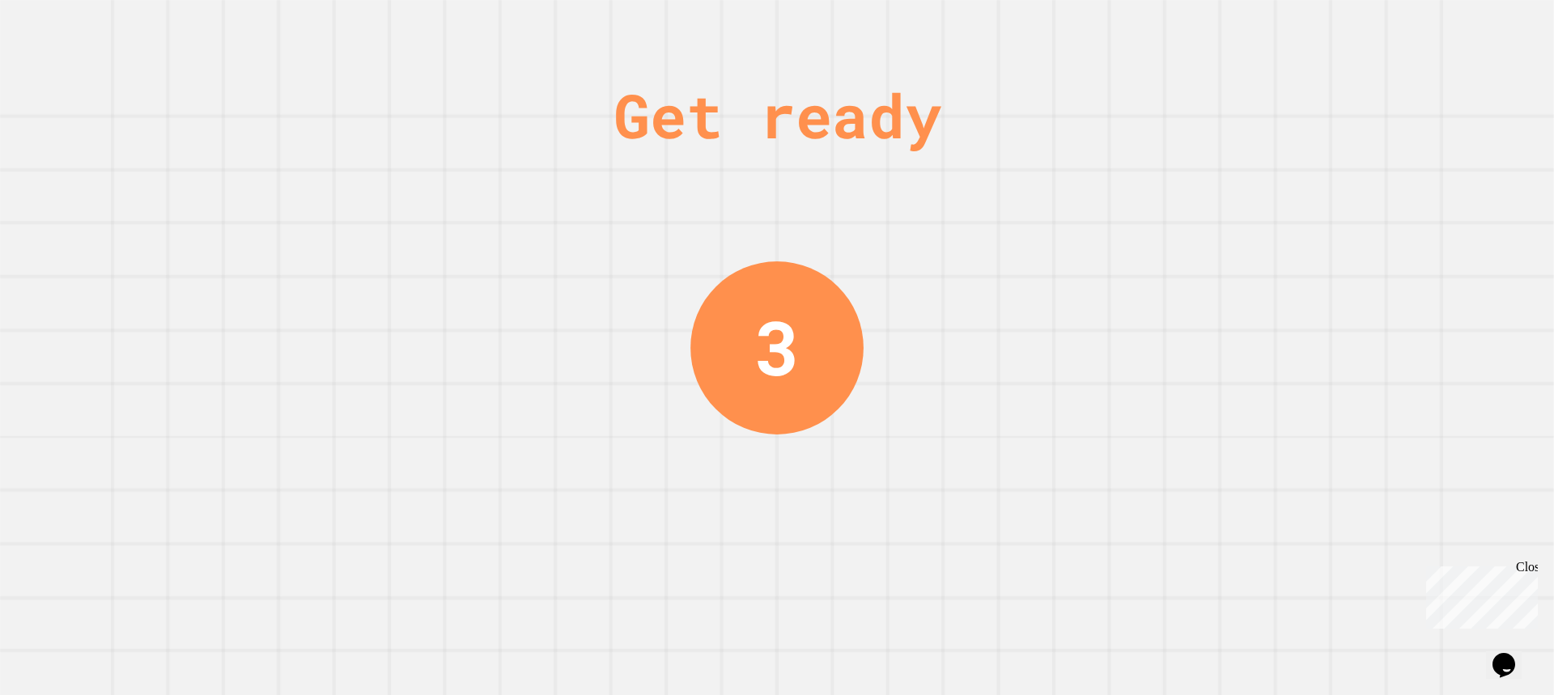
click at [1020, 220] on div "Get ready 3" at bounding box center [777, 347] width 1554 height 695
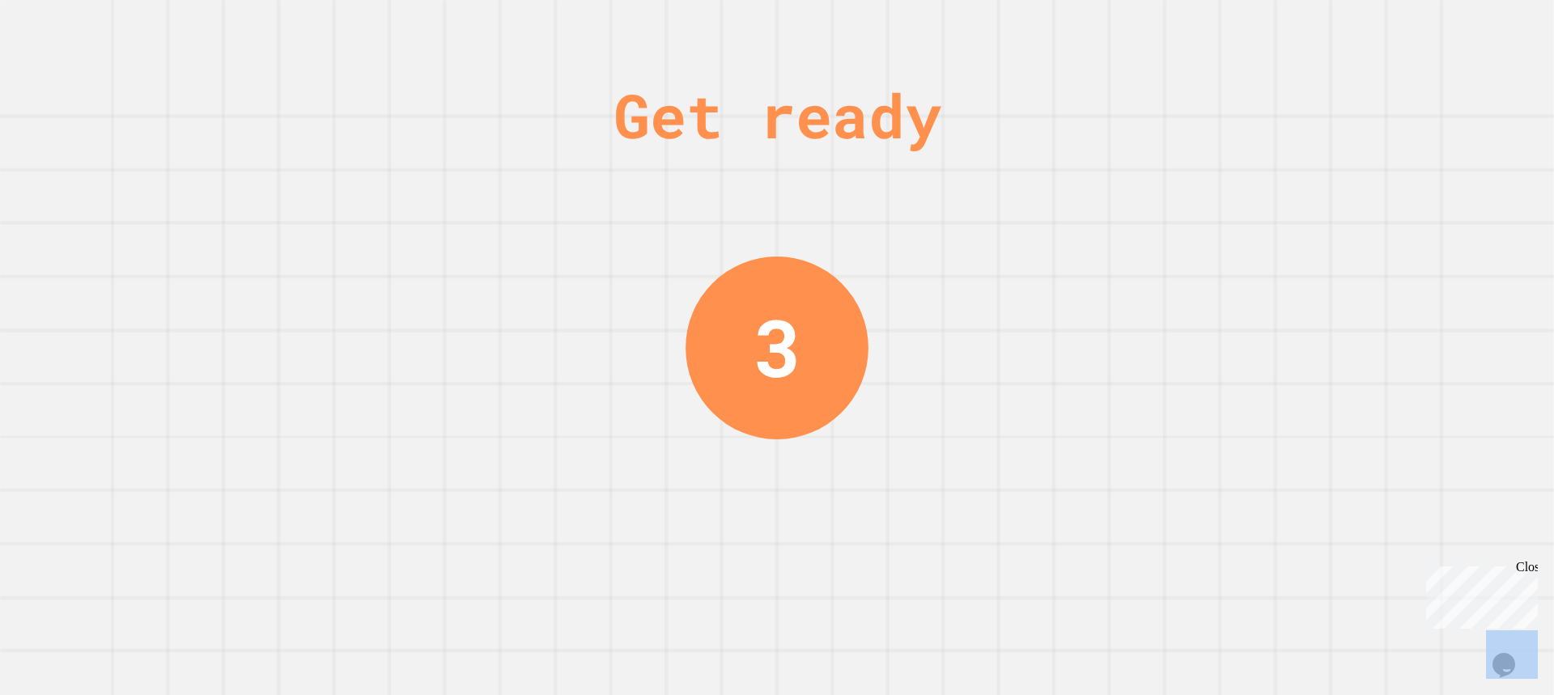
click at [1020, 220] on div "Get ready 3" at bounding box center [777, 347] width 1554 height 695
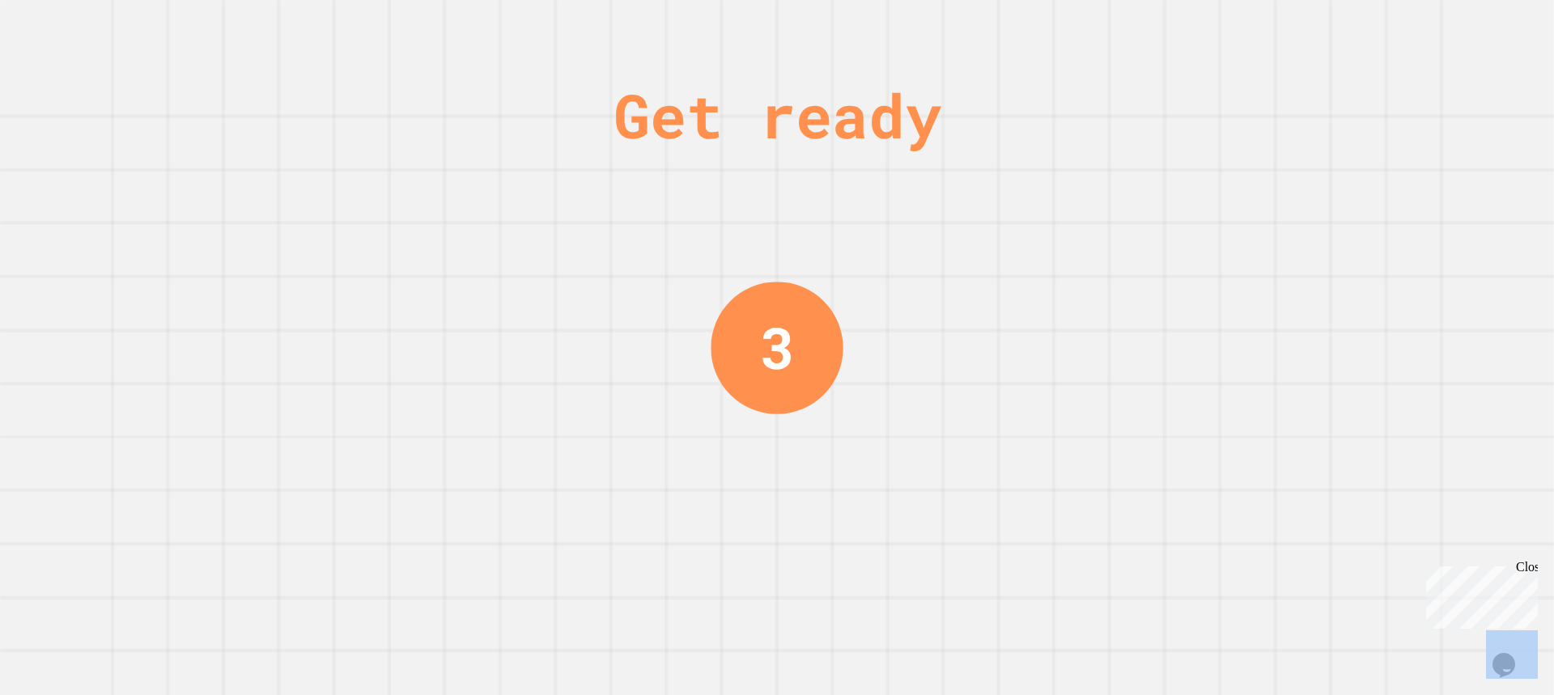
click at [1013, 220] on div "Get ready 3" at bounding box center [777, 347] width 1554 height 695
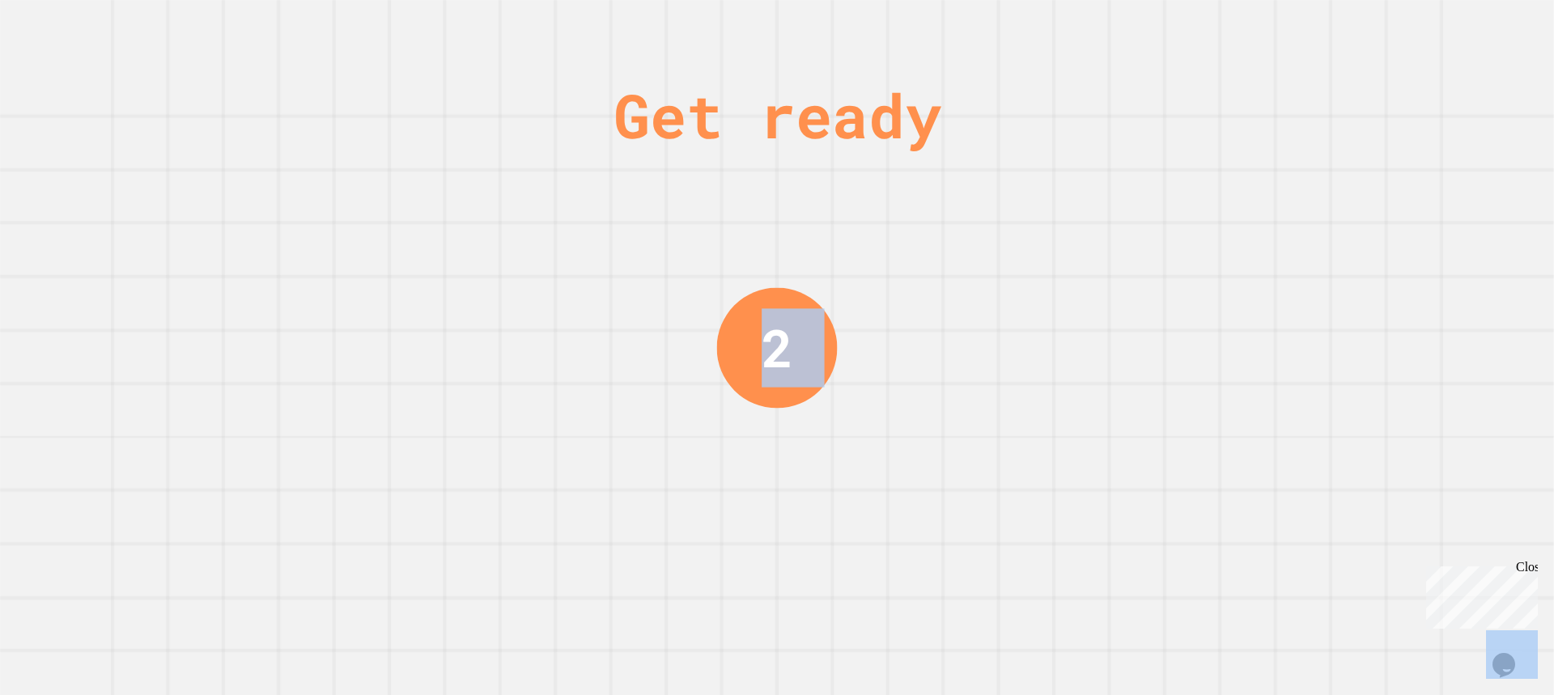
click at [1012, 225] on div "Get ready 2" at bounding box center [777, 347] width 1554 height 695
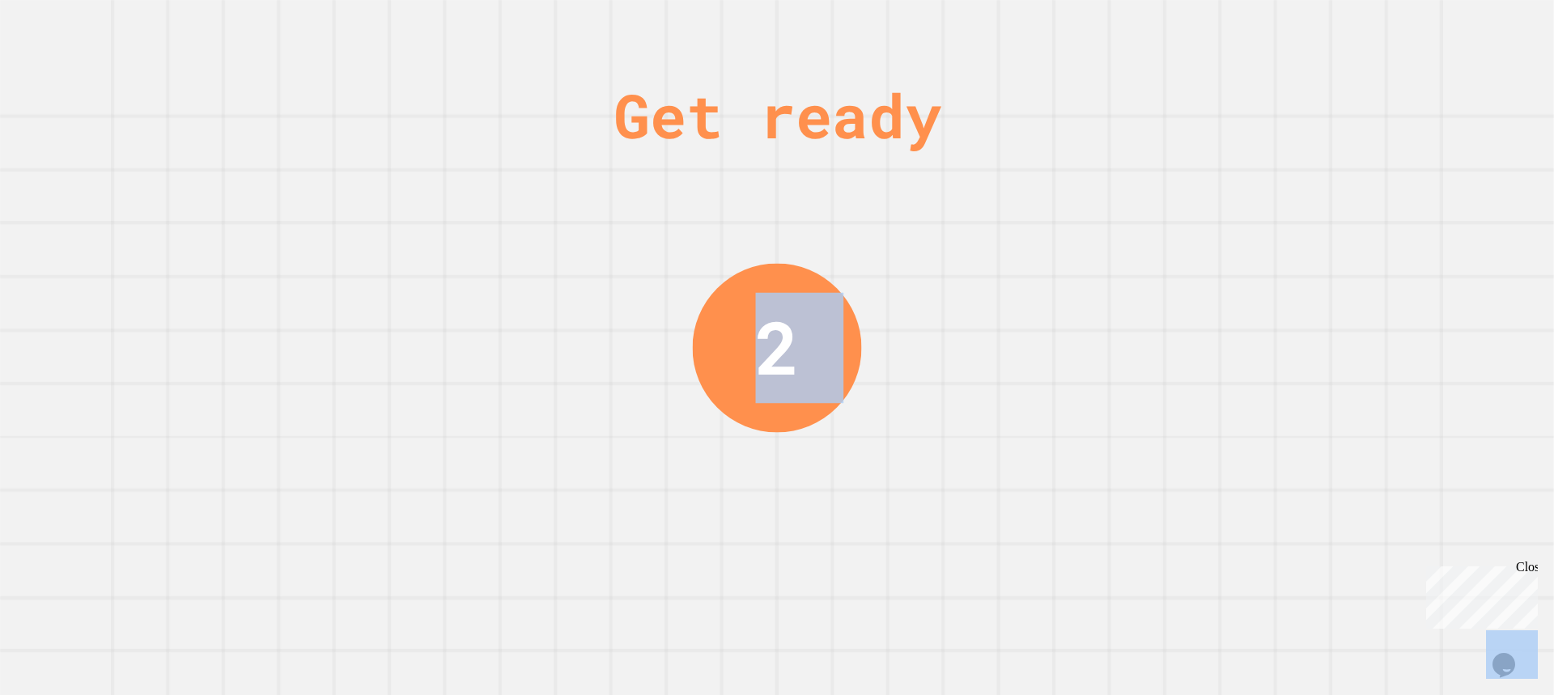
click at [1012, 225] on div "Get ready 2" at bounding box center [777, 347] width 1554 height 695
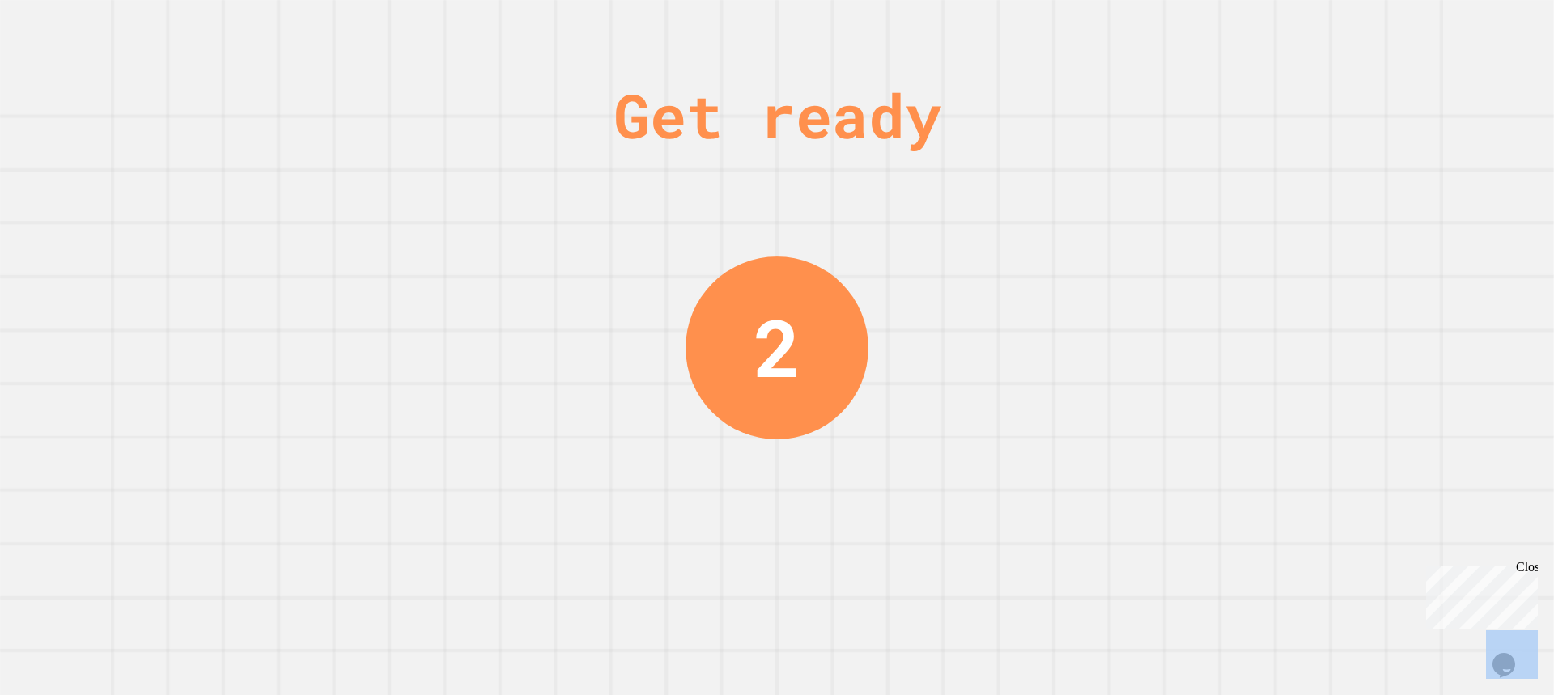
click at [1012, 226] on div "Get ready 2" at bounding box center [777, 347] width 1554 height 695
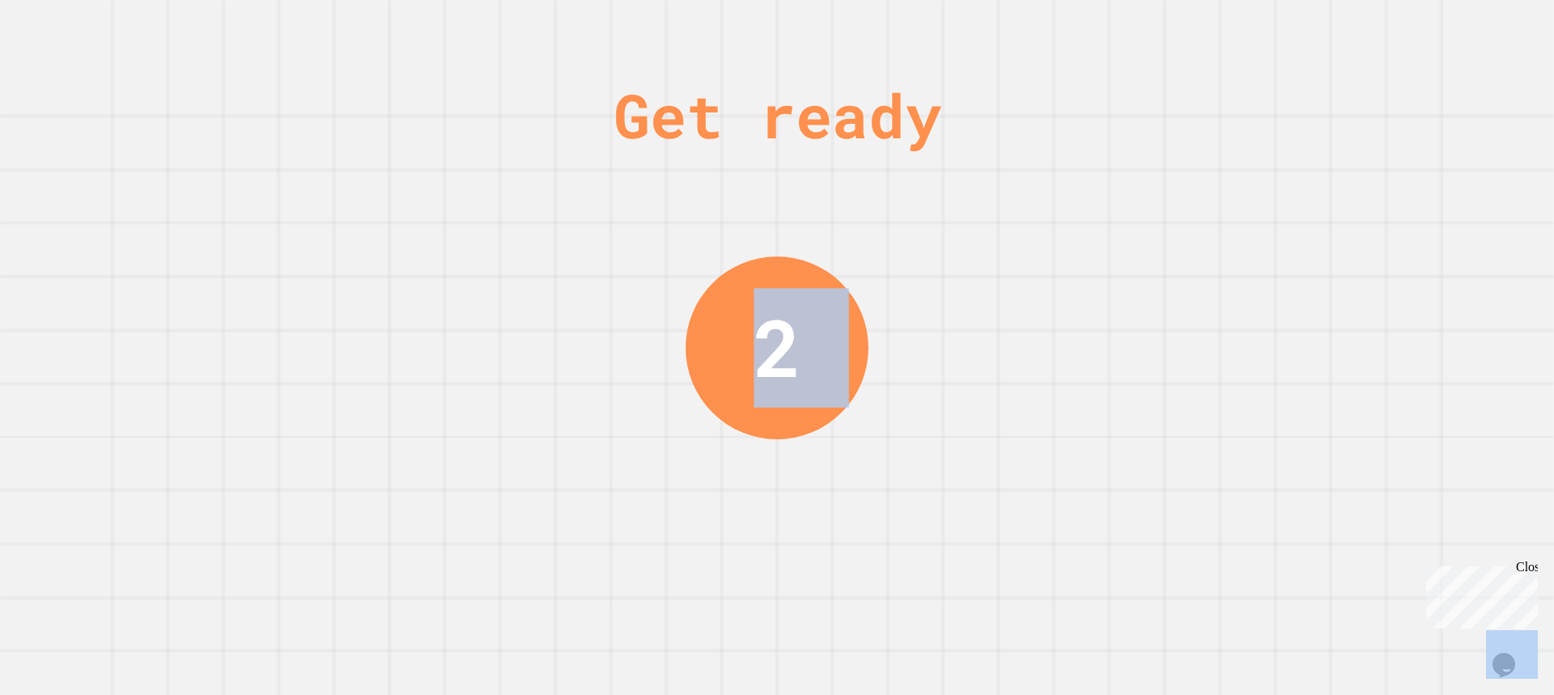
click at [1012, 226] on div "Get ready 2" at bounding box center [777, 347] width 1554 height 695
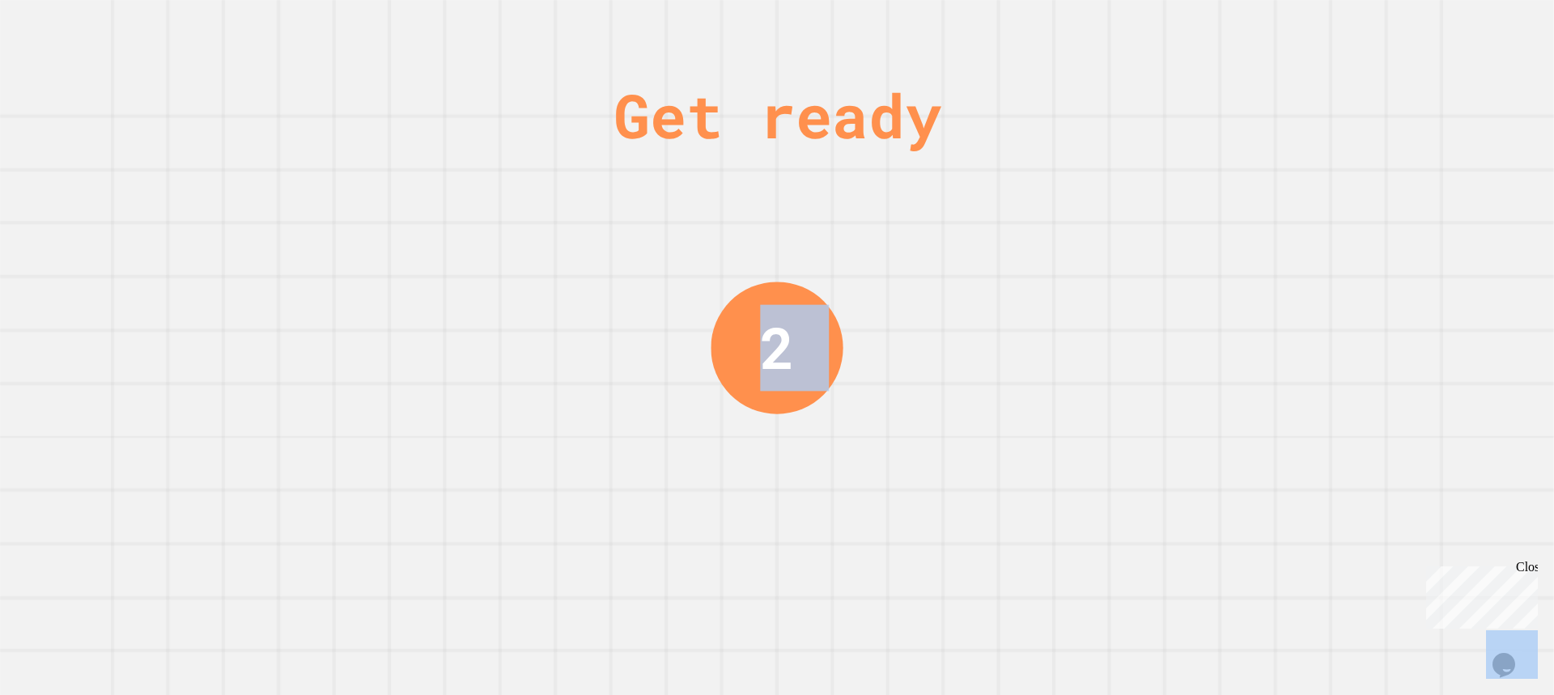
click at [1012, 226] on div "Get ready 2" at bounding box center [777, 347] width 1554 height 695
click at [1007, 227] on div "Get ready 1" at bounding box center [777, 347] width 1554 height 695
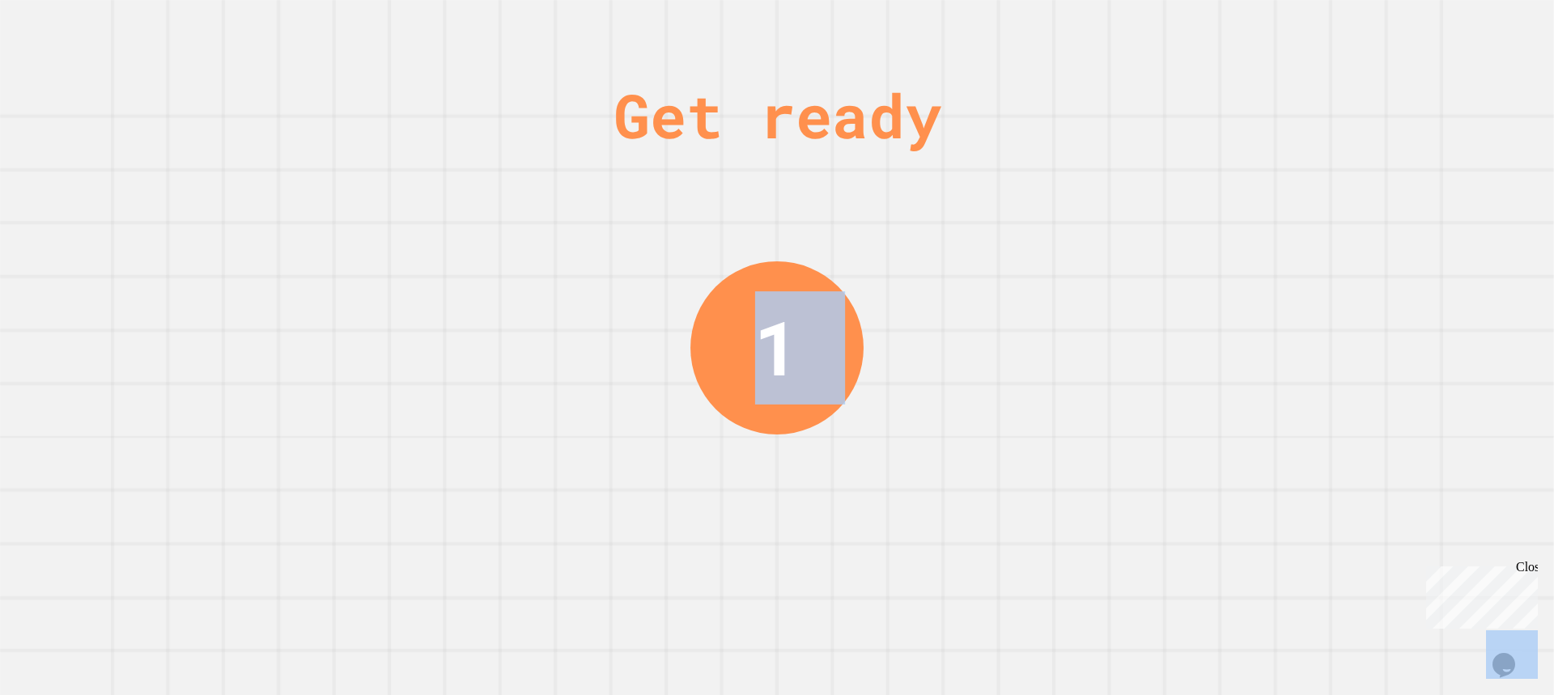
click at [1005, 228] on div "Get ready 1" at bounding box center [777, 347] width 1554 height 695
click at [1005, 229] on div "Get ready 1" at bounding box center [777, 347] width 1554 height 695
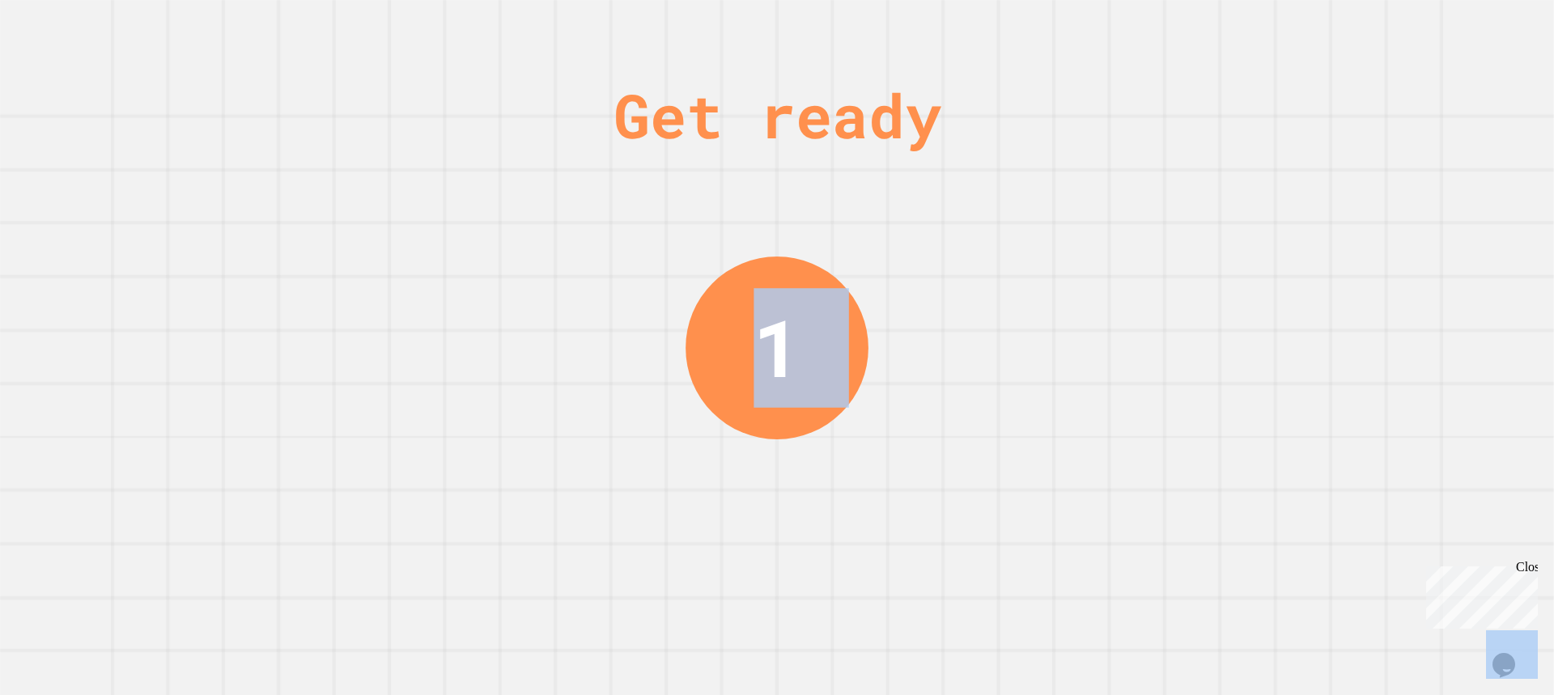
click at [1004, 229] on div "Get ready 1" at bounding box center [777, 347] width 1554 height 695
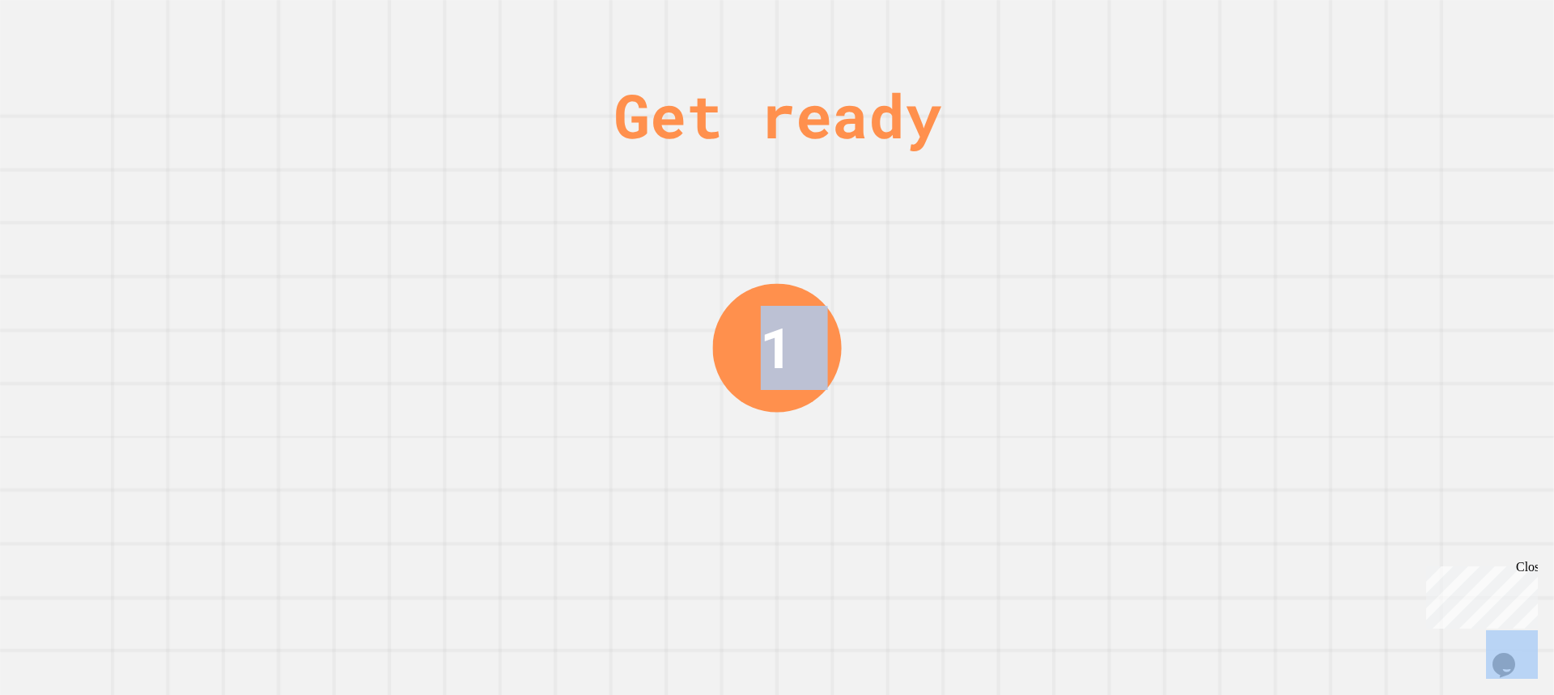
click at [1002, 231] on div "Get ready 1" at bounding box center [777, 347] width 1554 height 695
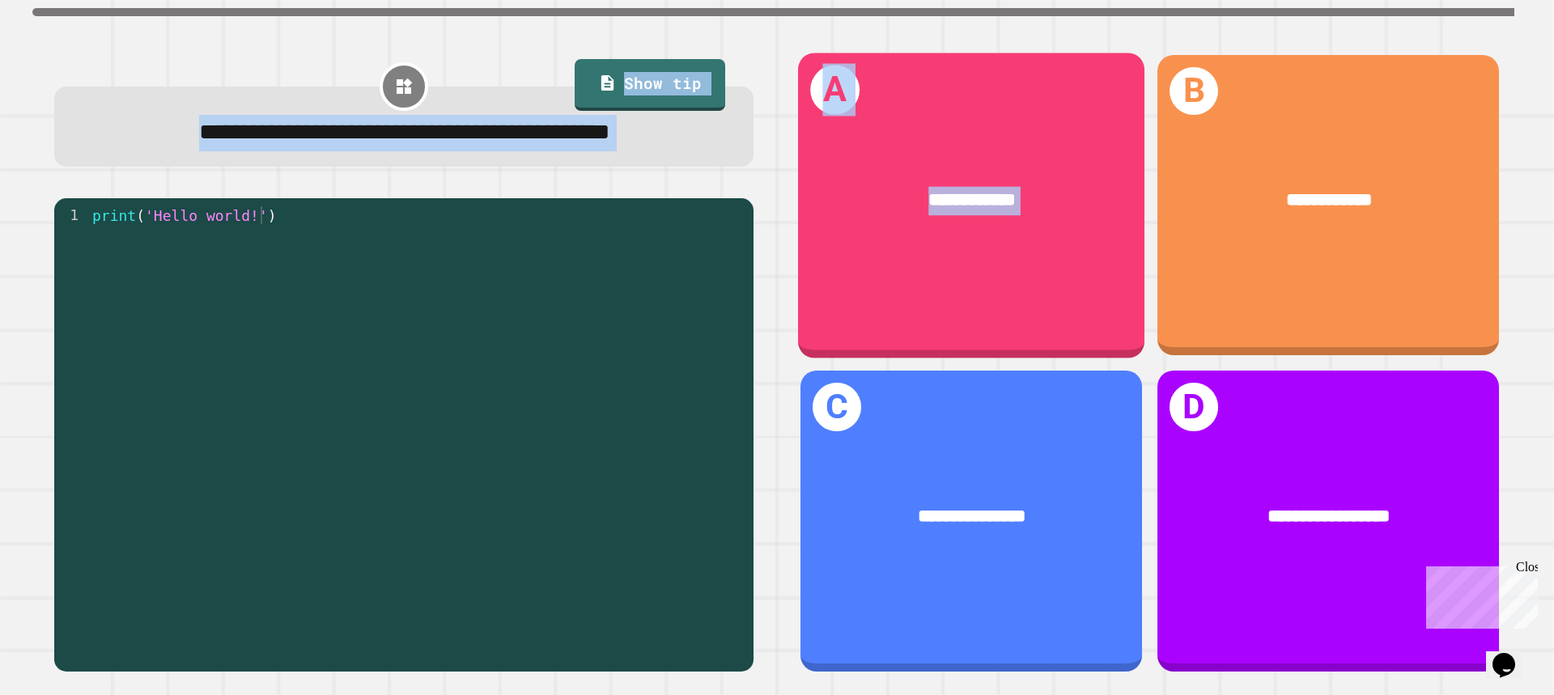
click at [998, 233] on div "**********" at bounding box center [777, 347] width 1554 height 695
click at [997, 233] on div "**********" at bounding box center [971, 201] width 346 height 102
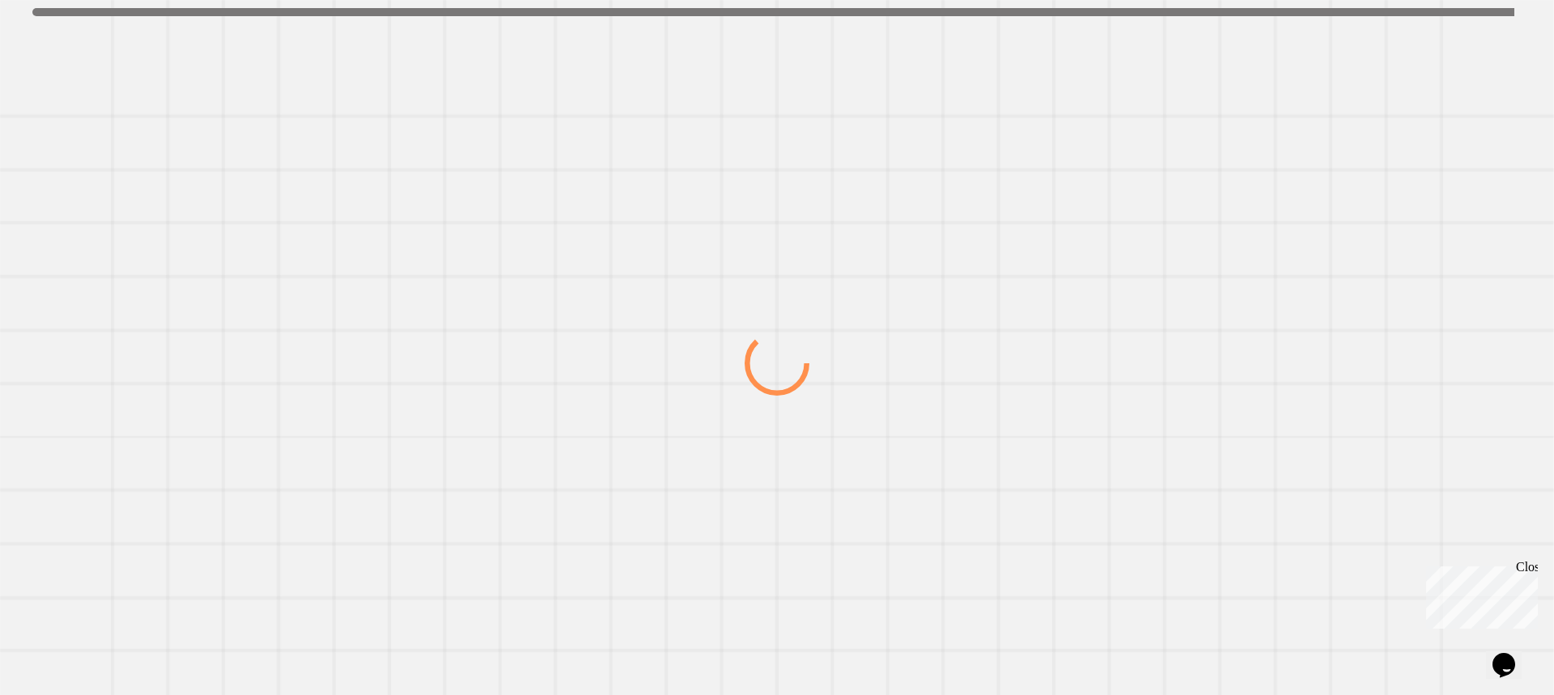
click at [996, 234] on div at bounding box center [777, 363] width 1492 height 665
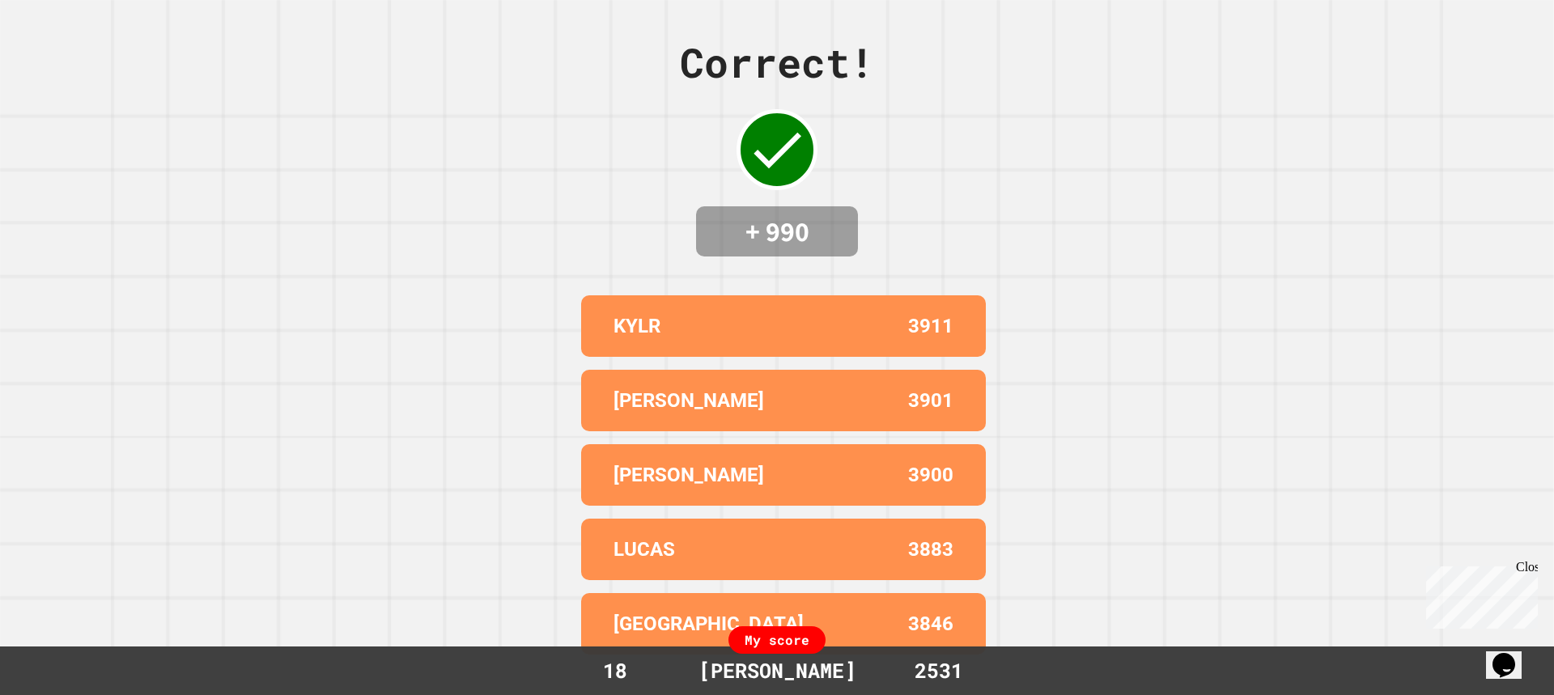
click at [1018, 260] on div "Correct! + 990 KYLR 3911 ALEX 3901 [PERSON_NAME] 3900 [PERSON_NAME] 3883 BROOKL…" at bounding box center [777, 347] width 1554 height 695
drag, startPoint x: 1155, startPoint y: 279, endPoint x: 1159, endPoint y: 269, distance: 11.3
click at [1159, 270] on div "Correct! + 990 KYLR 3911 ALEX 3901 [PERSON_NAME] 3900 [PERSON_NAME] 3883 BROOKL…" at bounding box center [777, 347] width 1554 height 695
click at [1159, 266] on div "Correct! + 990 KYLR 3911 ALEX 3901 [PERSON_NAME] 3900 [PERSON_NAME] 3883 BROOKL…" at bounding box center [777, 347] width 1554 height 695
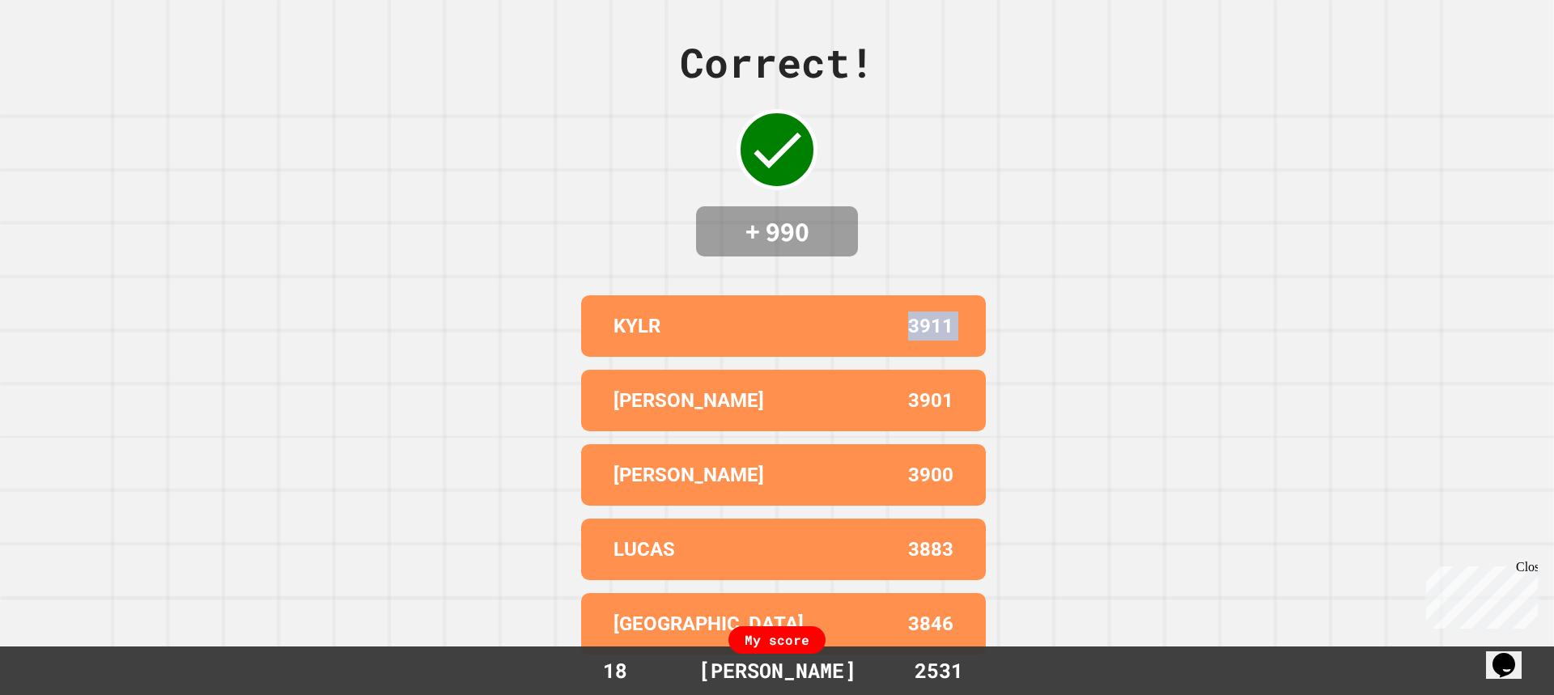
click at [1159, 266] on div "Correct! + 990 KYLR 3911 ALEX 3901 [PERSON_NAME] 3900 [PERSON_NAME] 3883 BROOKL…" at bounding box center [777, 347] width 1554 height 695
click at [1159, 265] on div "Correct! + 990 KYLR 3911 ALEX 3901 [PERSON_NAME] 3900 [PERSON_NAME] 3883 BROOKL…" at bounding box center [777, 347] width 1554 height 695
click at [1129, 261] on div "Correct! + 990 KYLR 3911 ALEX 3901 [PERSON_NAME] 3900 [PERSON_NAME] 3883 BROOKL…" at bounding box center [777, 347] width 1554 height 695
click at [1127, 261] on div "Correct! + 990 KYLR 3911 ALEX 3901 [PERSON_NAME] 3900 [PERSON_NAME] 3883 BROOKL…" at bounding box center [777, 347] width 1554 height 695
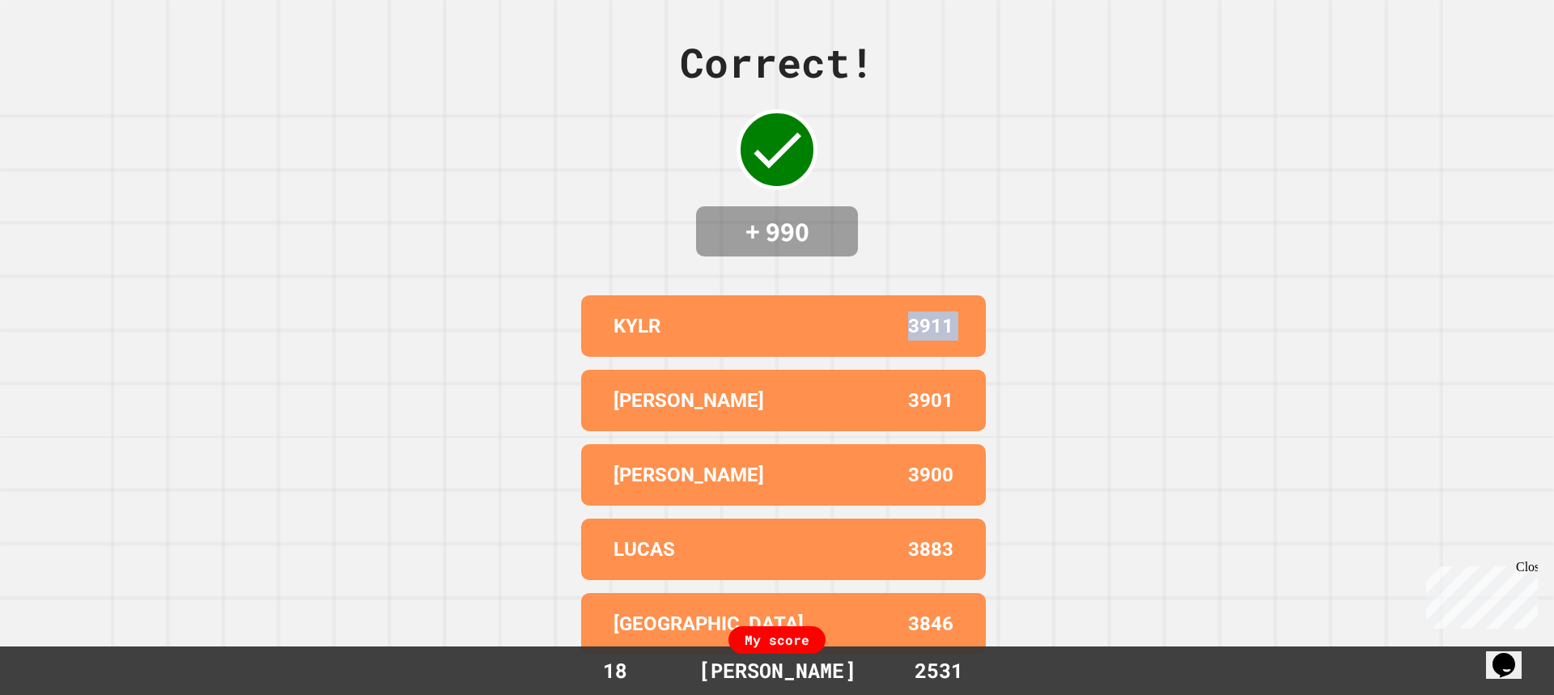
click at [1127, 261] on div "Correct! + 990 KYLR 3911 ALEX 3901 [PERSON_NAME] 3900 [PERSON_NAME] 3883 BROOKL…" at bounding box center [777, 347] width 1554 height 695
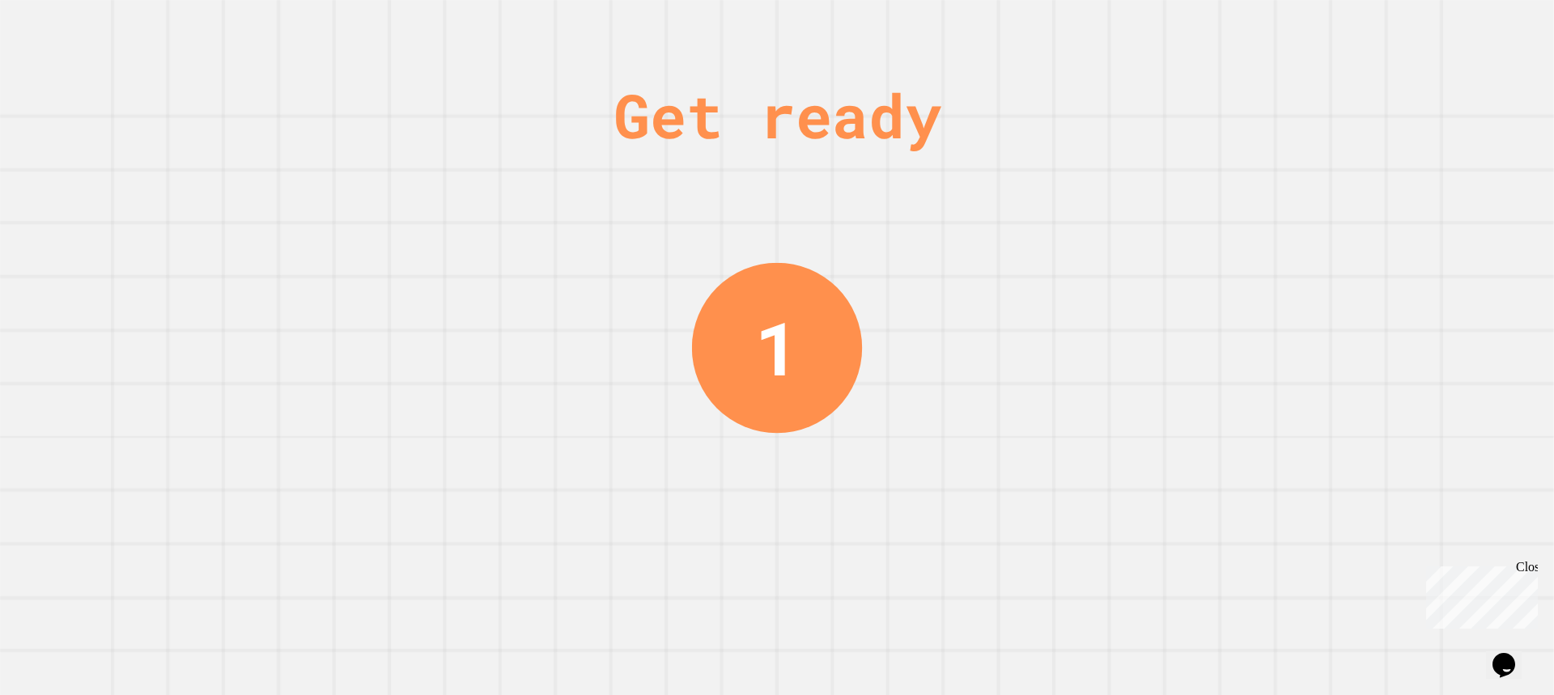
click at [997, 265] on div "Get ready 1" at bounding box center [777, 347] width 1554 height 695
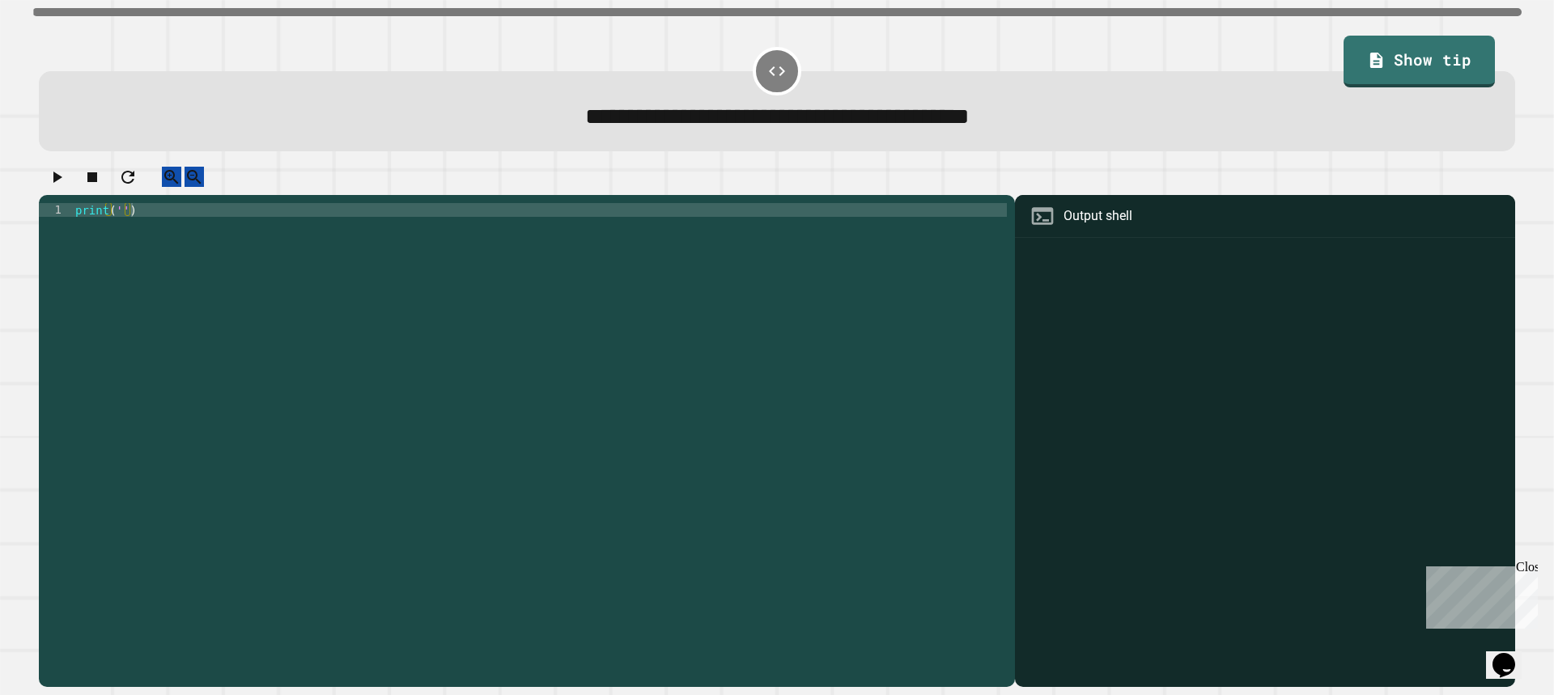
click at [997, 265] on div "1 print ( '' ) XXXXXXXXXXXXXXXXXXXXXXXXXXXXXXXXXXXXXXXXXXXXXXXXXXXXXXXXXXXXXXXX…" at bounding box center [527, 441] width 976 height 492
click at [118, 228] on div "print ( '' )" at bounding box center [539, 430] width 935 height 454
type textarea "**********"
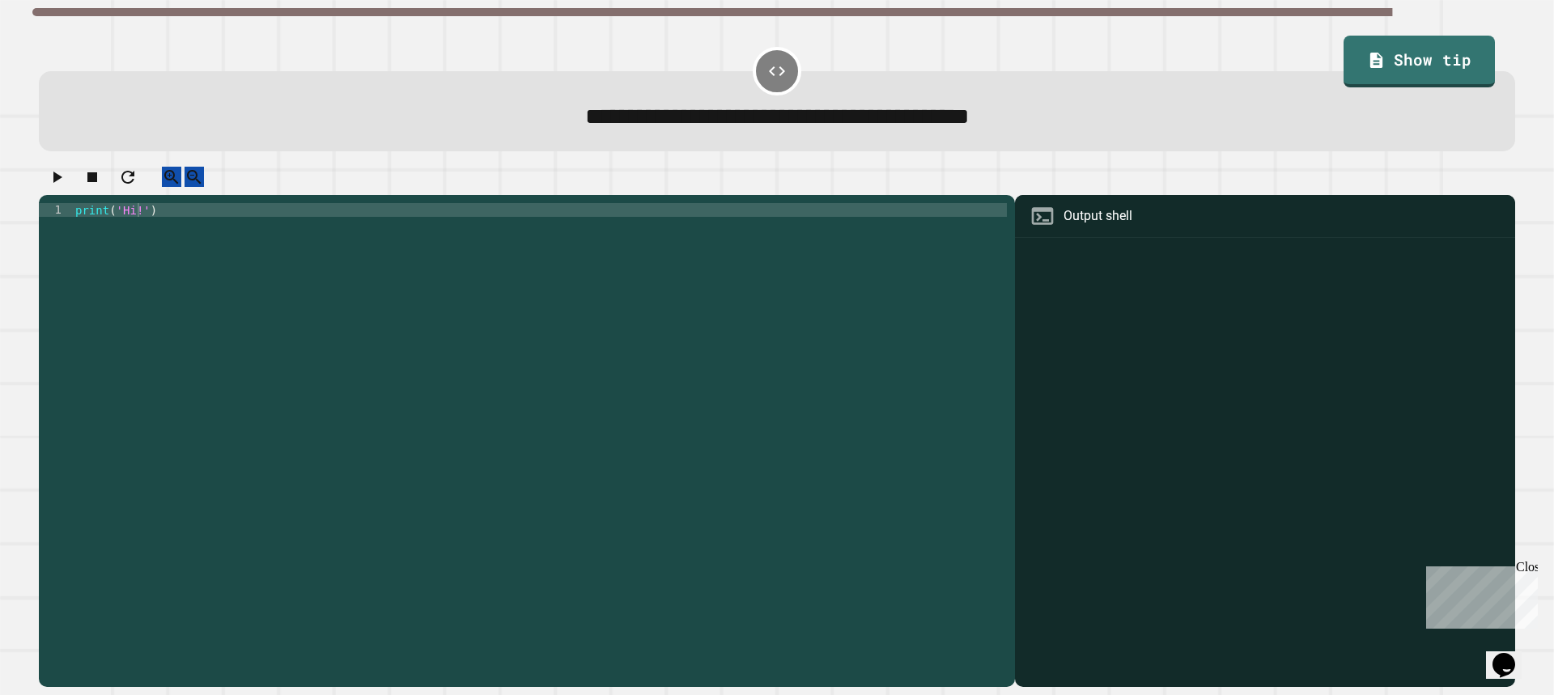
click at [52, 185] on button "button" at bounding box center [56, 177] width 19 height 20
click at [117, 219] on div "print ( '' )" at bounding box center [539, 430] width 935 height 454
type textarea "**********"
click at [57, 187] on icon "button" at bounding box center [56, 177] width 19 height 19
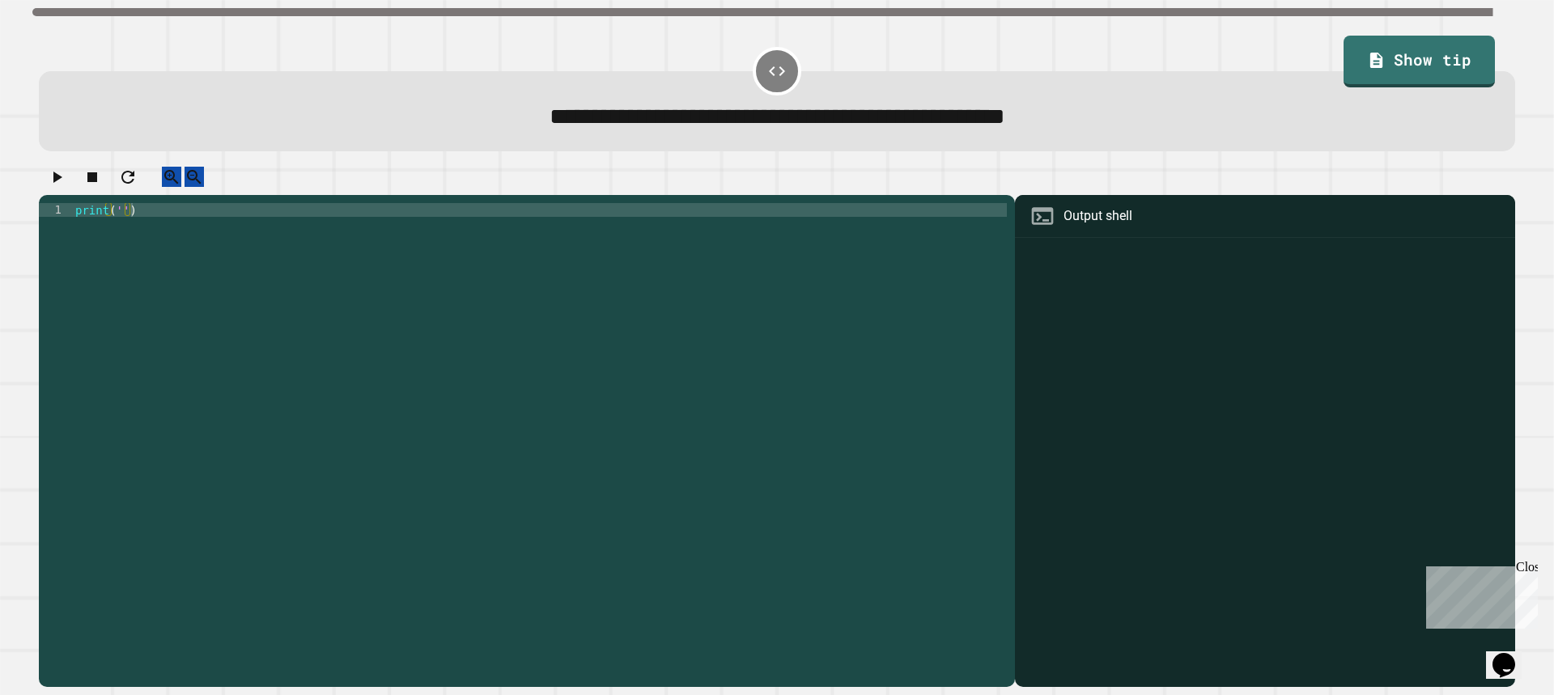
click at [116, 229] on div "print ( '' )" at bounding box center [539, 430] width 935 height 454
click at [117, 223] on div "print ( '' )" at bounding box center [539, 430] width 935 height 454
click at [63, 187] on button "button" at bounding box center [56, 177] width 19 height 20
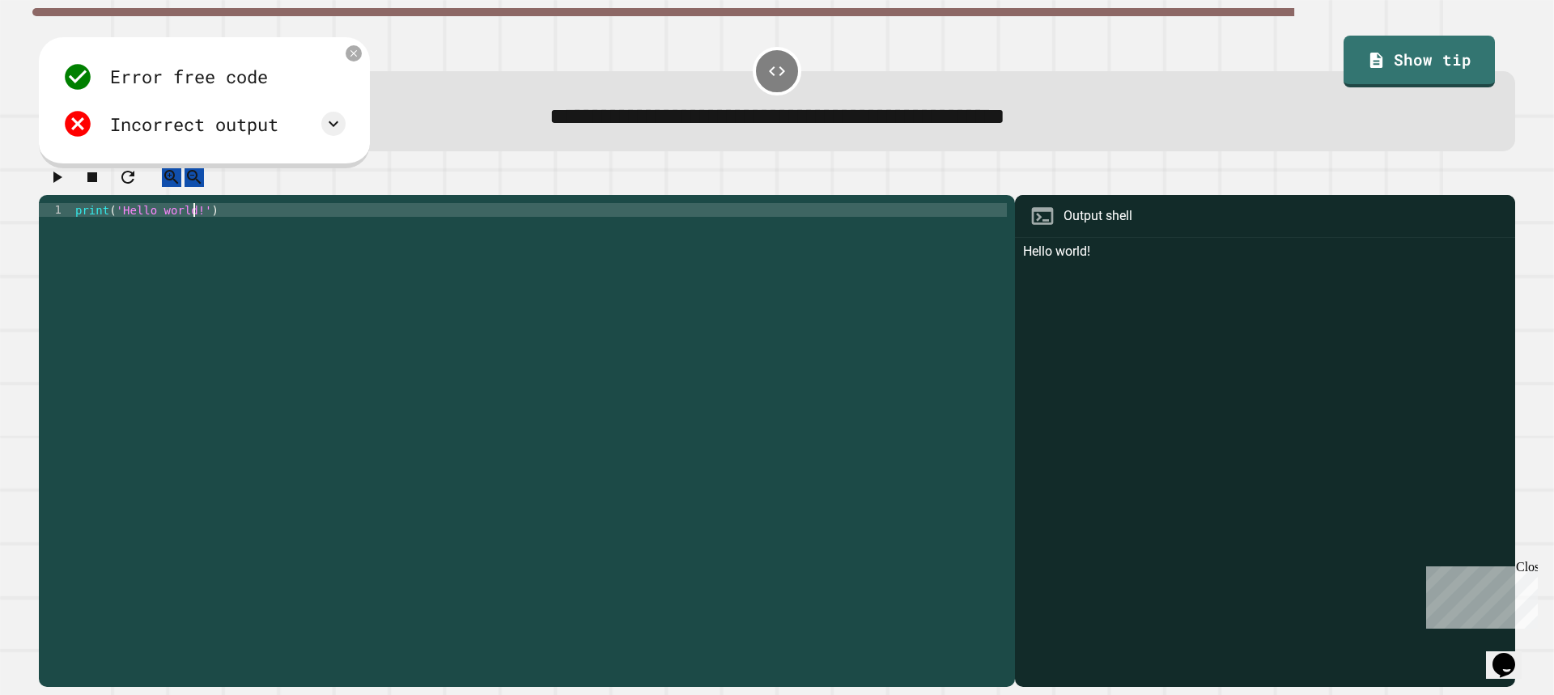
click at [192, 221] on div "print ( 'Hello world!' )" at bounding box center [539, 430] width 935 height 454
type textarea "**********"
click at [57, 174] on button "button" at bounding box center [56, 177] width 19 height 20
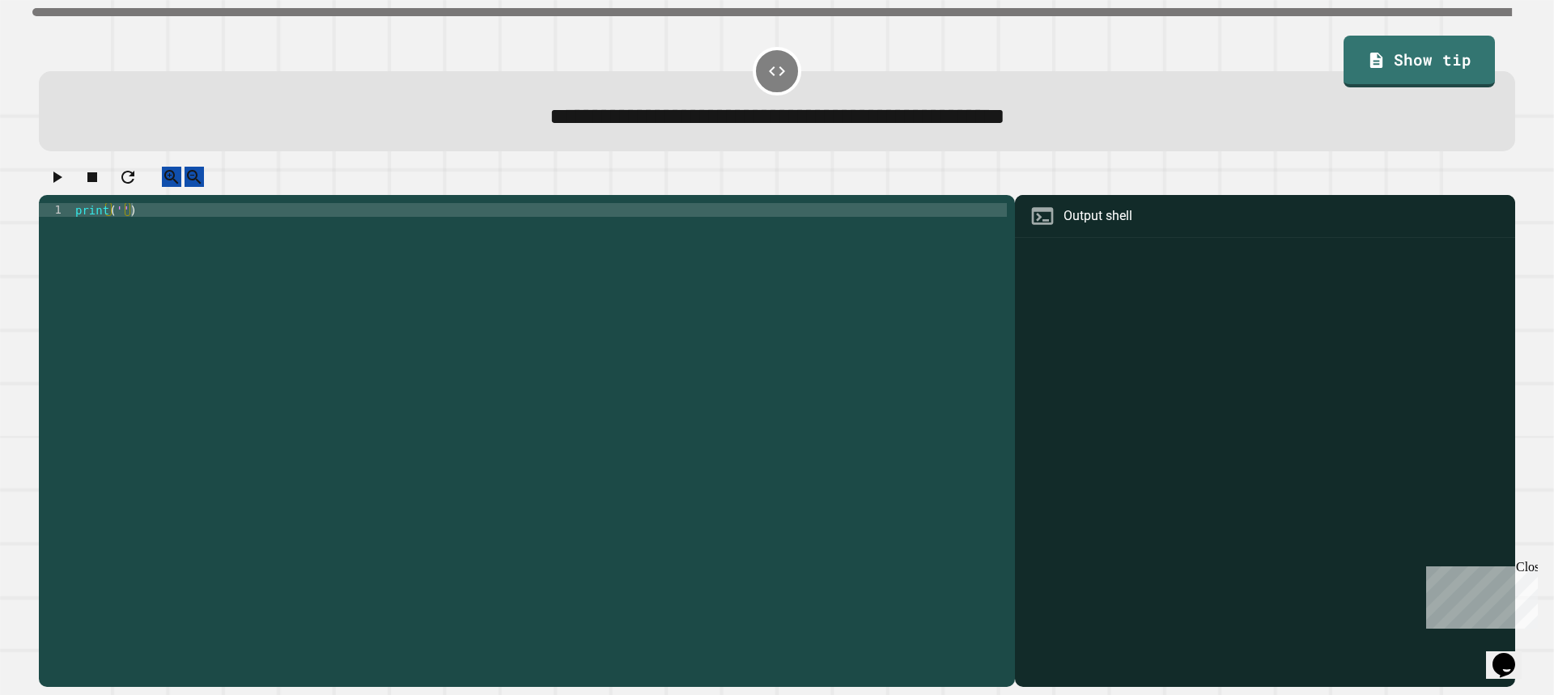
click at [119, 220] on div "print ( '' )" at bounding box center [539, 430] width 935 height 454
type textarea "**********"
click at [63, 178] on icon "button" at bounding box center [56, 177] width 19 height 19
click at [139, 236] on div at bounding box center [539, 430] width 935 height 454
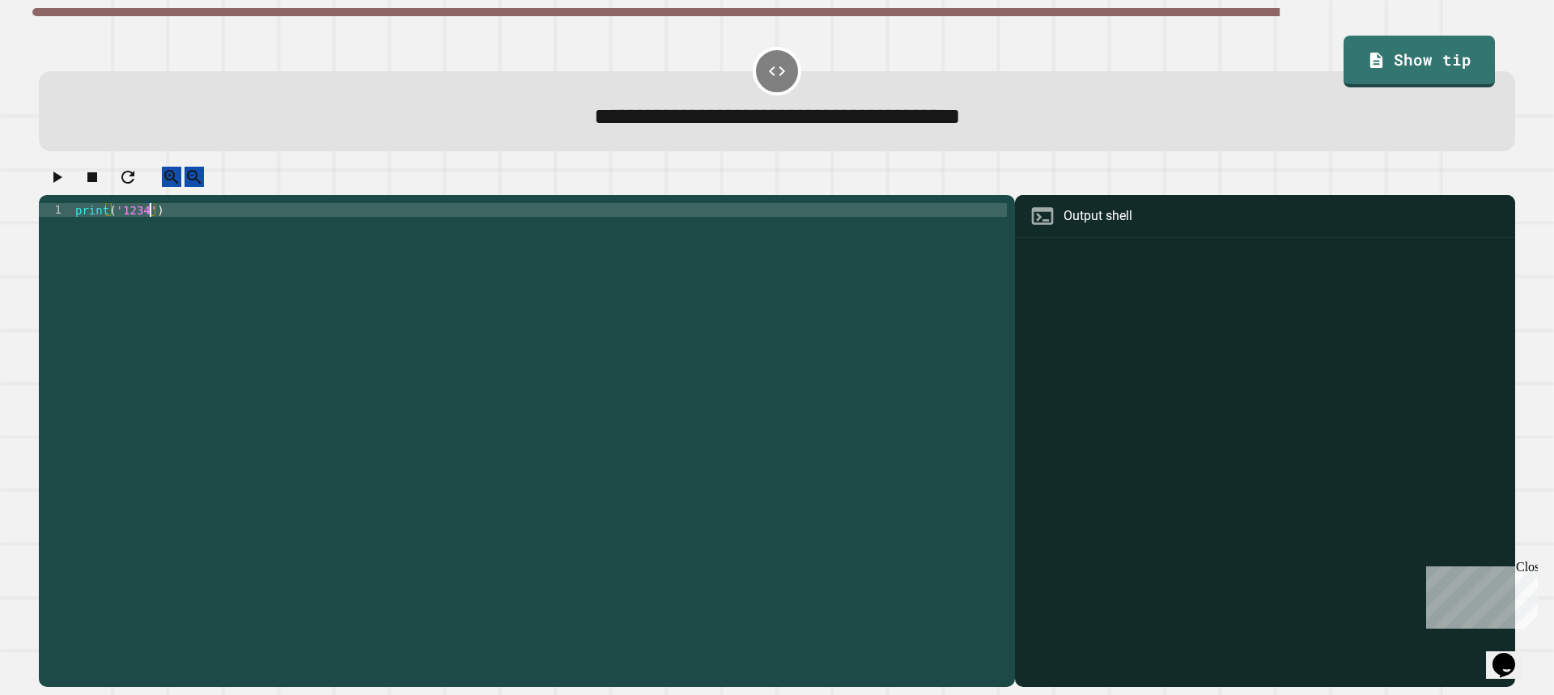
scroll to position [0, 5]
type textarea "**********"
click at [61, 183] on icon "button" at bounding box center [57, 177] width 9 height 11
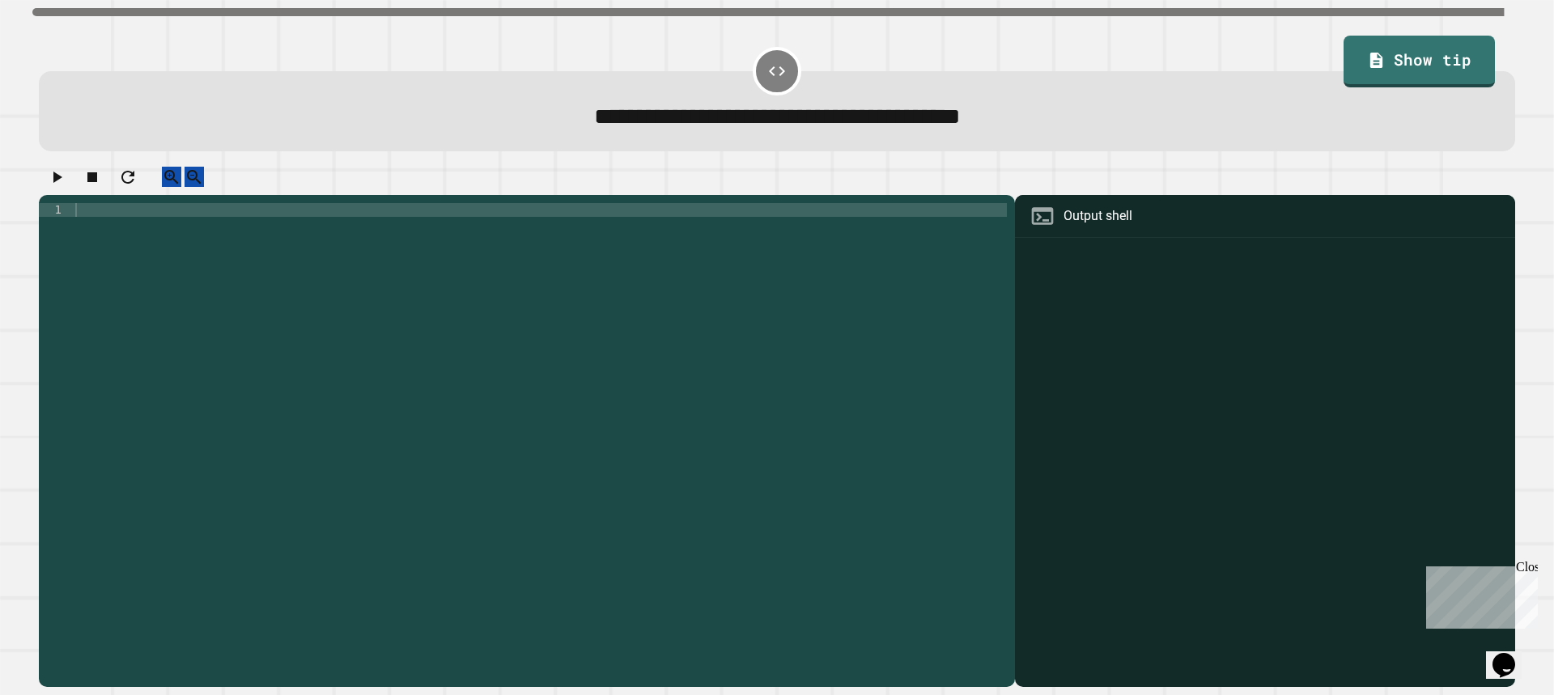
click at [388, 426] on div at bounding box center [539, 430] width 935 height 454
paste textarea "**********"
type textarea "**********"
click at [66, 187] on icon "button" at bounding box center [56, 177] width 19 height 19
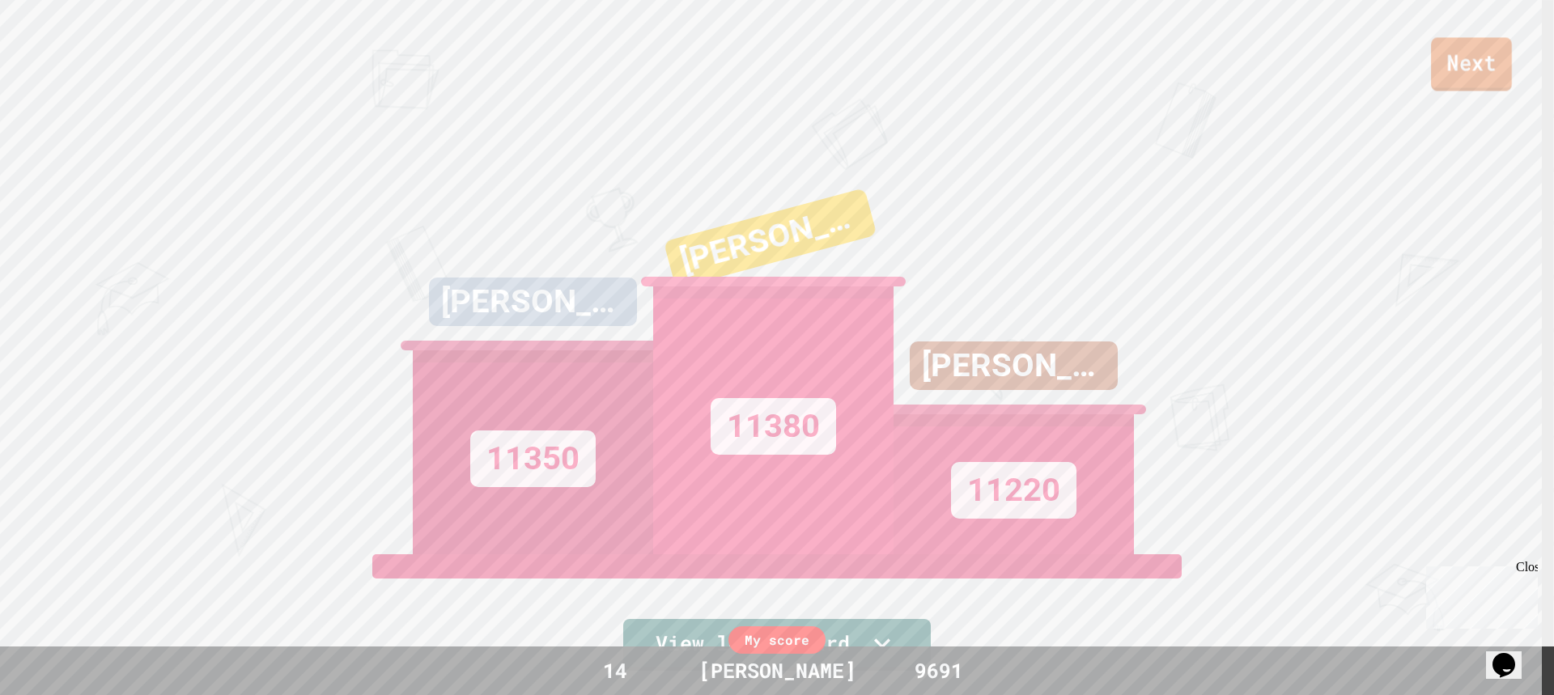
click at [1505, 66] on link "Next" at bounding box center [1471, 63] width 81 height 53
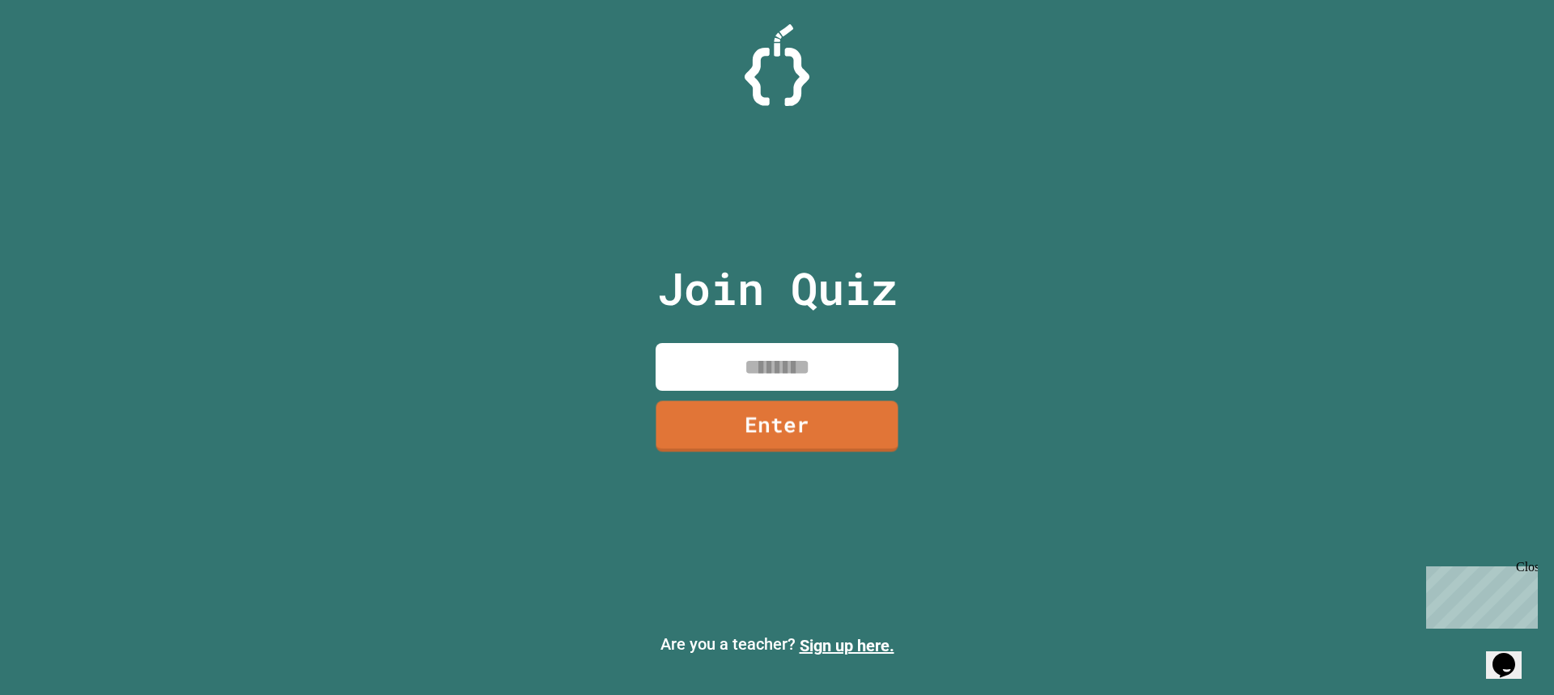
click at [784, 385] on input at bounding box center [777, 367] width 243 height 48
type input "********"
click at [783, 437] on link "Enter" at bounding box center [777, 426] width 243 height 51
click link "Stay logged out"
click at [733, 343] on input at bounding box center [777, 367] width 243 height 48
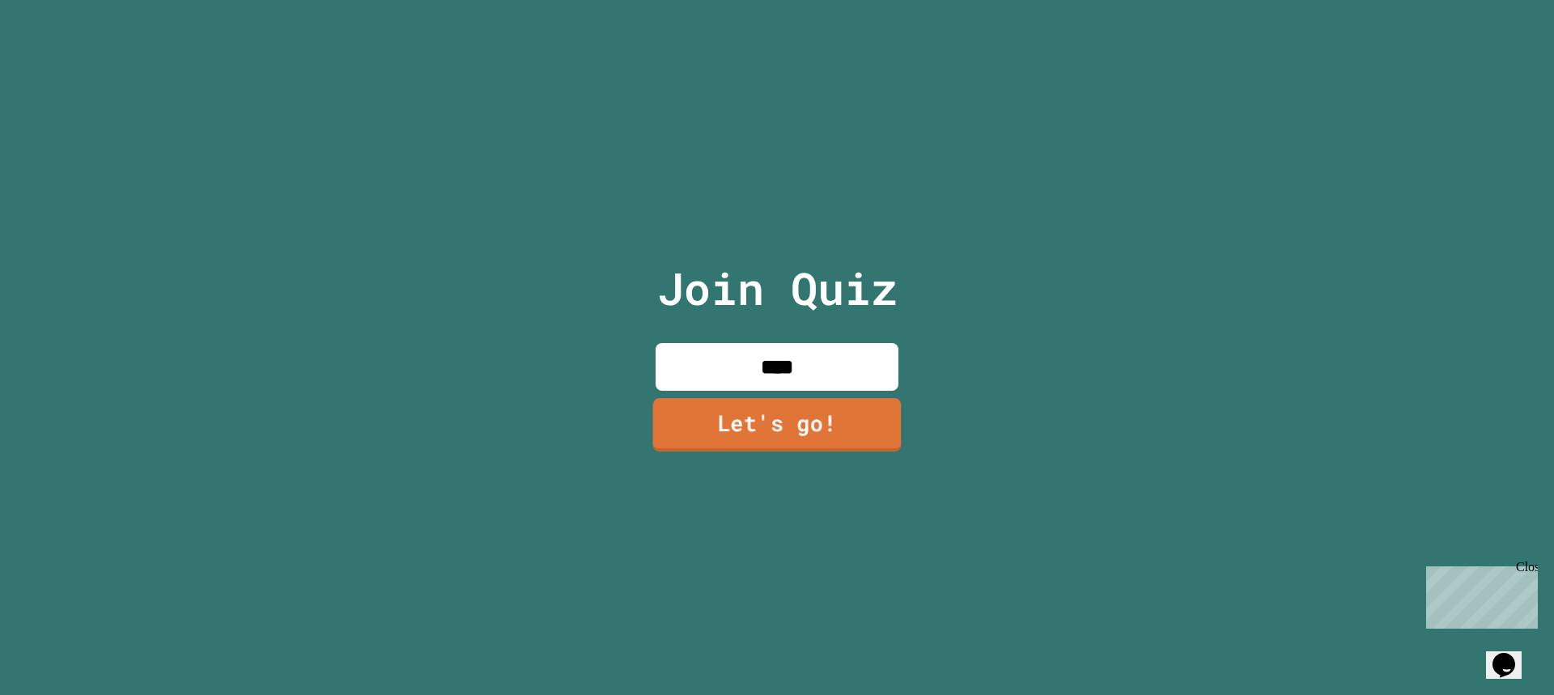
type input "****"
click at [730, 436] on link "Let's go!" at bounding box center [777, 424] width 248 height 53
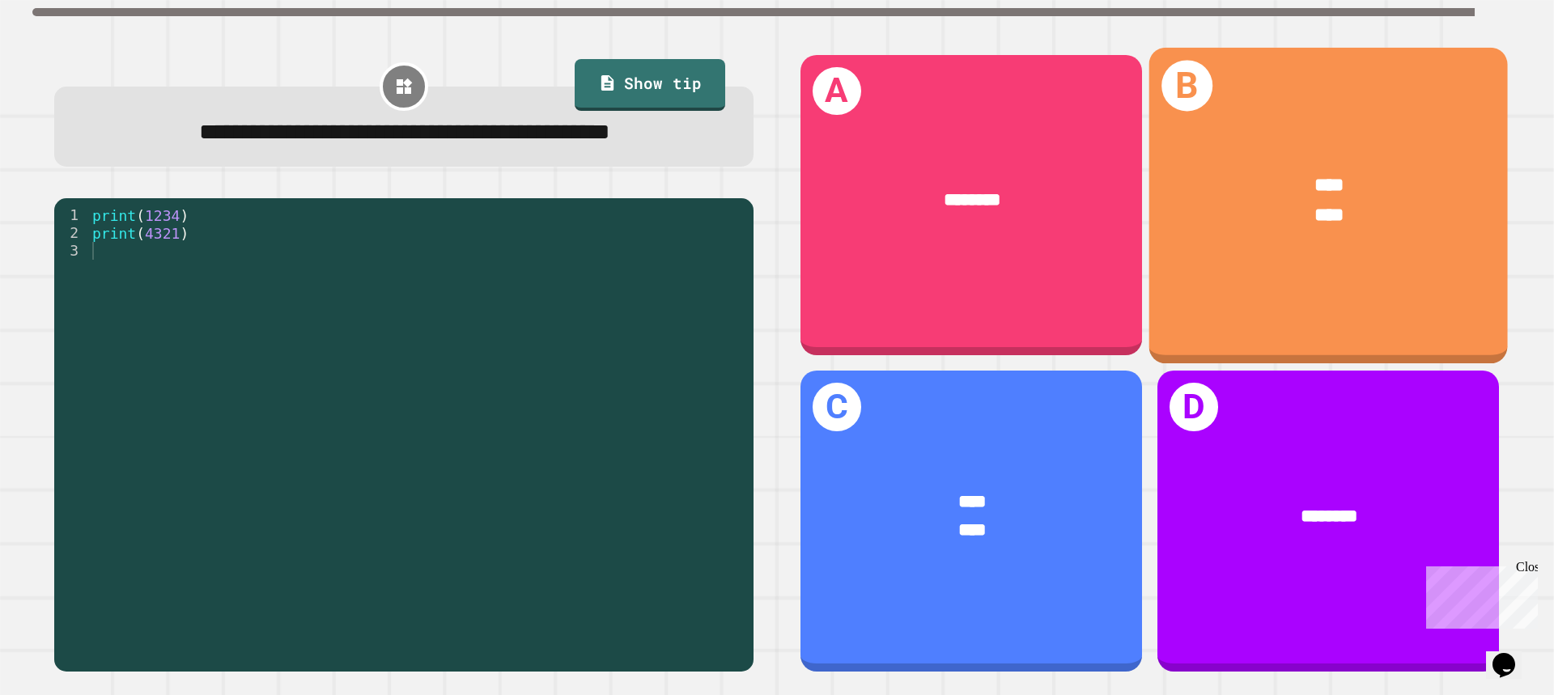
click at [1198, 246] on div "**** ****" at bounding box center [1328, 201] width 359 height 135
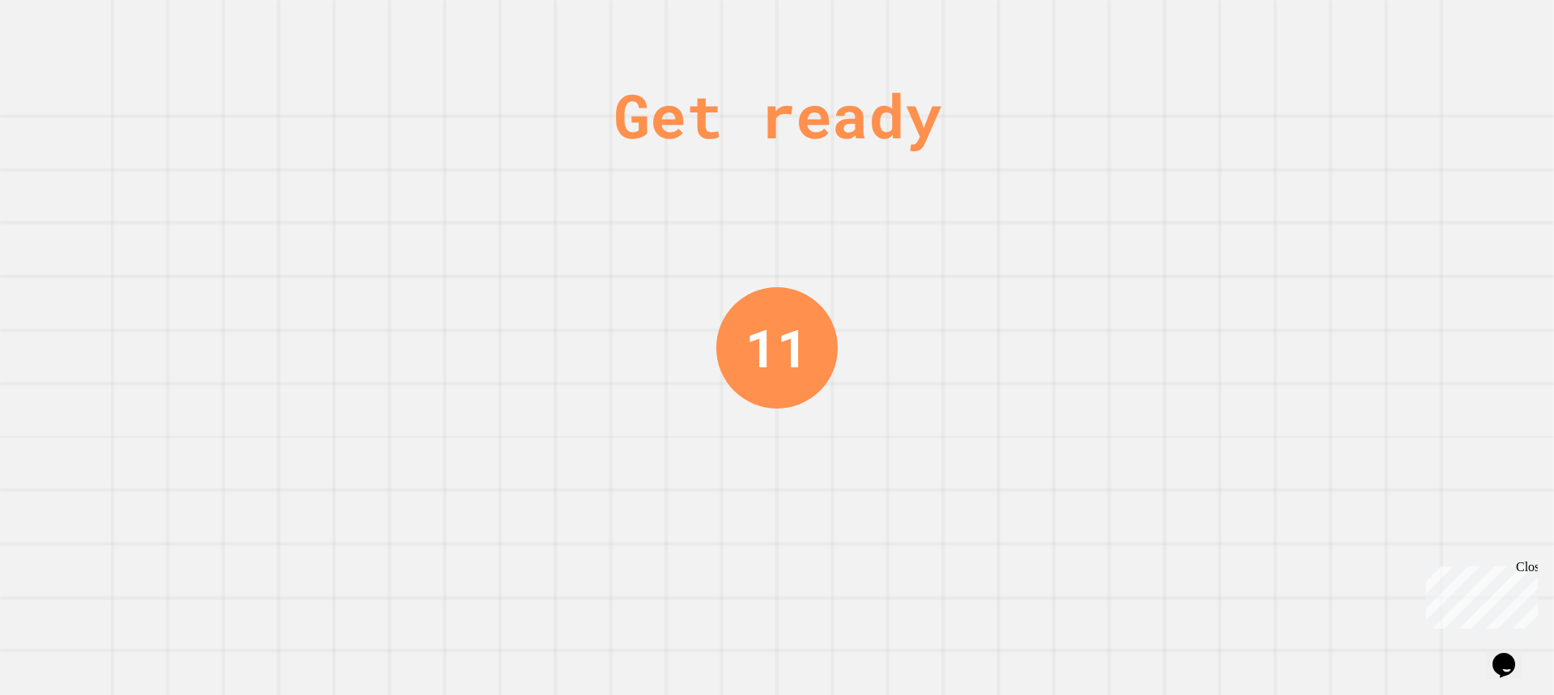
click at [1325, 236] on div "Get ready 11" at bounding box center [777, 347] width 1554 height 695
click at [1324, 234] on div "Get ready 10" at bounding box center [777, 347] width 1554 height 695
click at [1294, 230] on div "Get ready 10" at bounding box center [777, 347] width 1554 height 695
drag, startPoint x: 1279, startPoint y: 227, endPoint x: 1271, endPoint y: 225, distance: 8.3
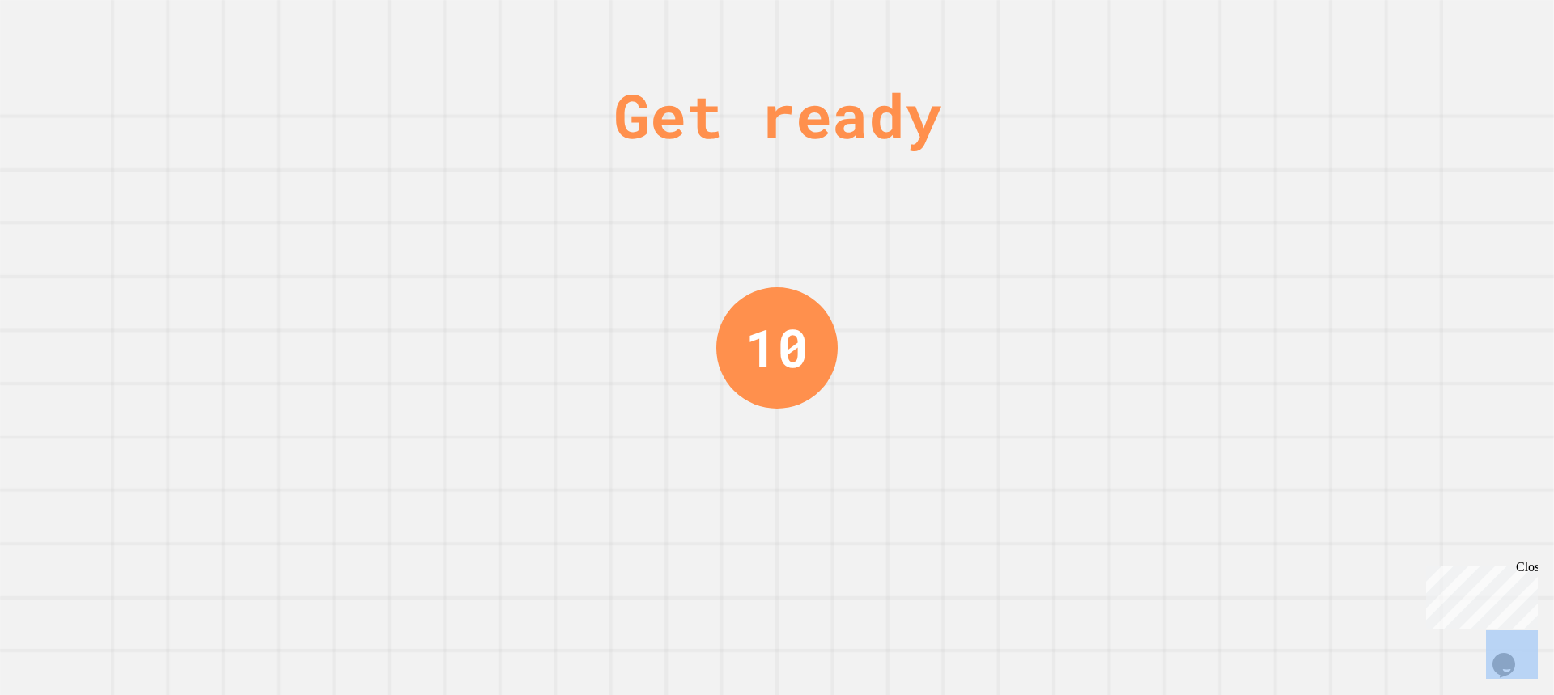
click at [1278, 227] on div "Get ready 10" at bounding box center [777, 347] width 1554 height 695
click at [1270, 224] on div "Get ready 10" at bounding box center [777, 347] width 1554 height 695
click at [1268, 224] on div "Get ready 10" at bounding box center [777, 347] width 1554 height 695
click at [1268, 224] on div "Get ready 9" at bounding box center [777, 347] width 1554 height 695
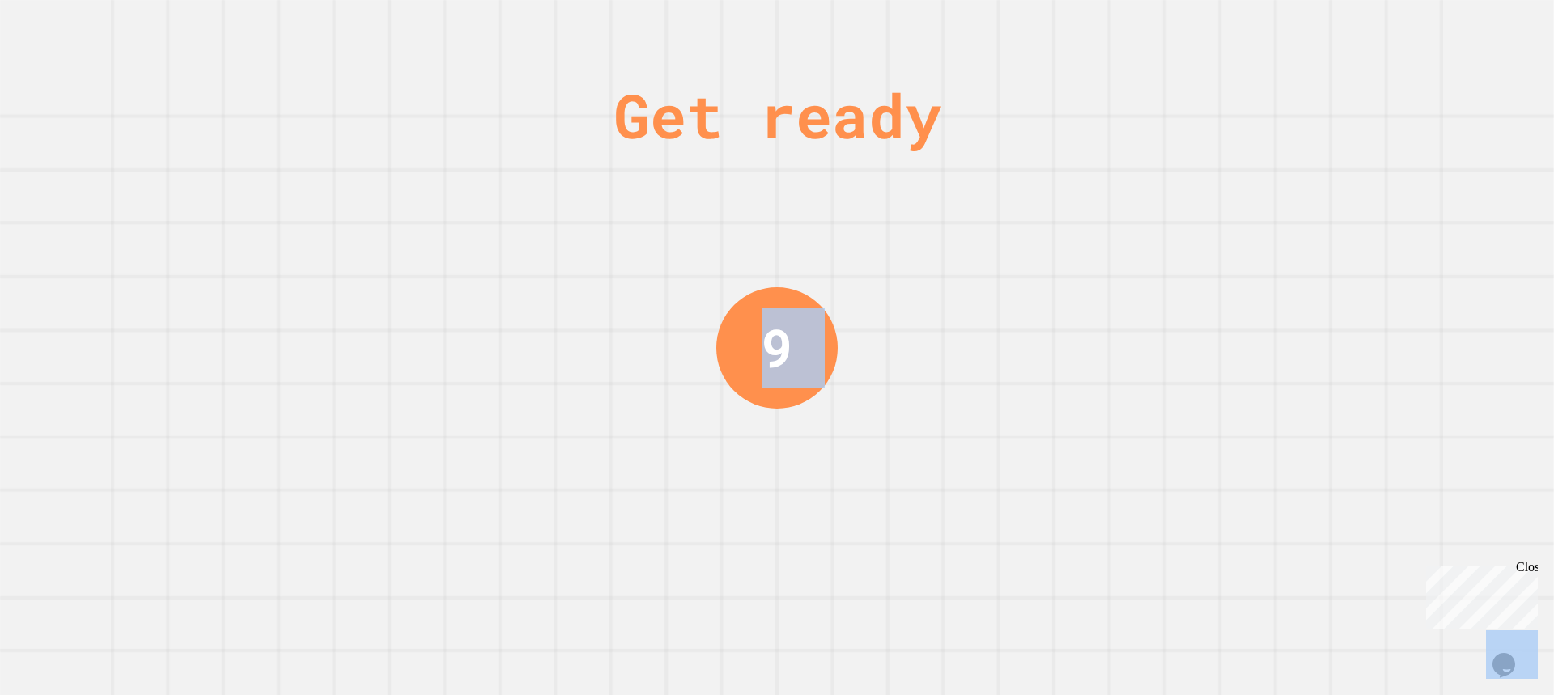
click at [1268, 224] on div "Get ready 9" at bounding box center [777, 347] width 1554 height 695
click at [1268, 224] on div "Get ready 8" at bounding box center [777, 347] width 1554 height 695
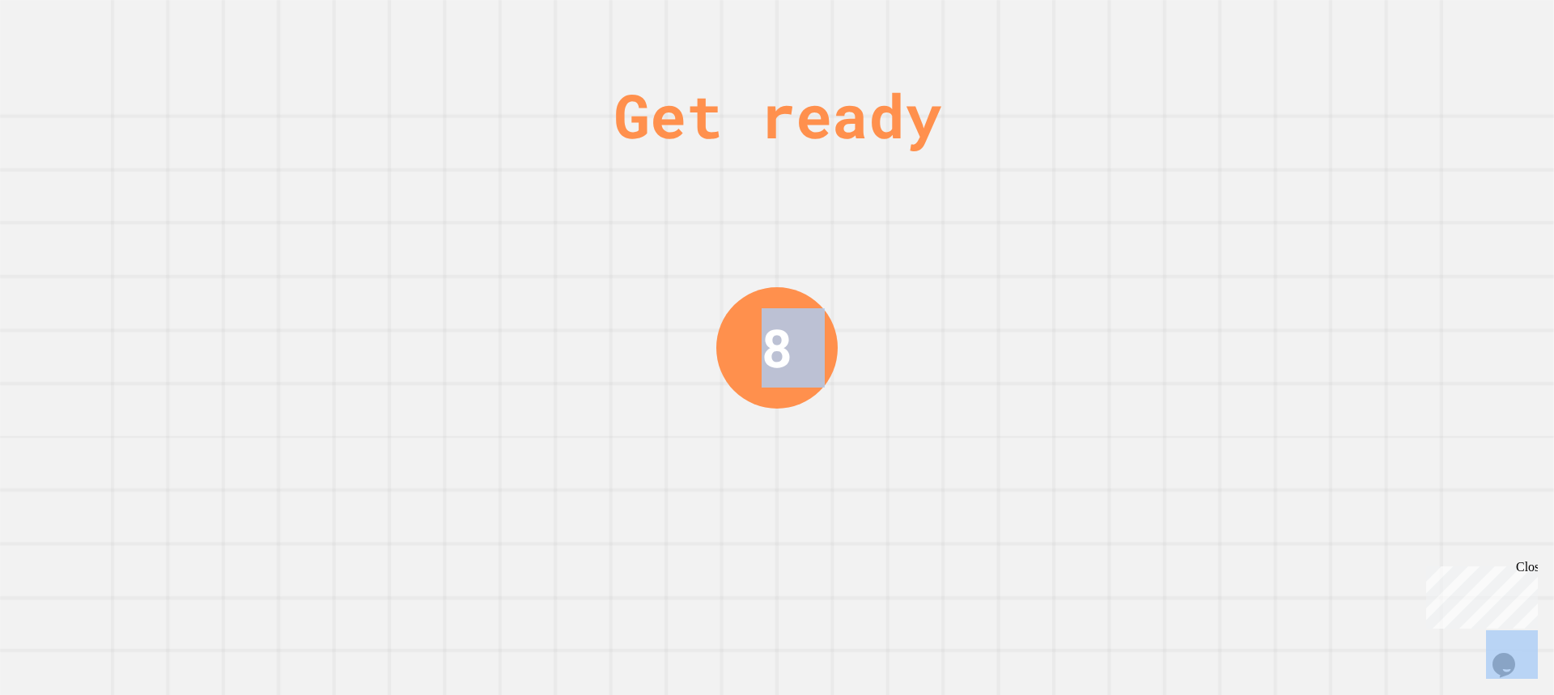
click at [1268, 224] on div "Get ready 8" at bounding box center [777, 347] width 1554 height 695
click at [1270, 224] on div "Get ready 7" at bounding box center [777, 347] width 1554 height 695
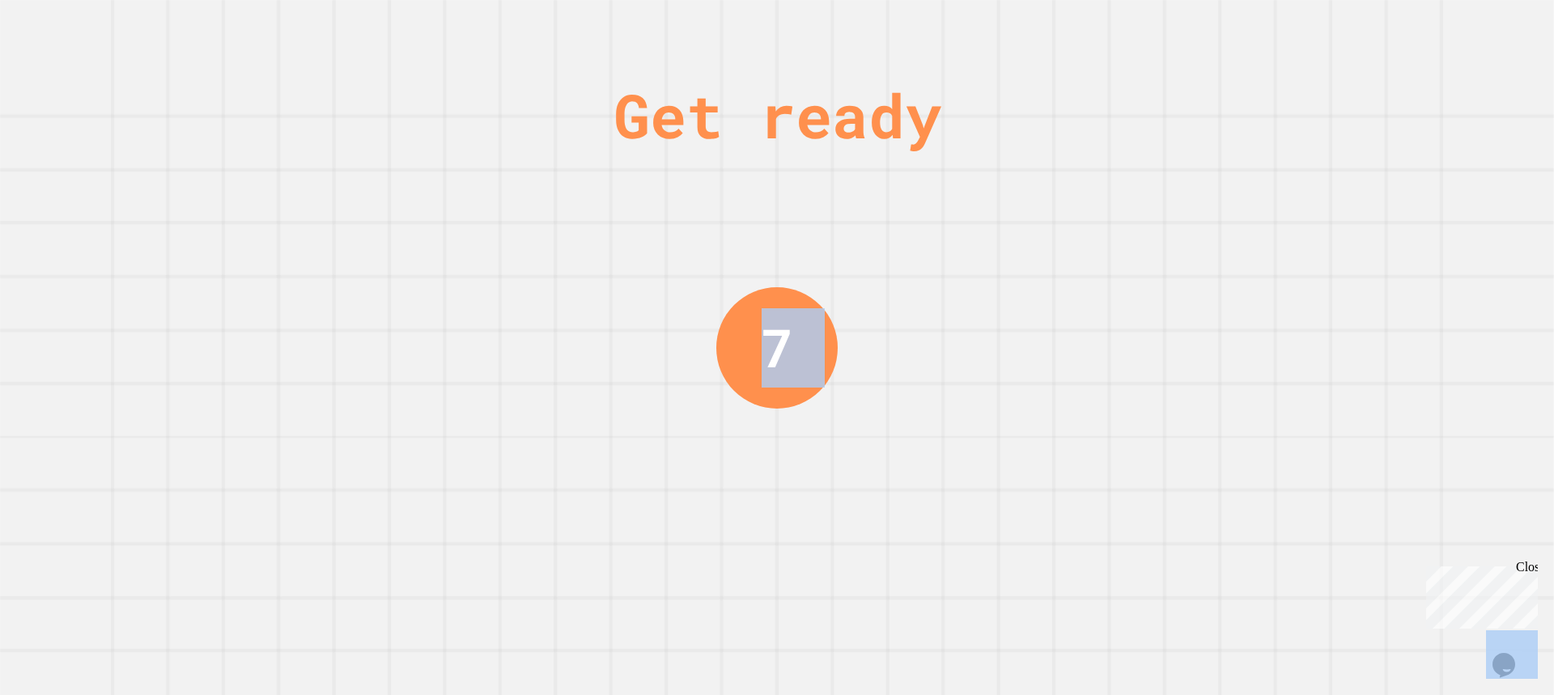
click at [1270, 224] on div "Get ready 7" at bounding box center [777, 347] width 1554 height 695
click at [1263, 224] on div "Get ready 7" at bounding box center [777, 347] width 1554 height 695
drag, startPoint x: 1259, startPoint y: 224, endPoint x: 1229, endPoint y: 232, distance: 31.0
click at [1257, 224] on div "Get ready 6" at bounding box center [777, 347] width 1554 height 695
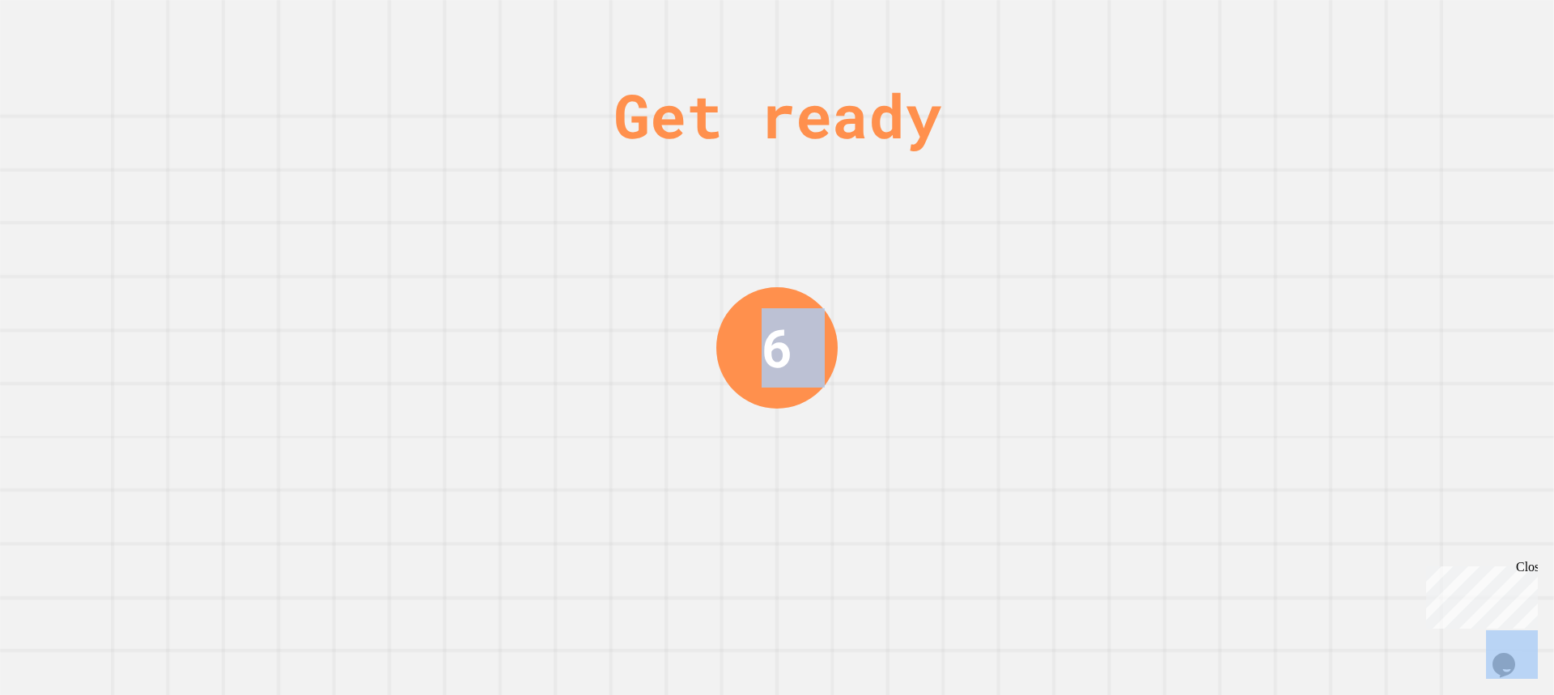
click at [1221, 235] on div "Get ready 6" at bounding box center [777, 347] width 1554 height 695
click at [1212, 237] on div "Get ready 6" at bounding box center [777, 347] width 1554 height 695
click at [1146, 249] on div "Get ready 6" at bounding box center [777, 347] width 1554 height 695
click at [1142, 249] on div "Get ready 6" at bounding box center [777, 347] width 1554 height 695
click at [1142, 249] on div "Get ready 5" at bounding box center [777, 347] width 1554 height 695
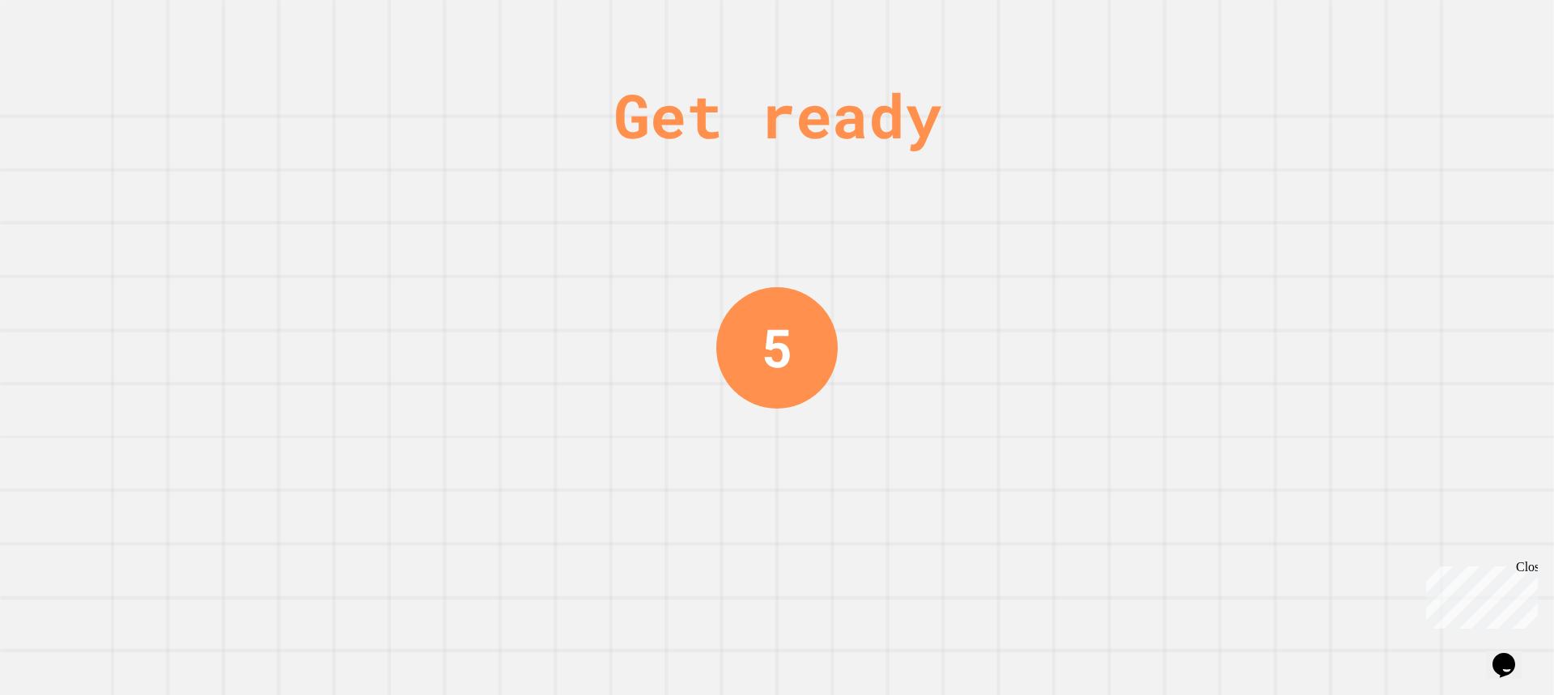
drag, startPoint x: 1144, startPoint y: 249, endPoint x: 1159, endPoint y: 253, distance: 14.9
click at [1161, 249] on div "Get ready 5" at bounding box center [777, 347] width 1554 height 695
drag, startPoint x: 1159, startPoint y: 253, endPoint x: 1148, endPoint y: 257, distance: 12.3
click at [1156, 253] on div "Get ready 5" at bounding box center [777, 347] width 1554 height 695
click at [1142, 259] on div "Get ready 5" at bounding box center [777, 347] width 1554 height 695
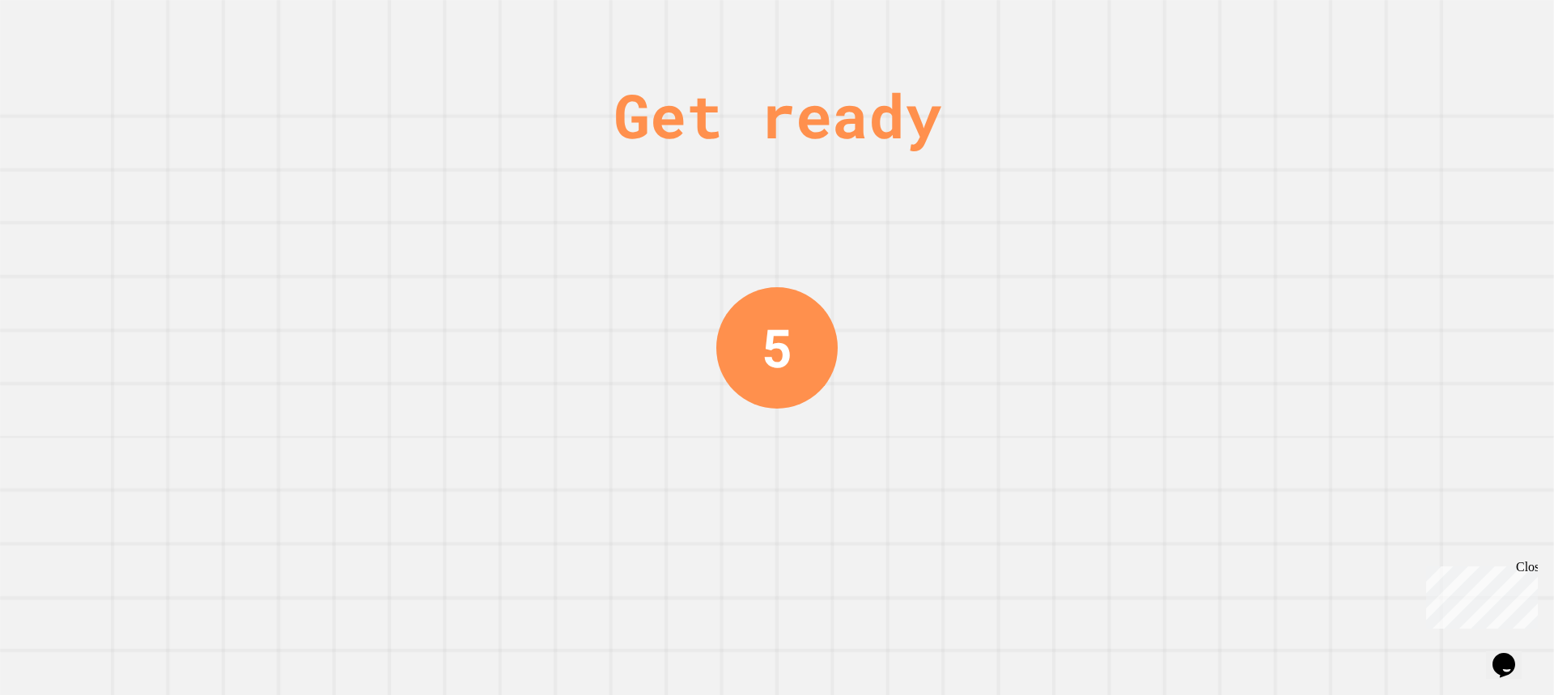
click at [1142, 259] on div "Get ready 5" at bounding box center [777, 347] width 1554 height 695
click at [1148, 261] on div "Get ready 4" at bounding box center [777, 347] width 1554 height 695
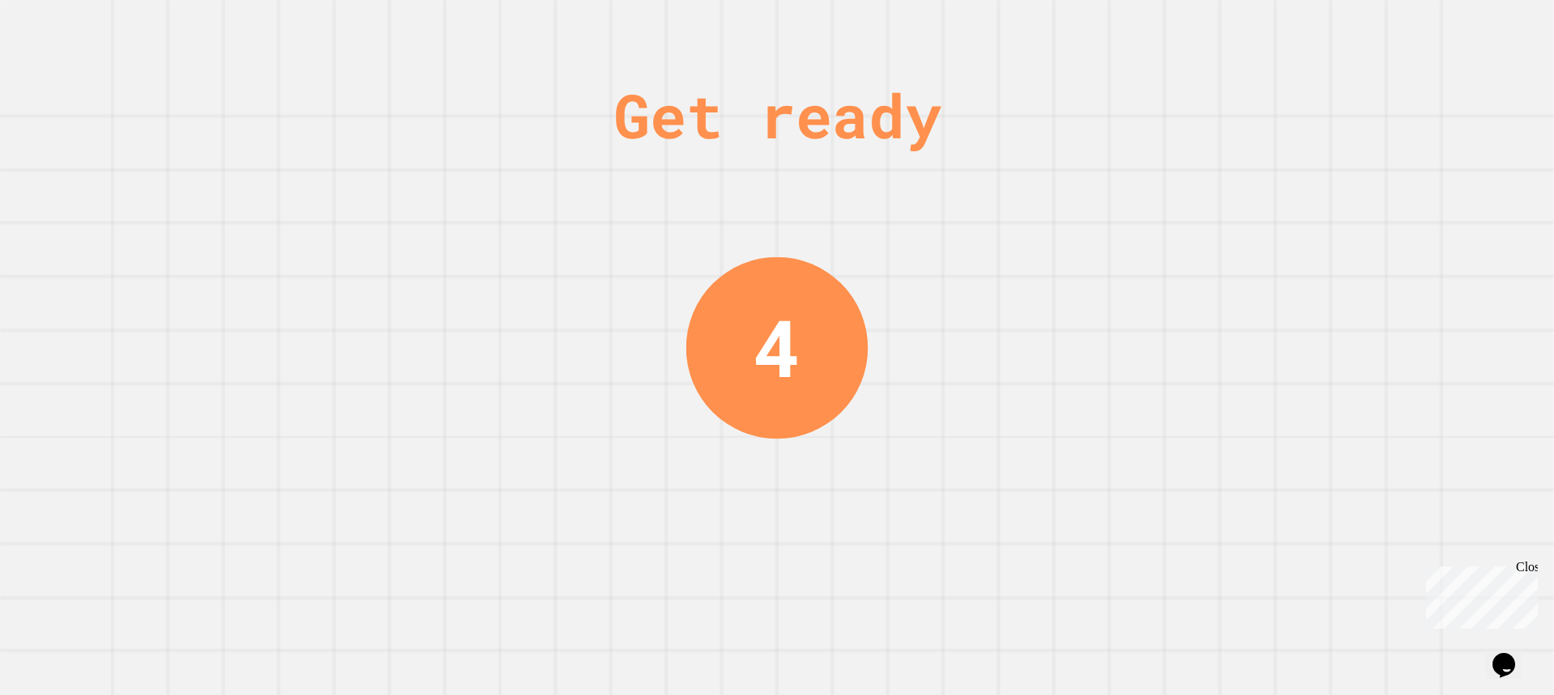
click at [1149, 261] on div "Get ready 4" at bounding box center [777, 347] width 1554 height 695
click at [1151, 261] on div "Get ready 4" at bounding box center [777, 347] width 1554 height 695
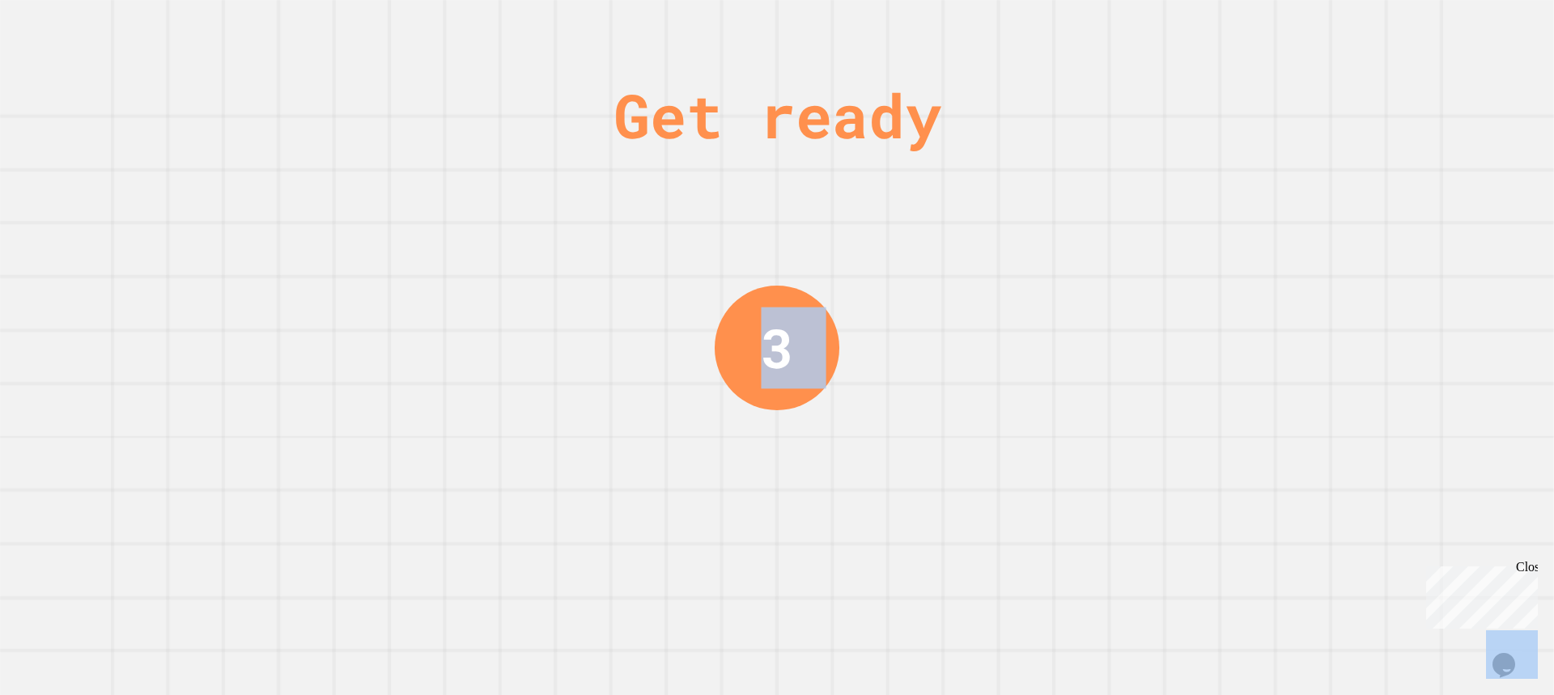
click at [1281, 244] on div "Get ready 3" at bounding box center [777, 347] width 1554 height 695
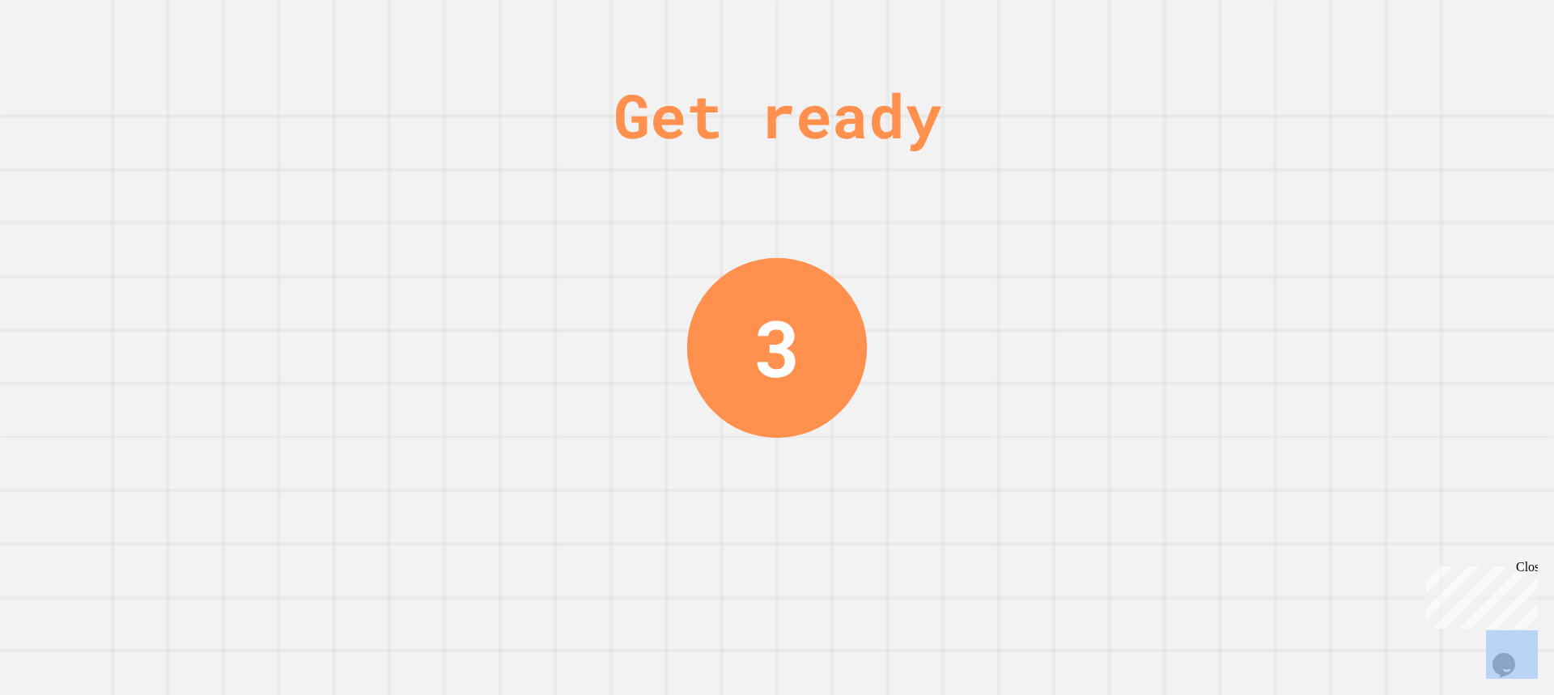
click at [1260, 244] on div "Get ready 3" at bounding box center [777, 347] width 1554 height 695
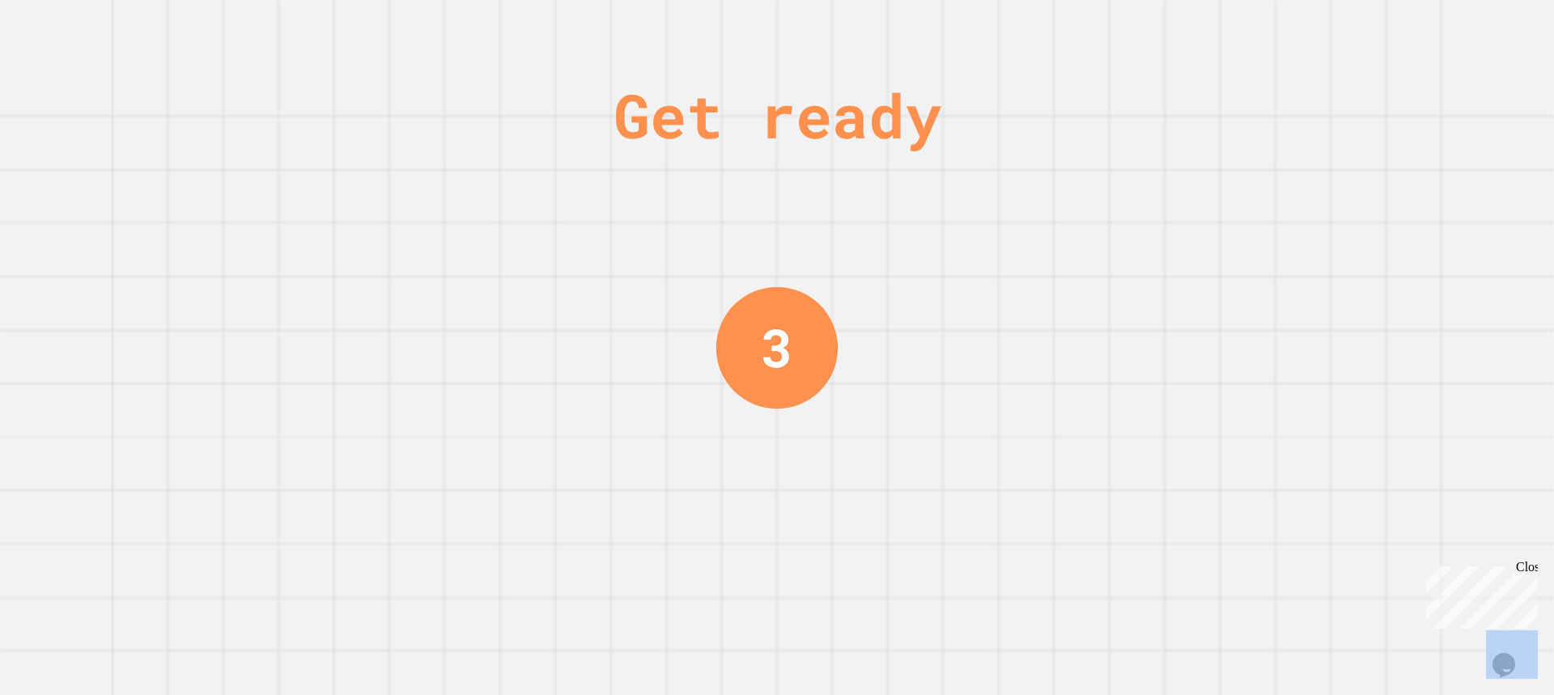
click at [1260, 244] on div "Get ready 3" at bounding box center [777, 347] width 1554 height 695
click at [1260, 244] on div "Get ready 2" at bounding box center [777, 347] width 1554 height 695
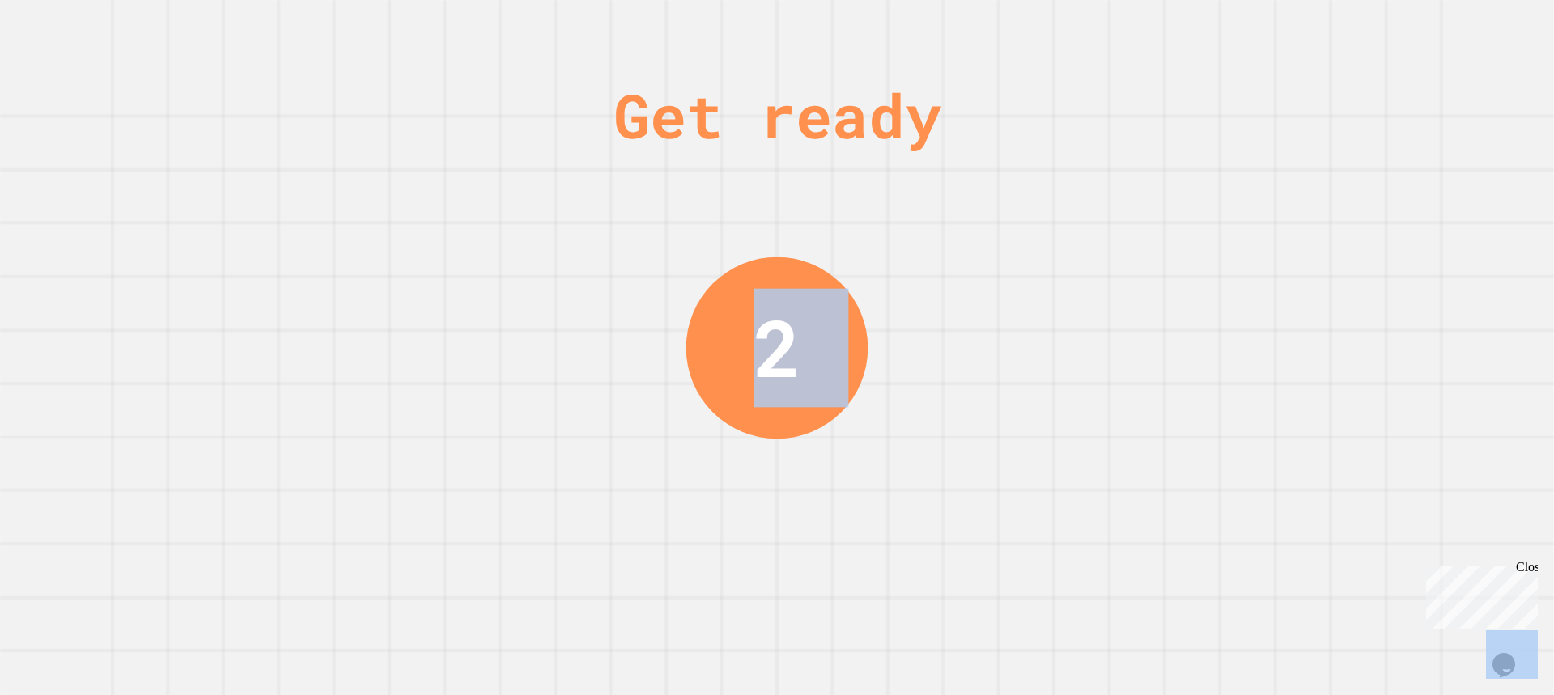
click at [1260, 244] on div "Get ready 2" at bounding box center [777, 347] width 1554 height 695
click at [1258, 244] on div "Get ready 2" at bounding box center [777, 347] width 1554 height 695
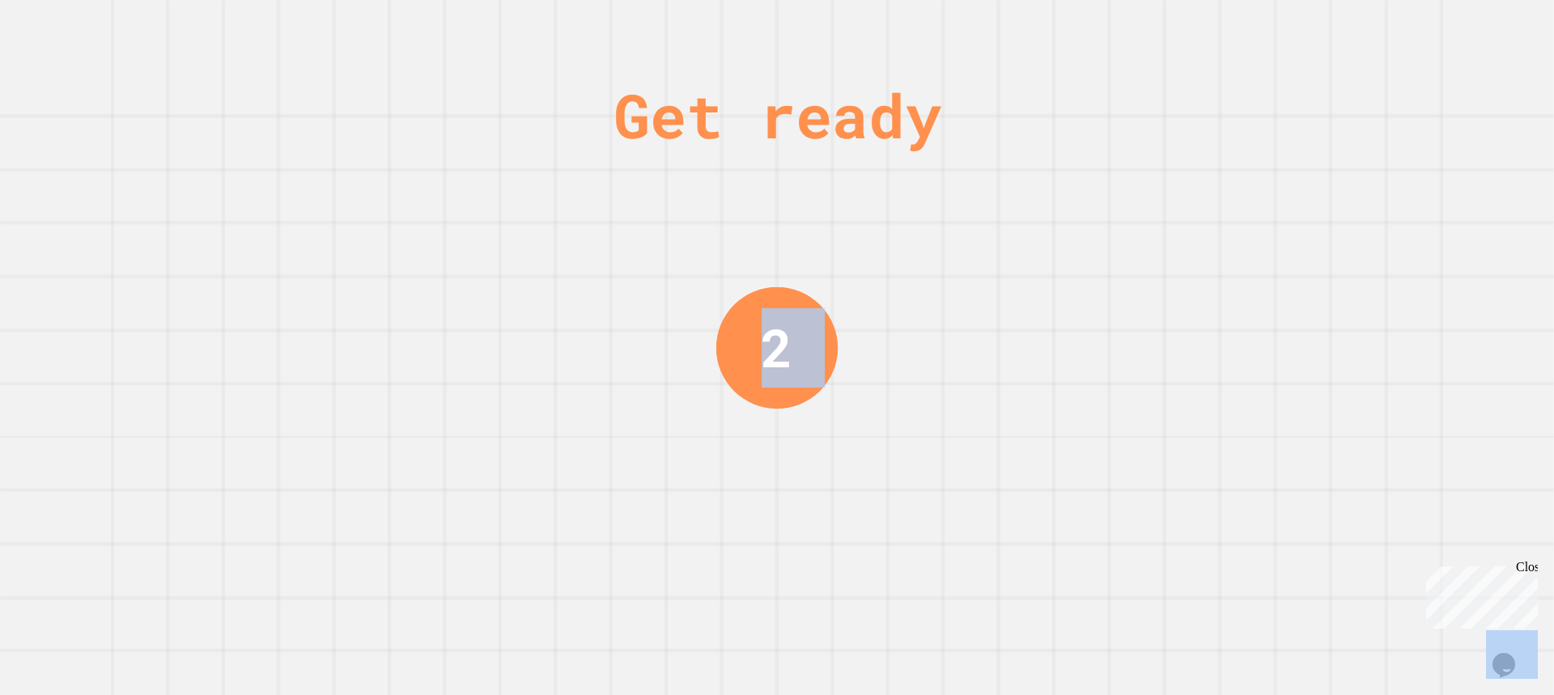
click at [1258, 244] on div "Get ready 2" at bounding box center [777, 347] width 1554 height 695
click at [1259, 244] on div "Get ready 1" at bounding box center [777, 347] width 1554 height 695
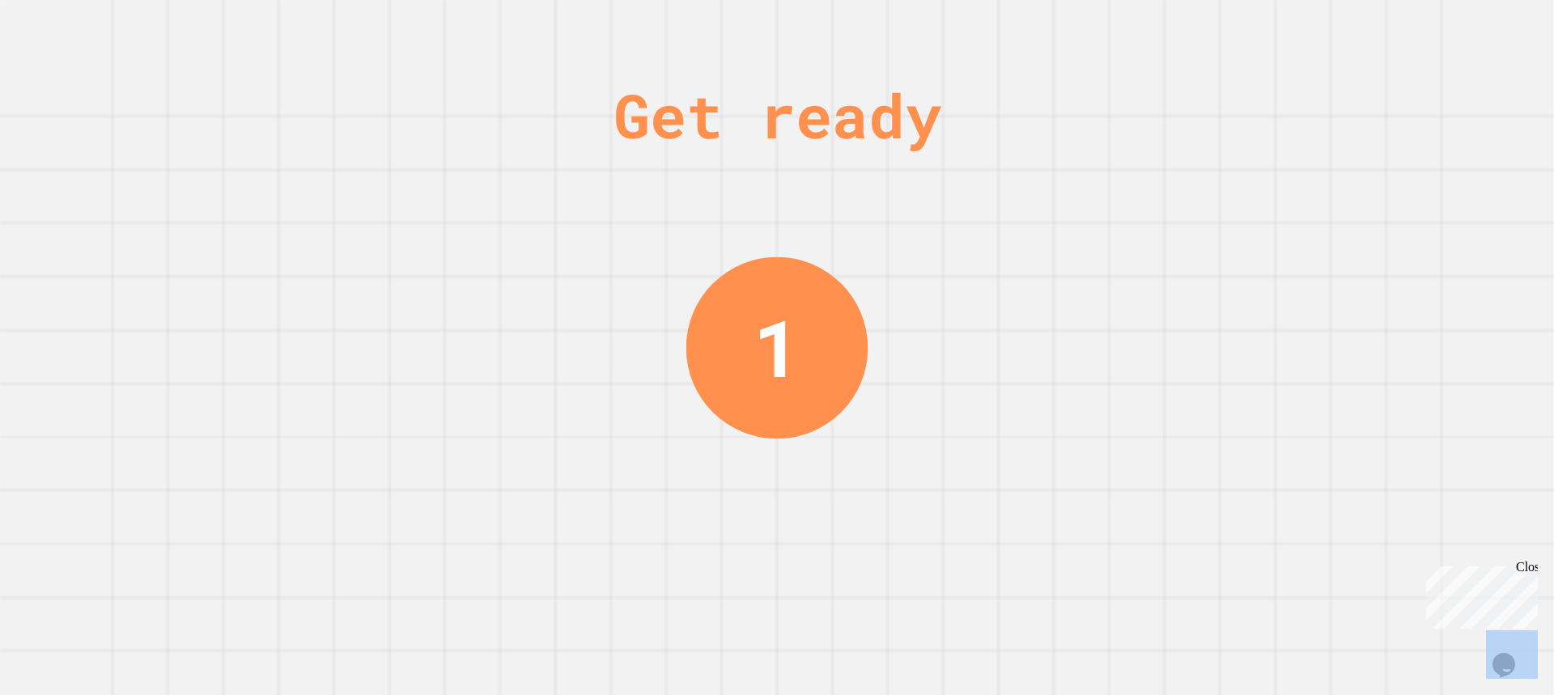
click at [1259, 244] on div "Get ready 1" at bounding box center [777, 347] width 1554 height 695
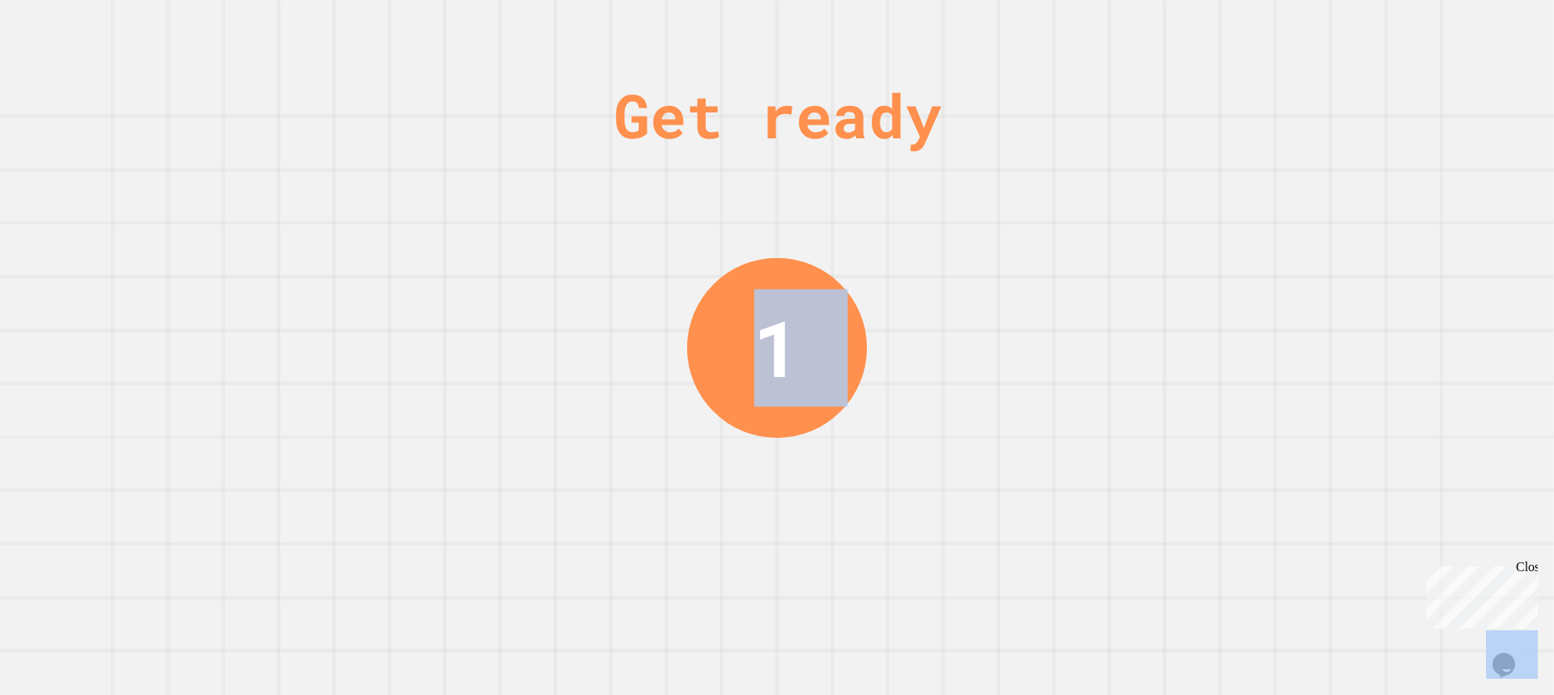
click at [1259, 243] on div "Get ready 1" at bounding box center [777, 347] width 1554 height 695
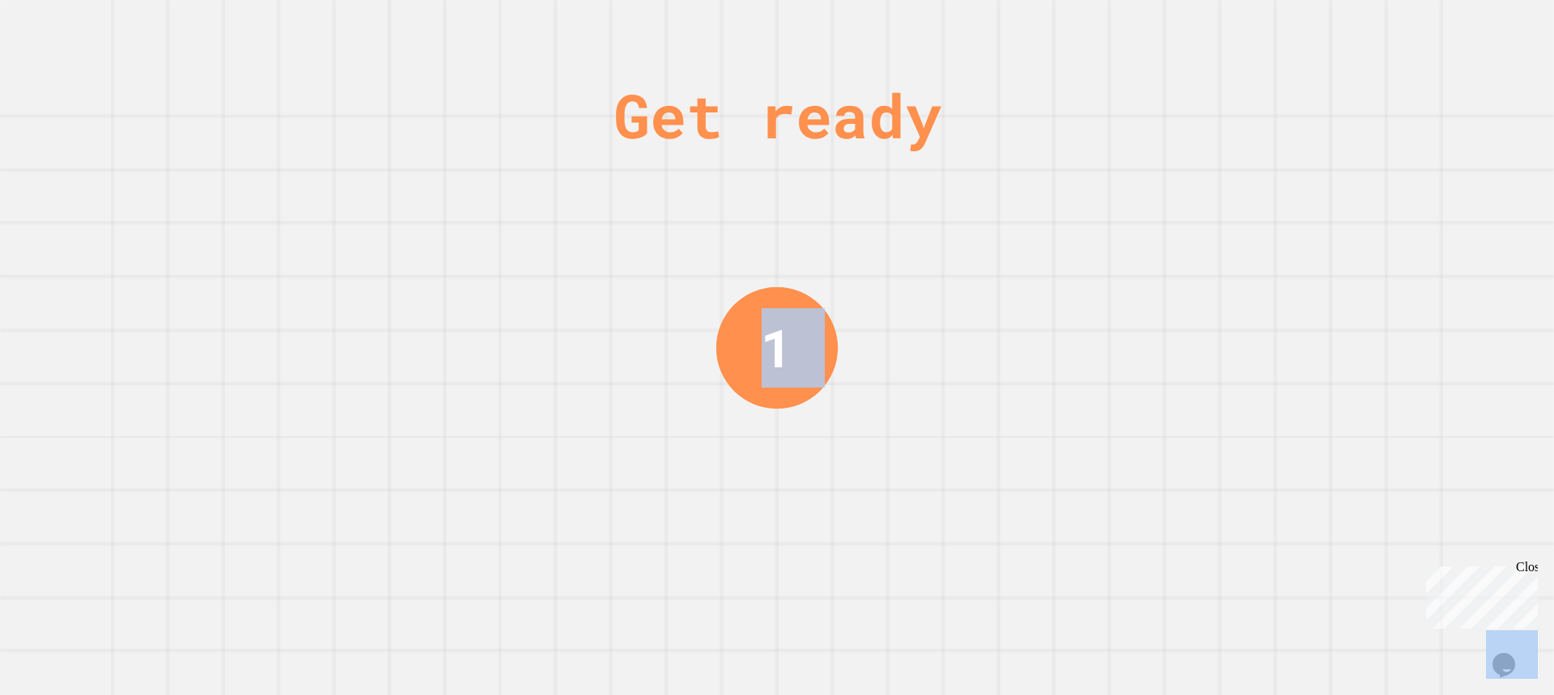
click at [1259, 243] on div "Get ready 1" at bounding box center [777, 347] width 1554 height 695
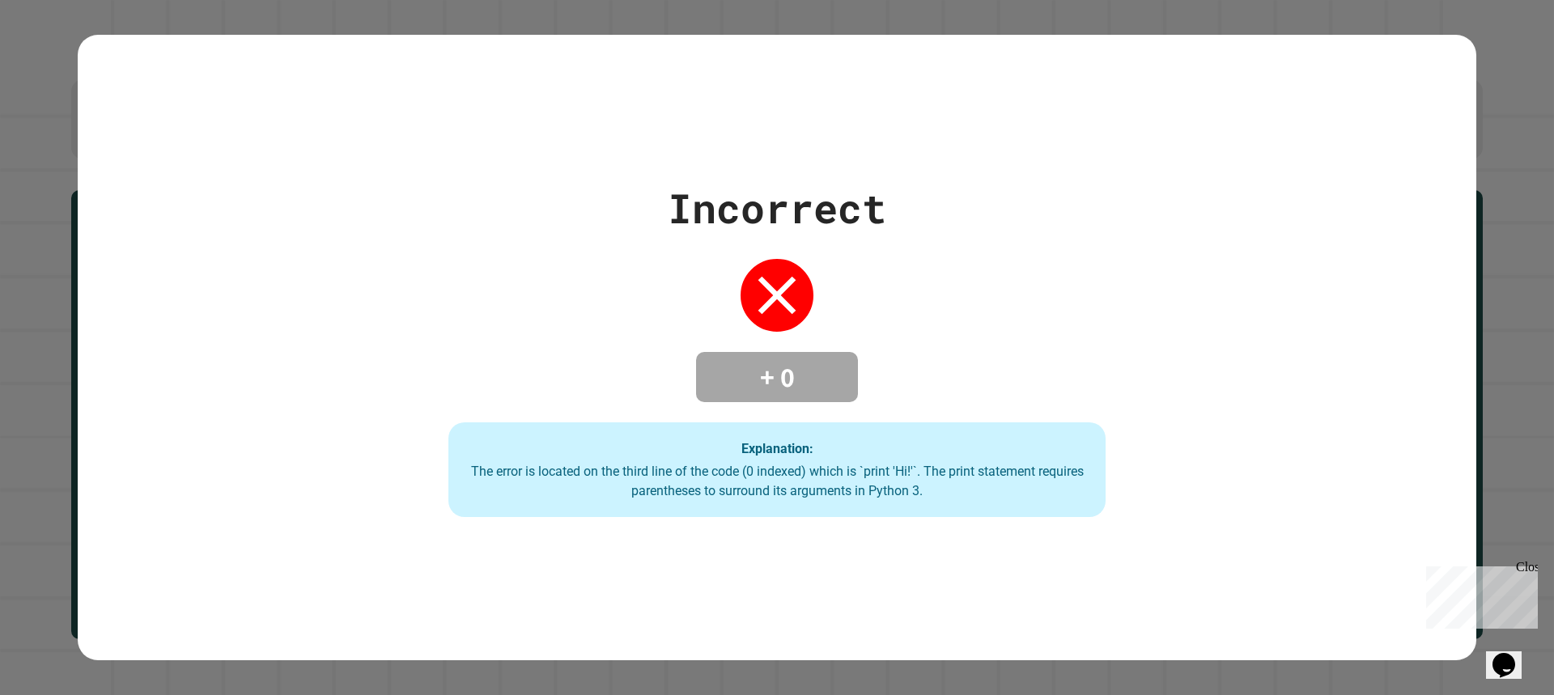
click at [328, 178] on div "Incorrect + 0 Explanation: The error is located on the third line of the code (…" at bounding box center [778, 348] width 940 height 340
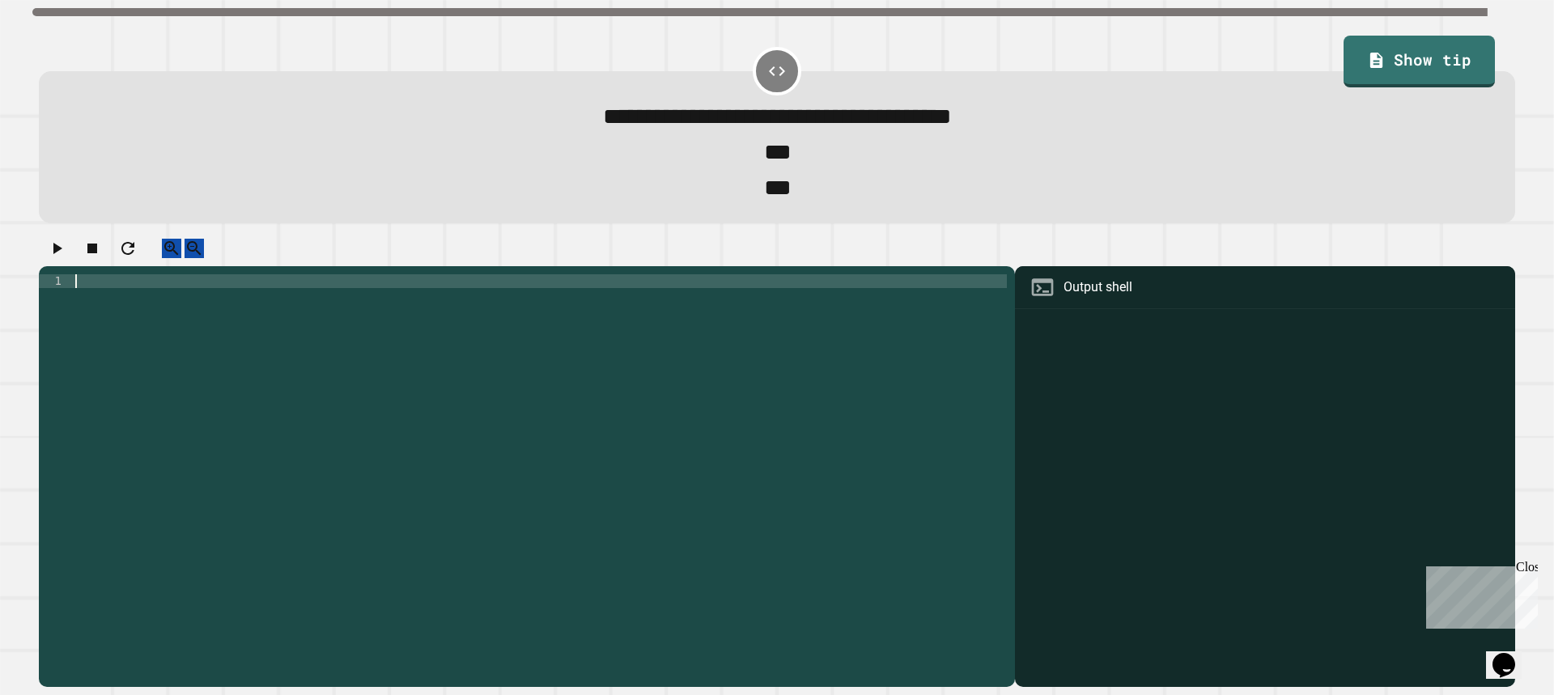
click at [749, 302] on div at bounding box center [539, 460] width 935 height 372
click at [1108, 297] on div "Output shell" at bounding box center [1098, 287] width 69 height 19
click at [882, 289] on div "1 XXXXXXXXXXXXXXXXXXXXXXXXXXXXXXXXXXXXXXXXXXXXXXXXXXXXXXXXXXXXXXXXXXXXXXXXXXXXX…" at bounding box center [527, 476] width 976 height 421
click at [639, 320] on div at bounding box center [539, 460] width 935 height 372
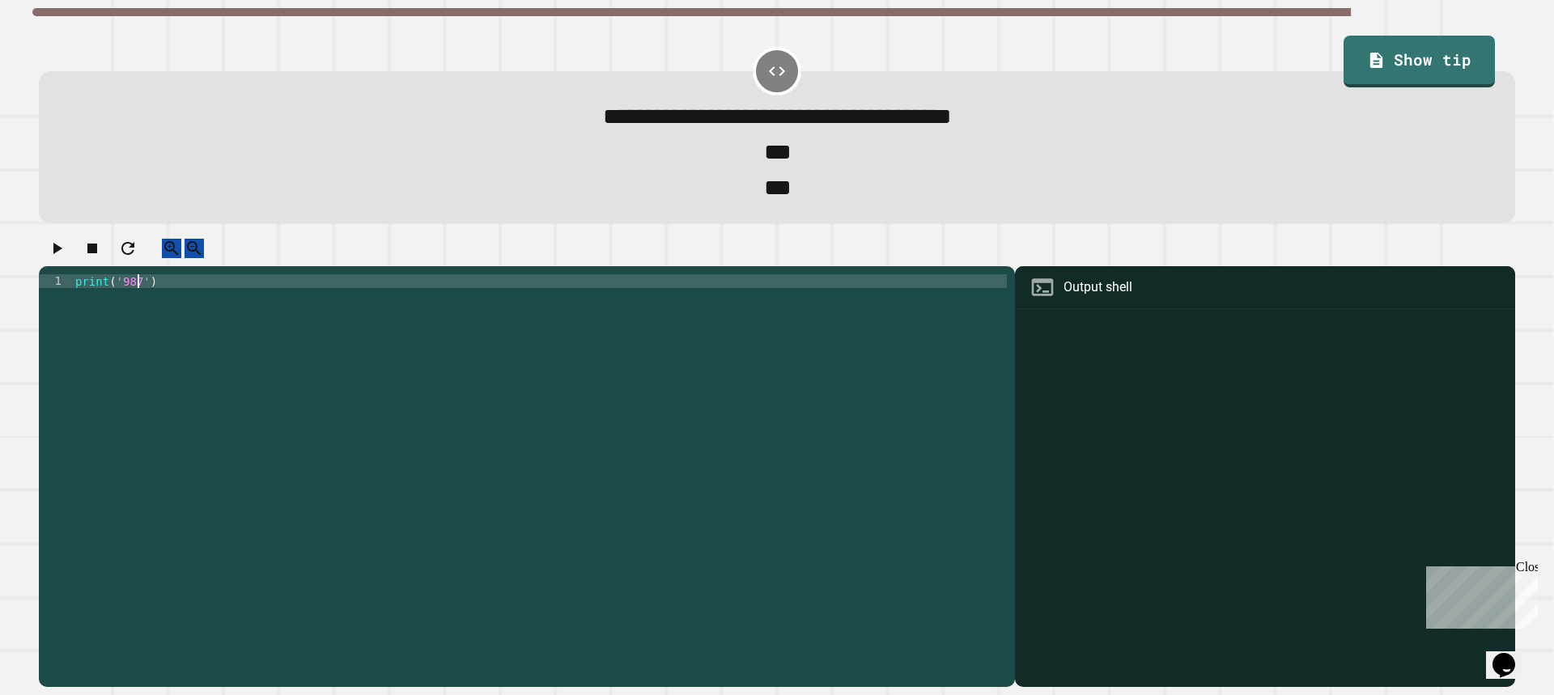
click at [625, 336] on div "print ( '987' )" at bounding box center [539, 460] width 935 height 372
type textarea "**********"
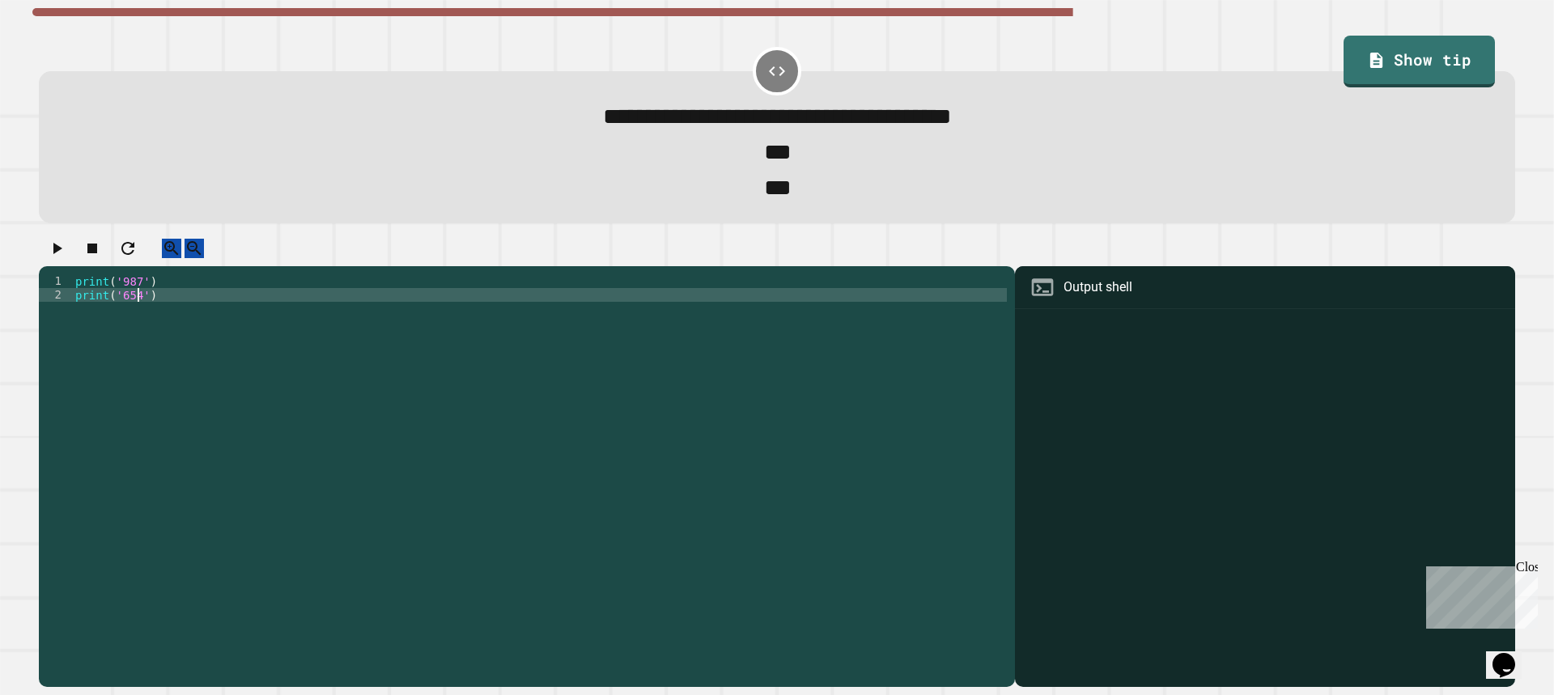
type textarea "**********"
click at [52, 257] on button "button" at bounding box center [56, 249] width 19 height 20
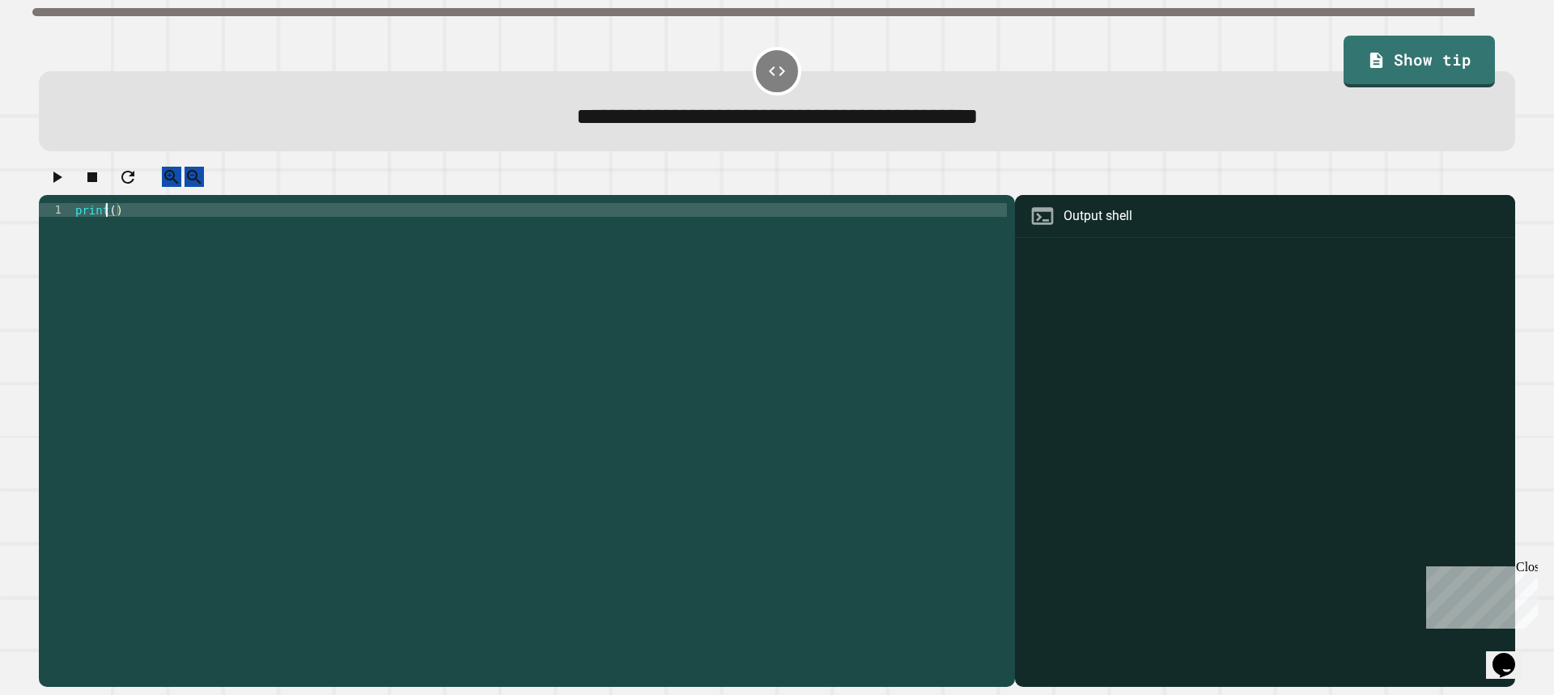
click at [108, 228] on div "print ( )" at bounding box center [539, 430] width 935 height 454
click at [112, 225] on div "print ( )" at bounding box center [539, 430] width 935 height 454
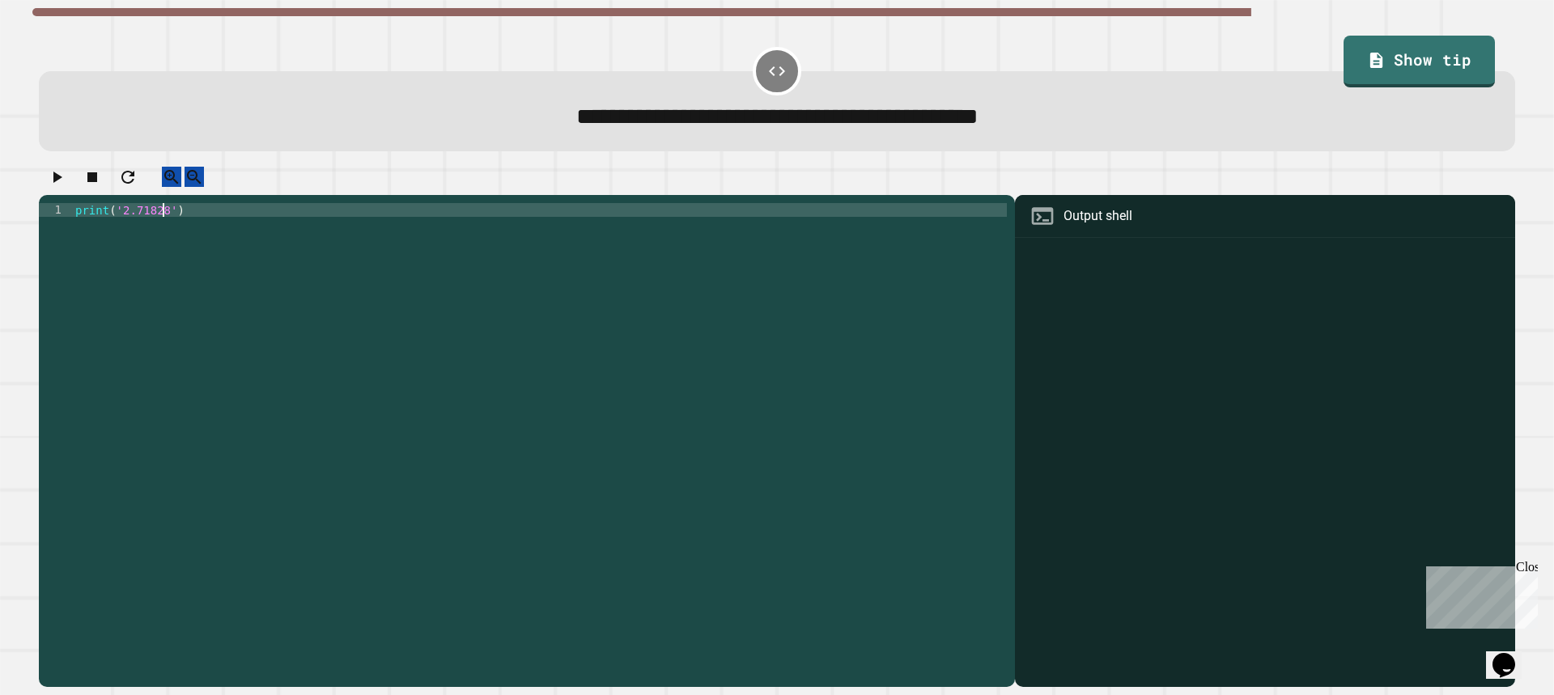
type textarea "**********"
click at [66, 183] on button "button" at bounding box center [56, 177] width 19 height 20
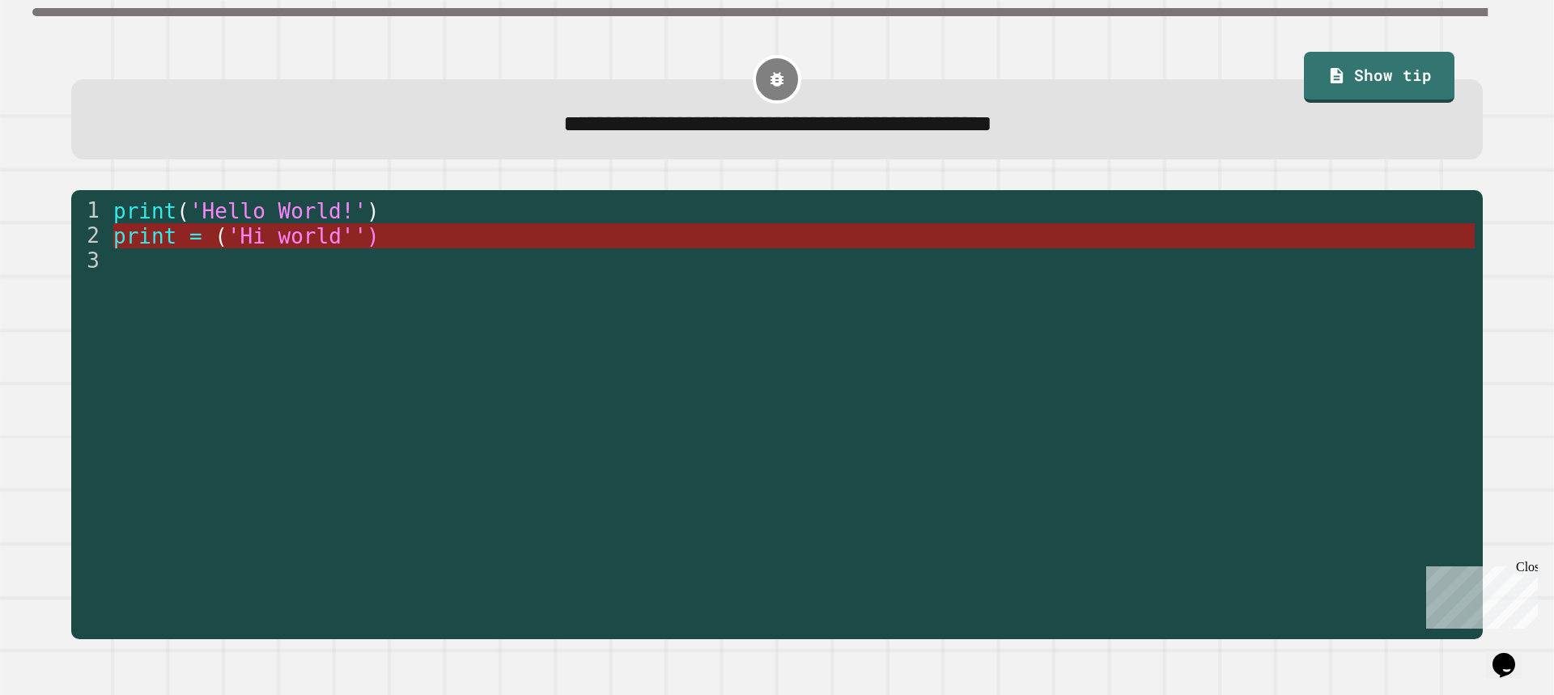
click at [282, 236] on span "'Hi world'')" at bounding box center [303, 236] width 152 height 24
